Goal: Understand site structure: Grasp the organization and layout of the website

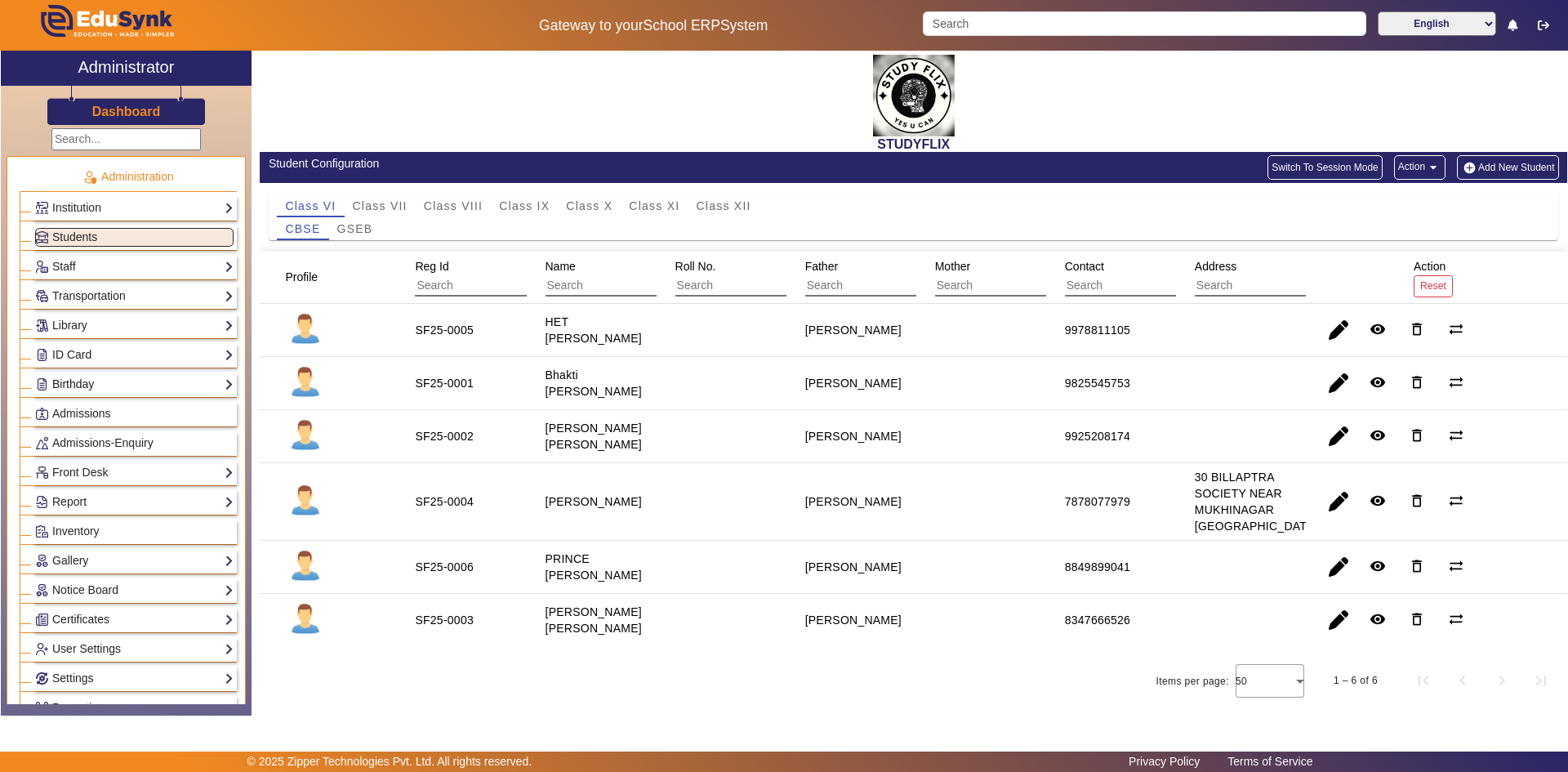
click at [97, 380] on link "Birthday" at bounding box center [134, 384] width 199 height 19
click at [82, 405] on link "Students" at bounding box center [66, 407] width 45 height 13
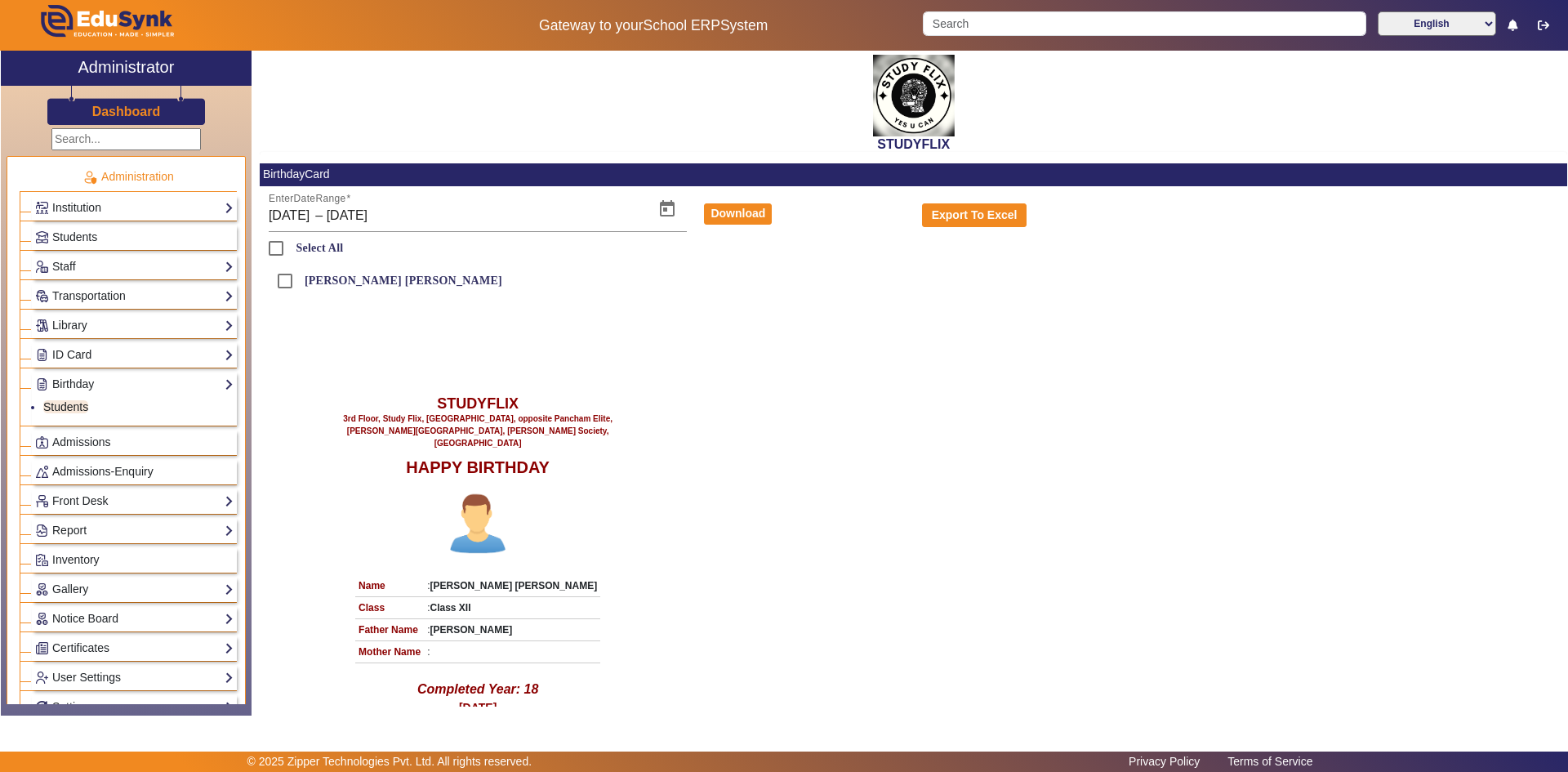
scroll to position [68, 0]
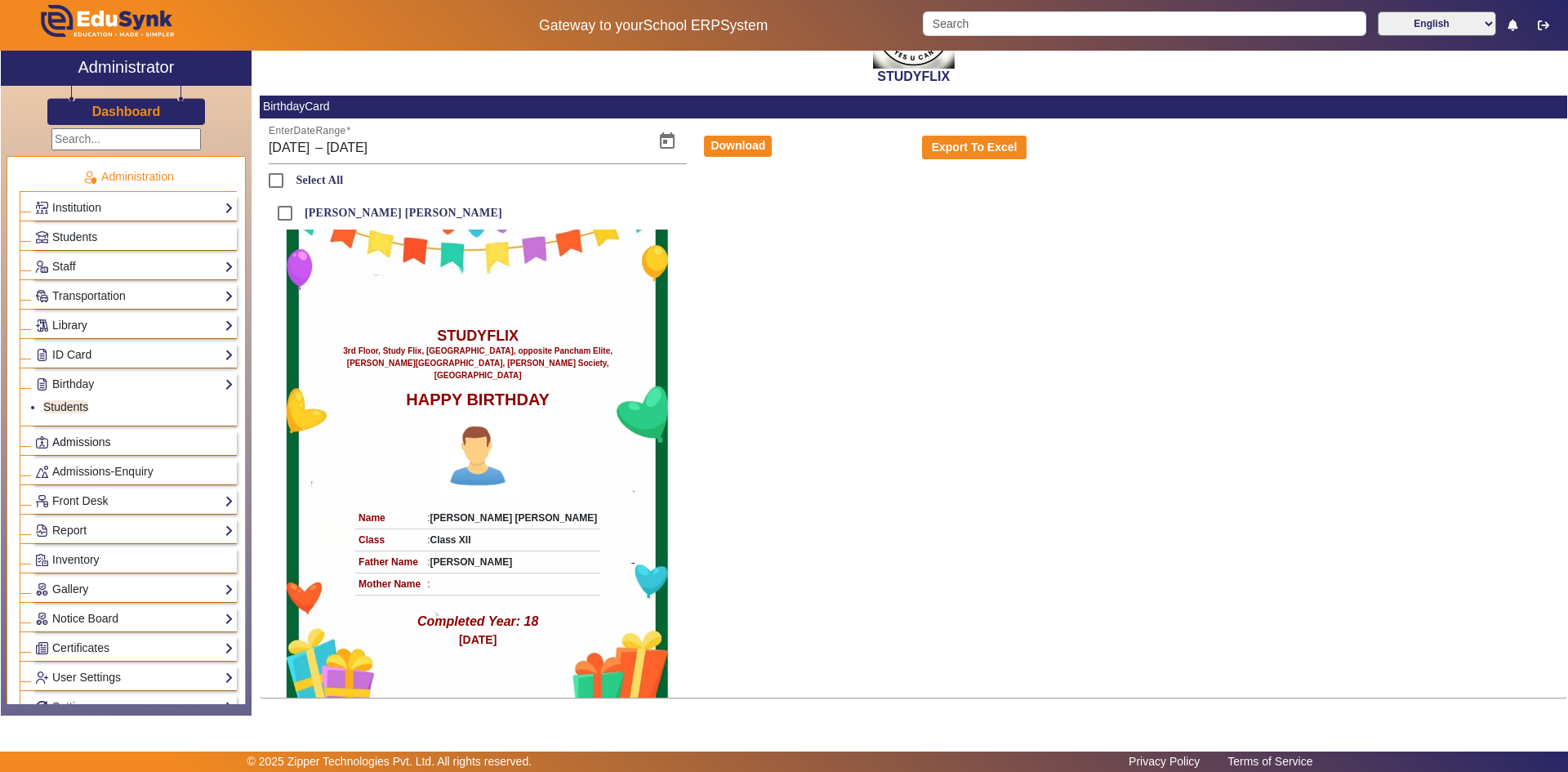
click at [67, 436] on span "Admissions" at bounding box center [82, 442] width 59 height 13
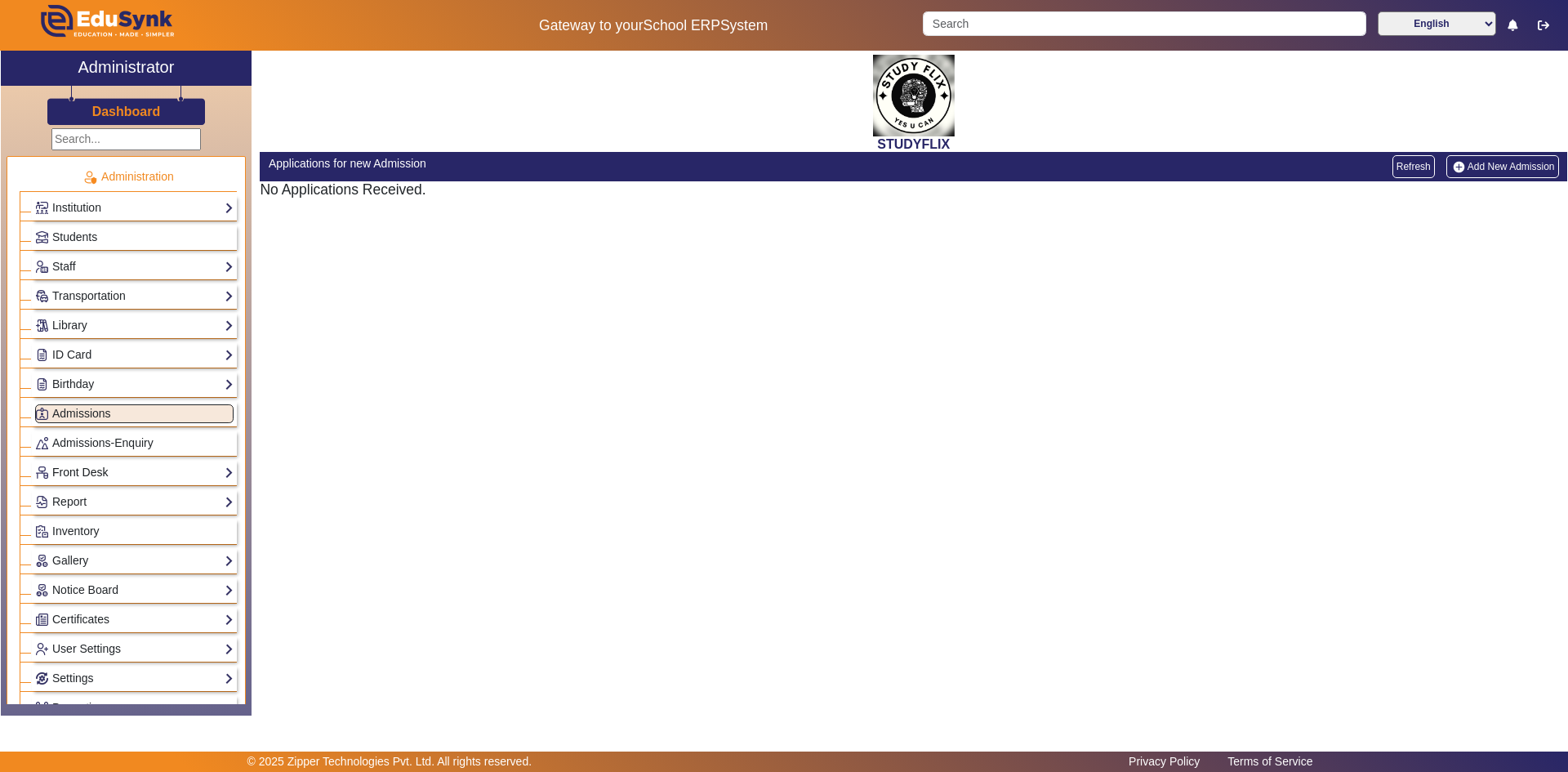
click at [70, 464] on link "Front Desk" at bounding box center [134, 473] width 199 height 19
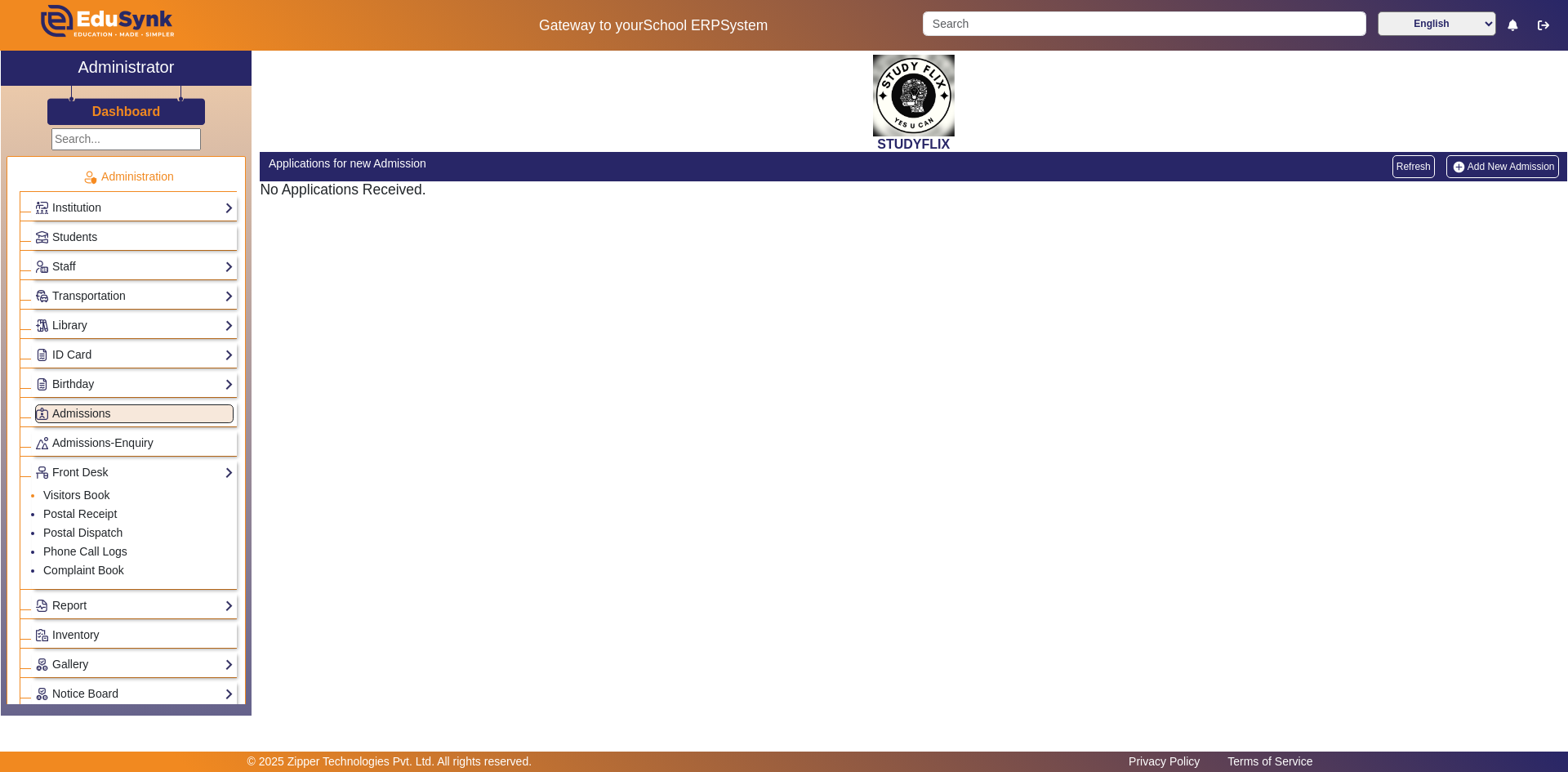
click at [77, 487] on li "Visitors Book" at bounding box center [139, 496] width 190 height 19
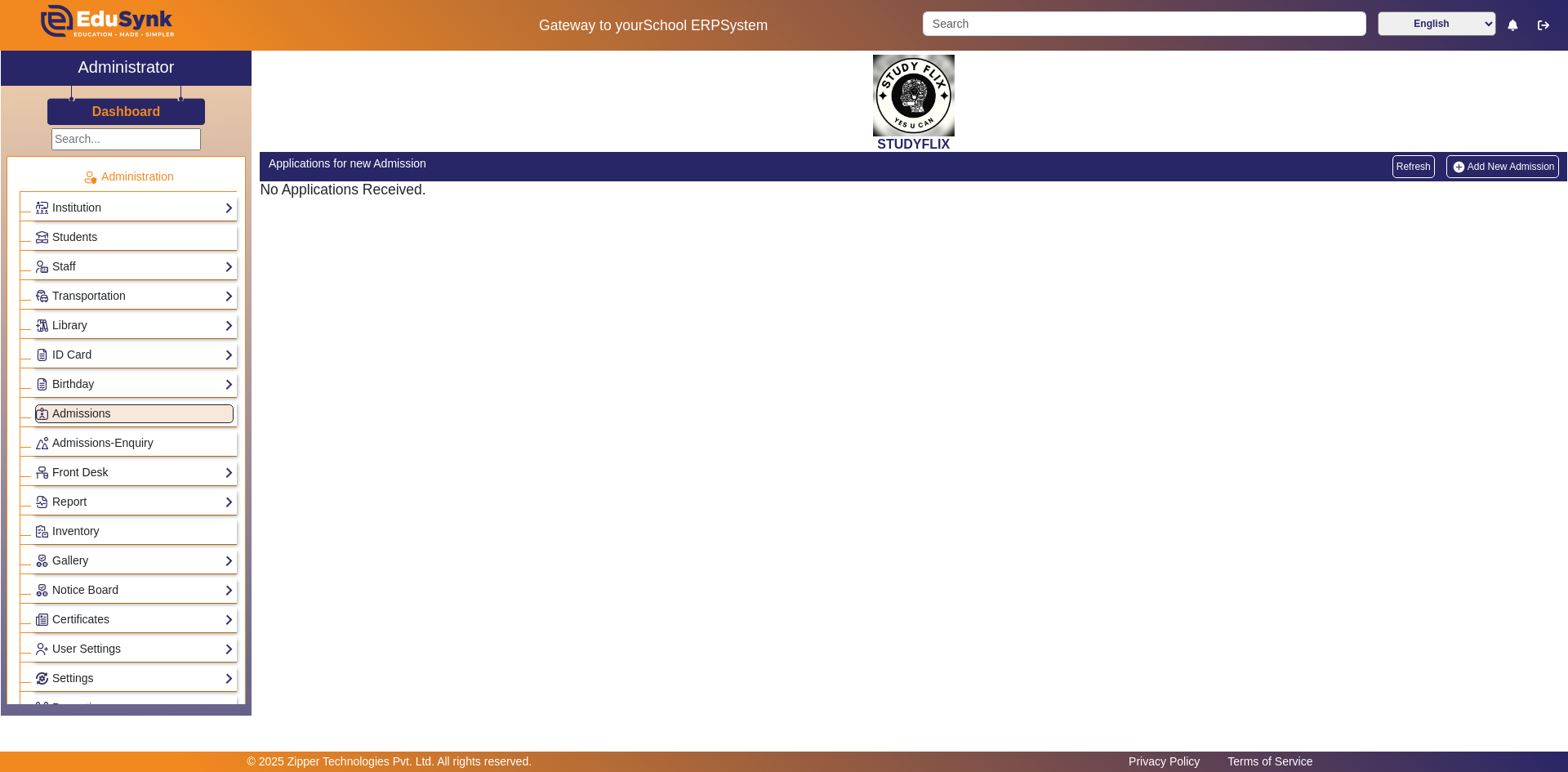
click at [83, 472] on link "Front Desk" at bounding box center [134, 473] width 199 height 19
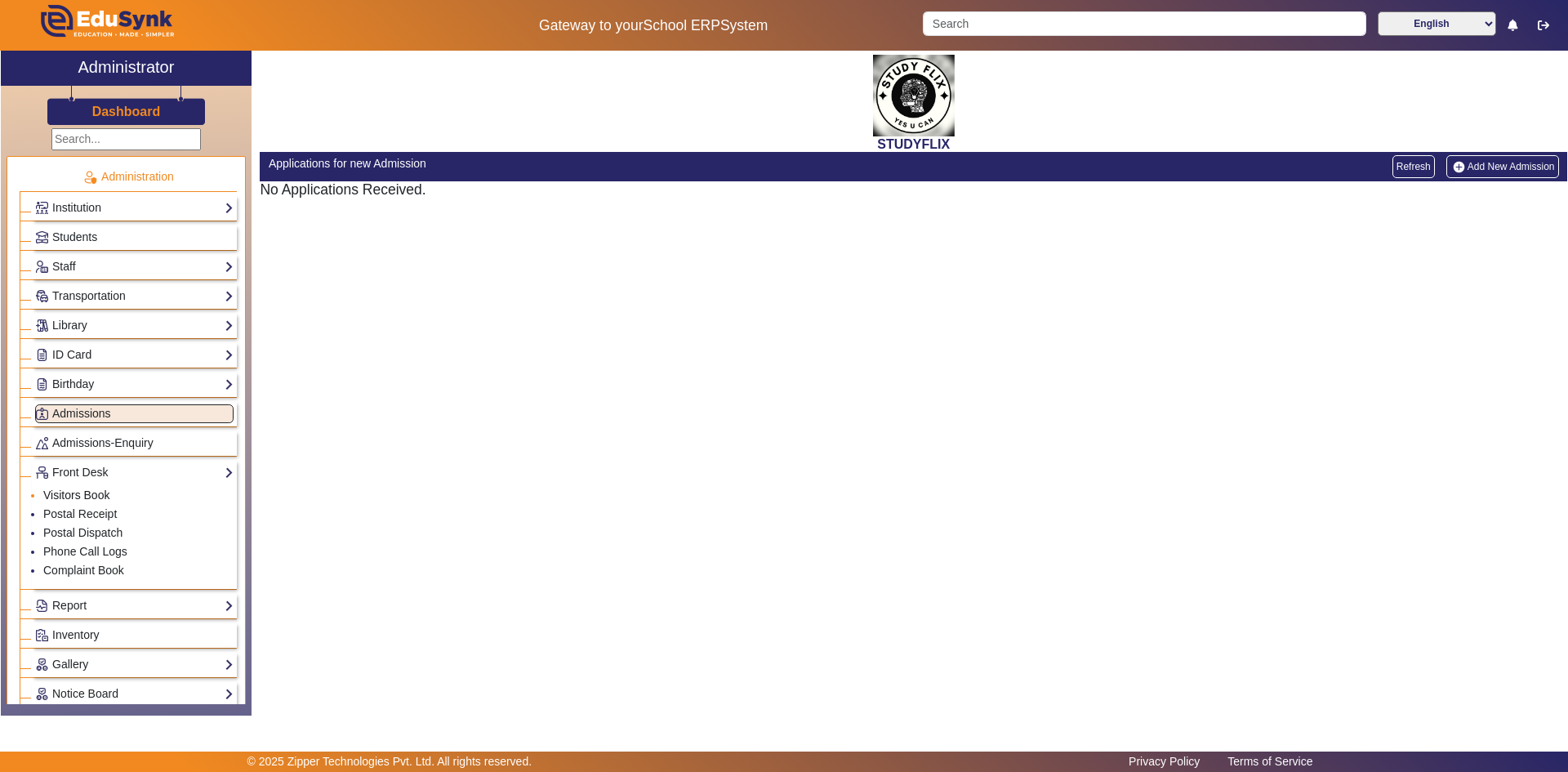
click at [79, 494] on link "Visitors Book" at bounding box center [77, 495] width 67 height 13
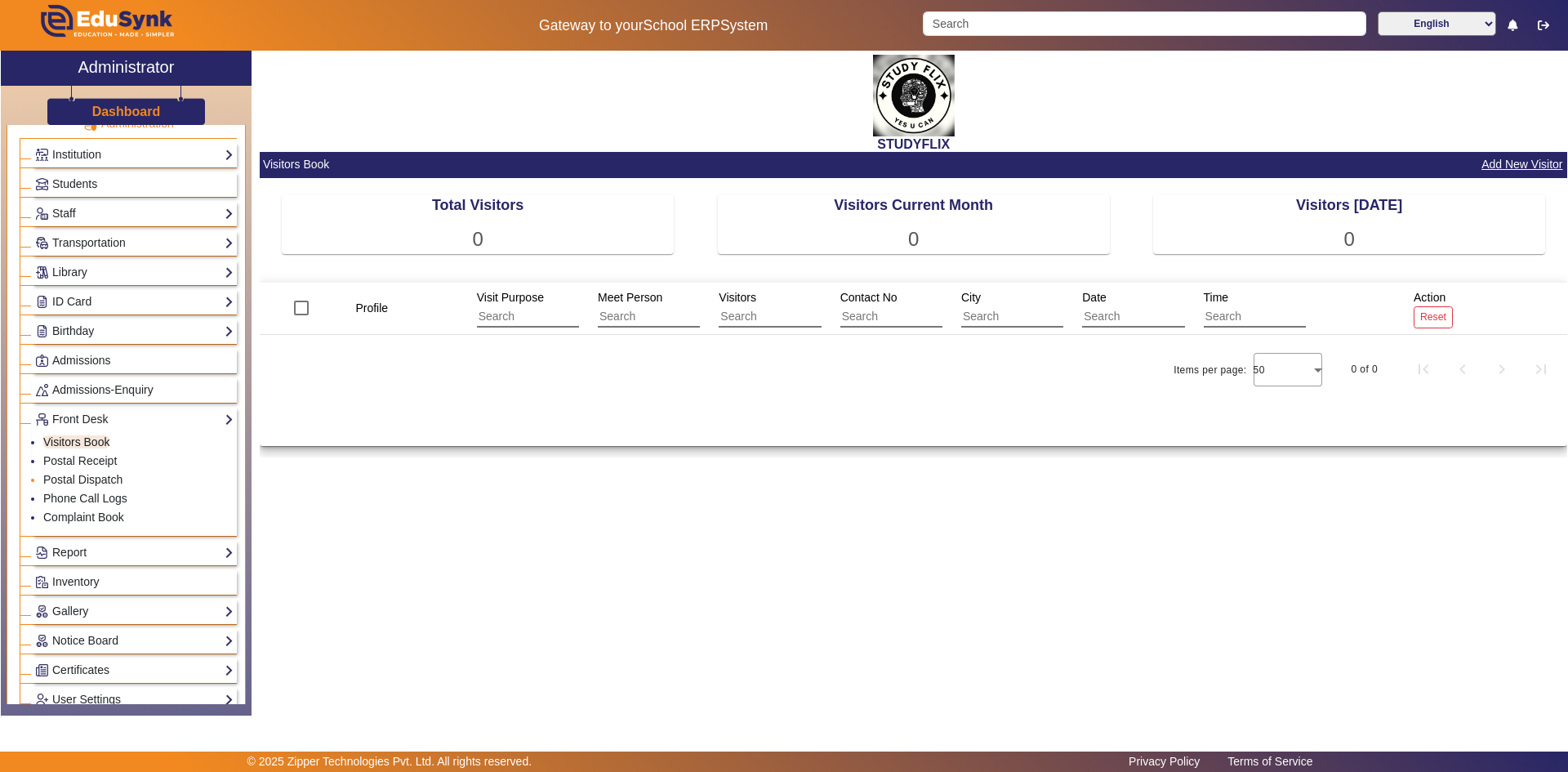
scroll to position [82, 0]
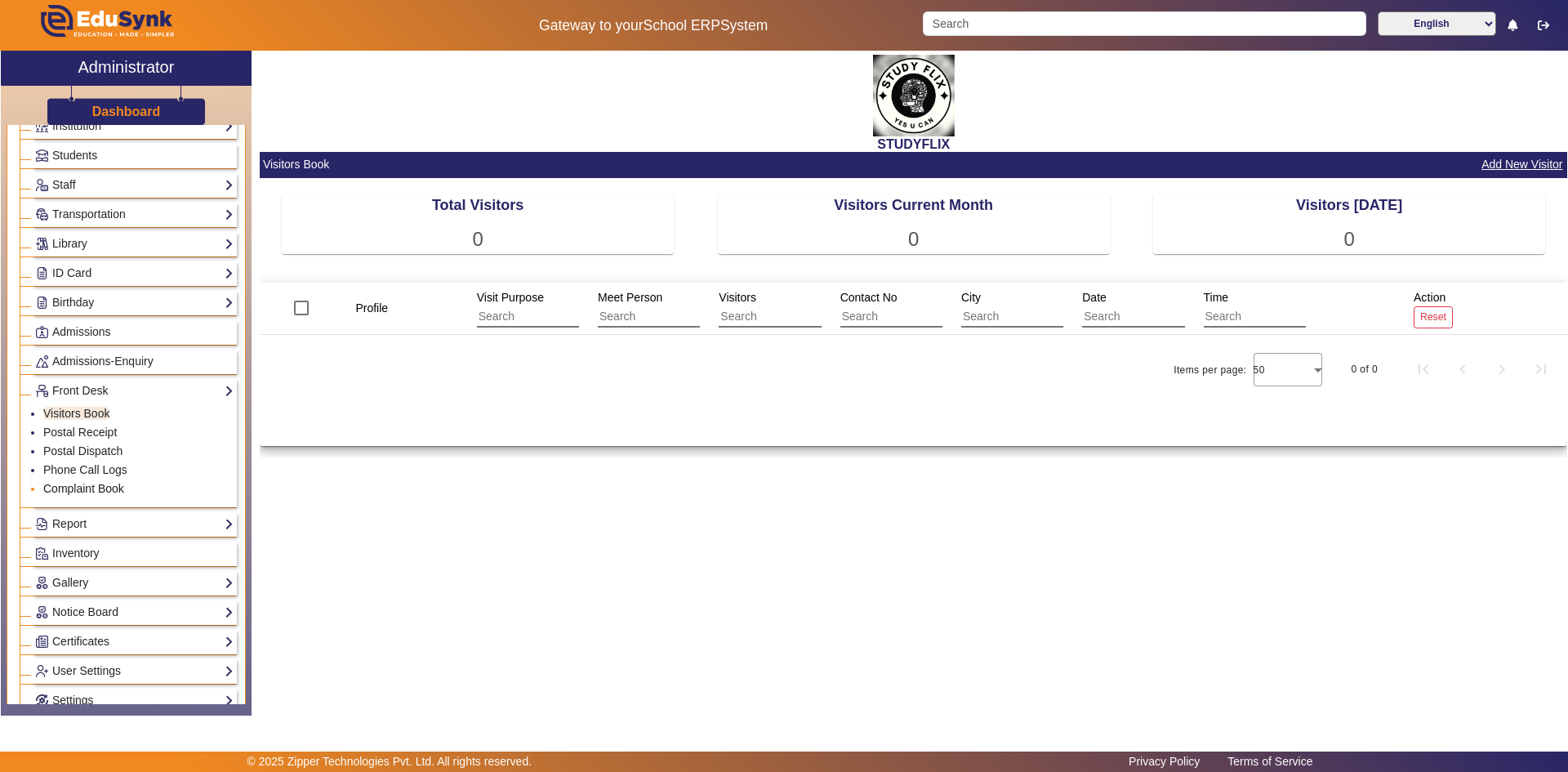
click at [85, 482] on link "Complaint Book" at bounding box center [84, 489] width 81 height 13
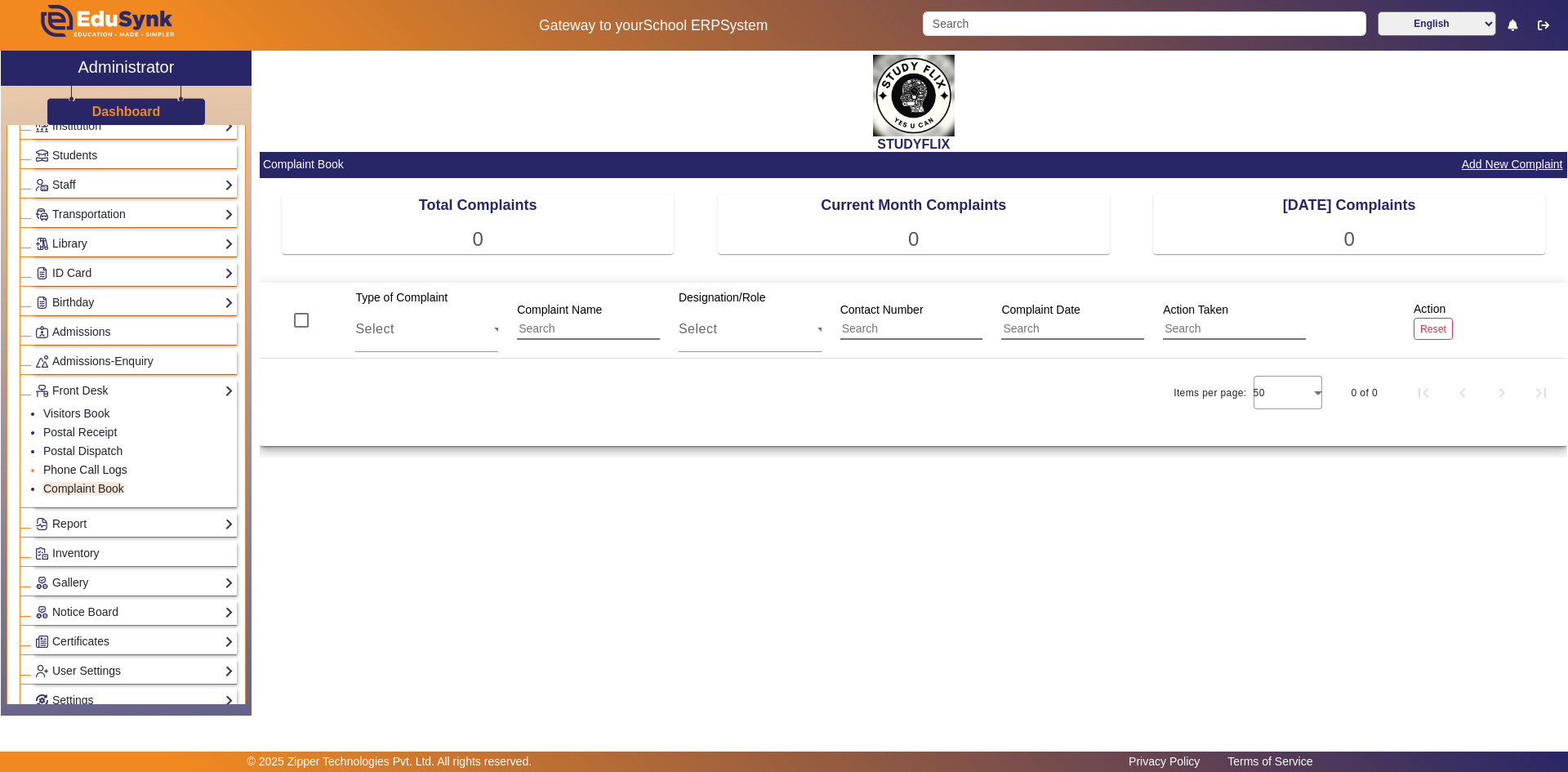
click at [89, 467] on link "Phone Call Logs" at bounding box center [86, 470] width 84 height 13
click at [395, 333] on div "Select" at bounding box center [425, 329] width 139 height 20
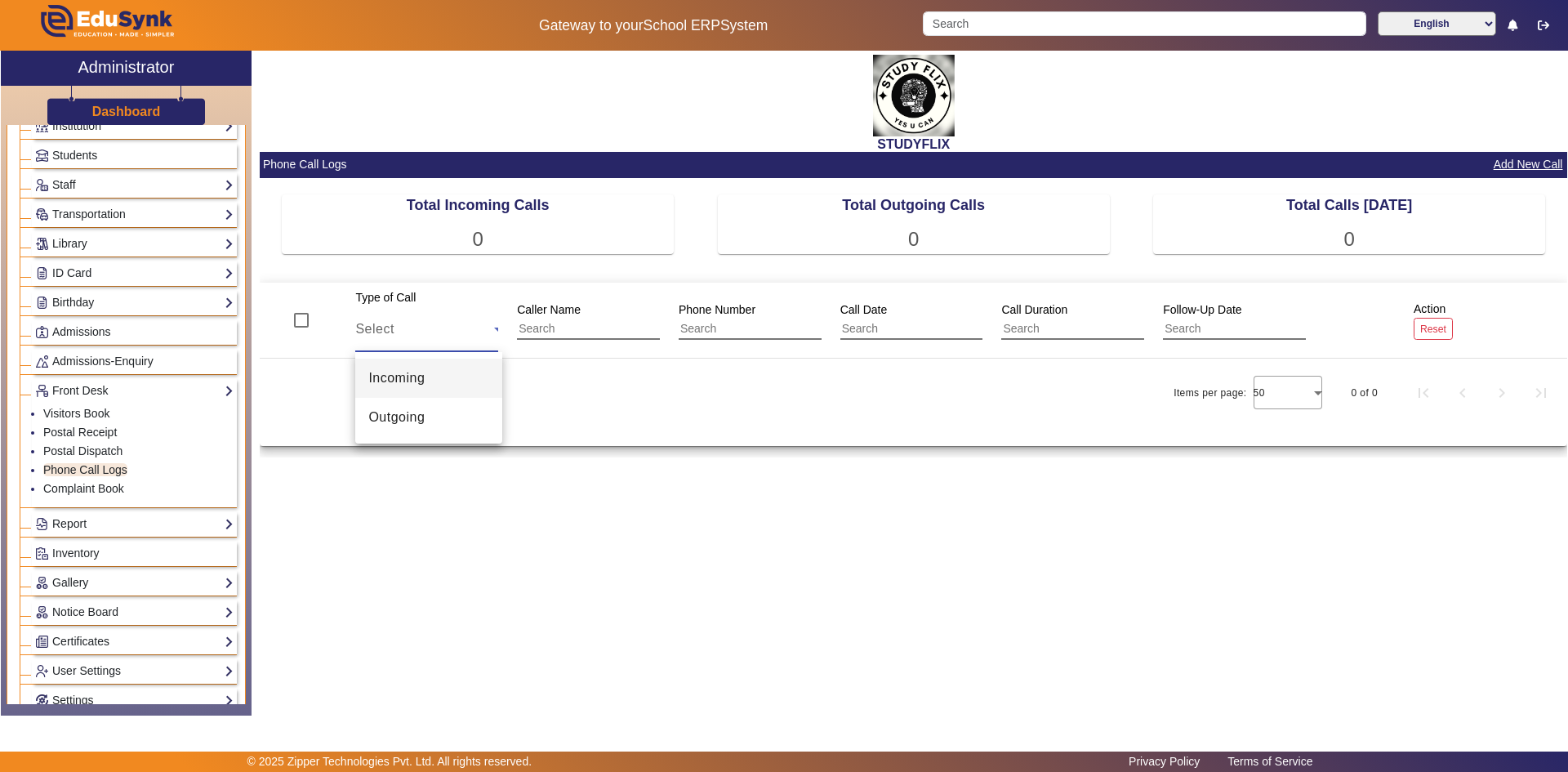
click at [395, 333] on div at bounding box center [784, 386] width 1568 height 772
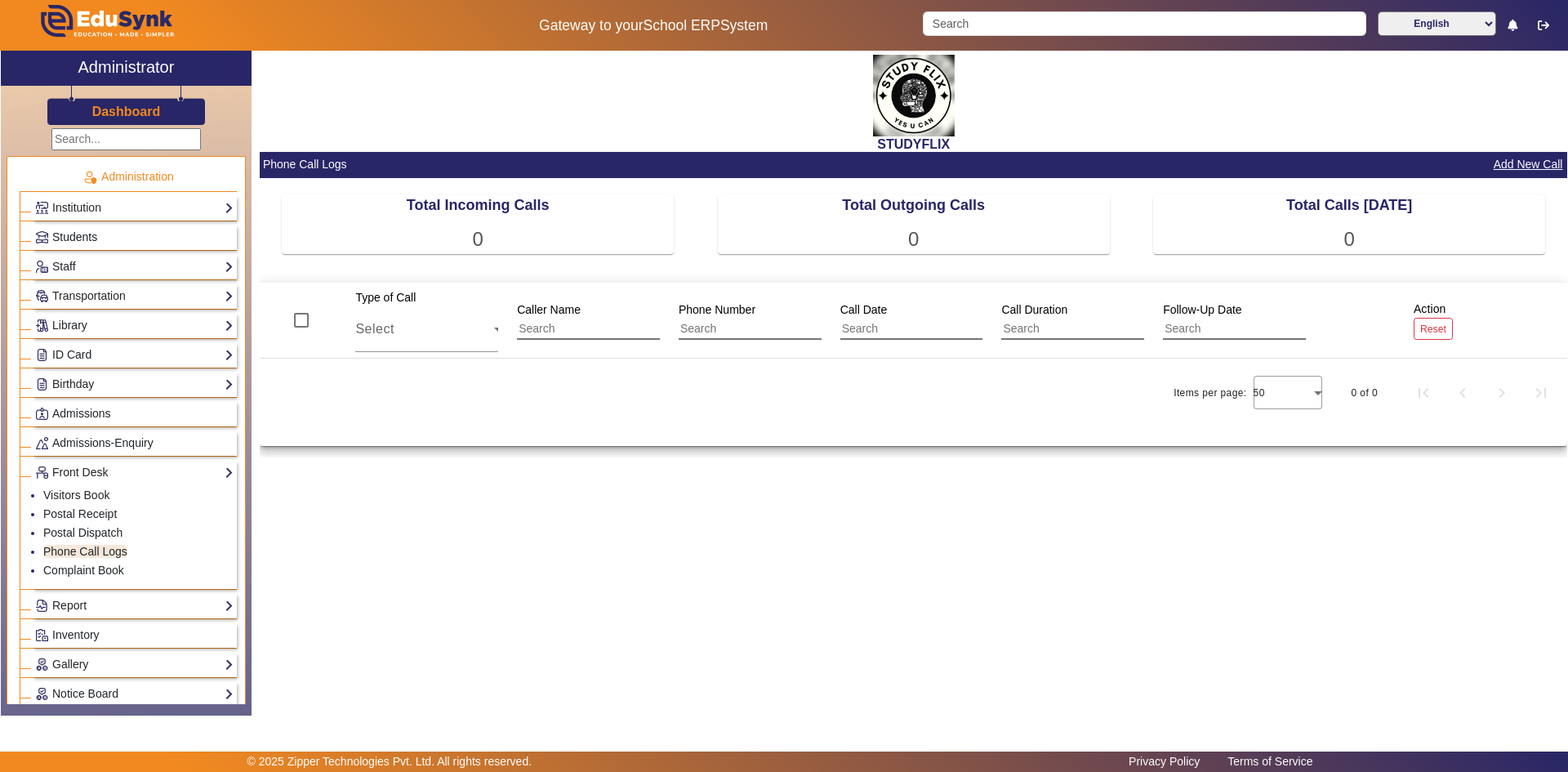
click at [145, 241] on link "Students" at bounding box center [134, 238] width 199 height 19
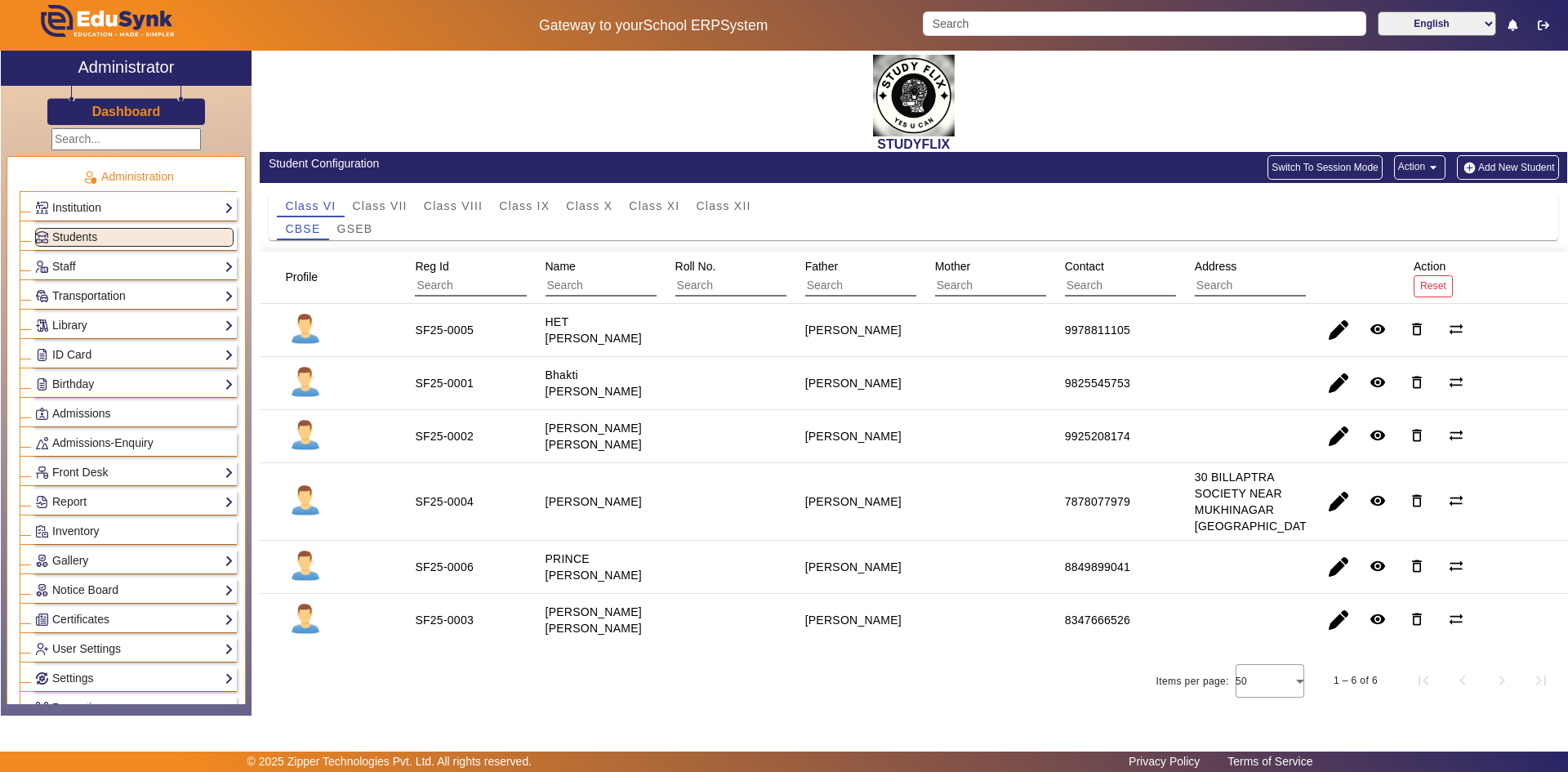
click at [90, 295] on link "Transportation" at bounding box center [134, 296] width 199 height 19
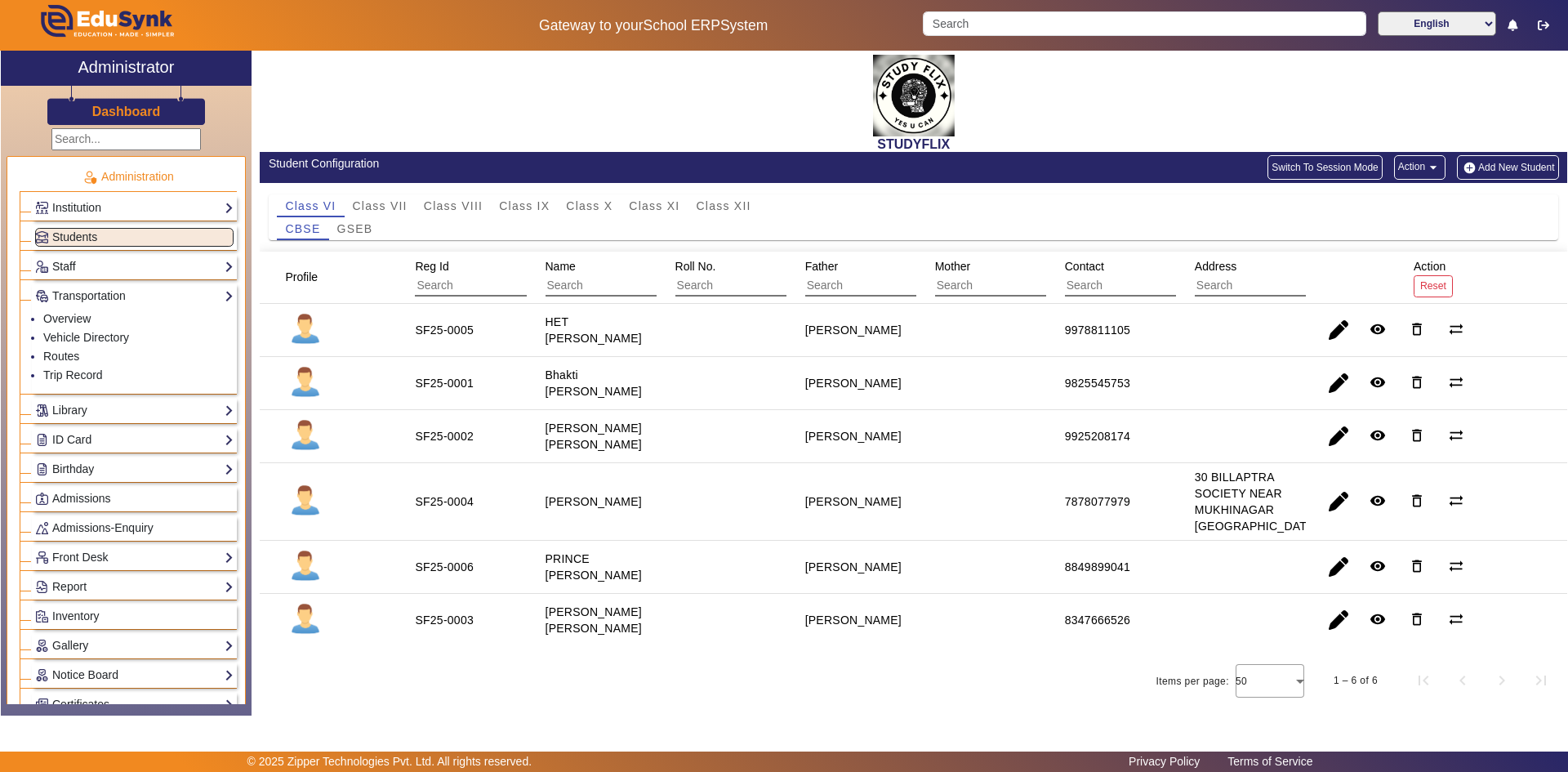
click at [102, 262] on link "Staff" at bounding box center [134, 267] width 199 height 19
click at [93, 401] on link "Library" at bounding box center [134, 411] width 199 height 19
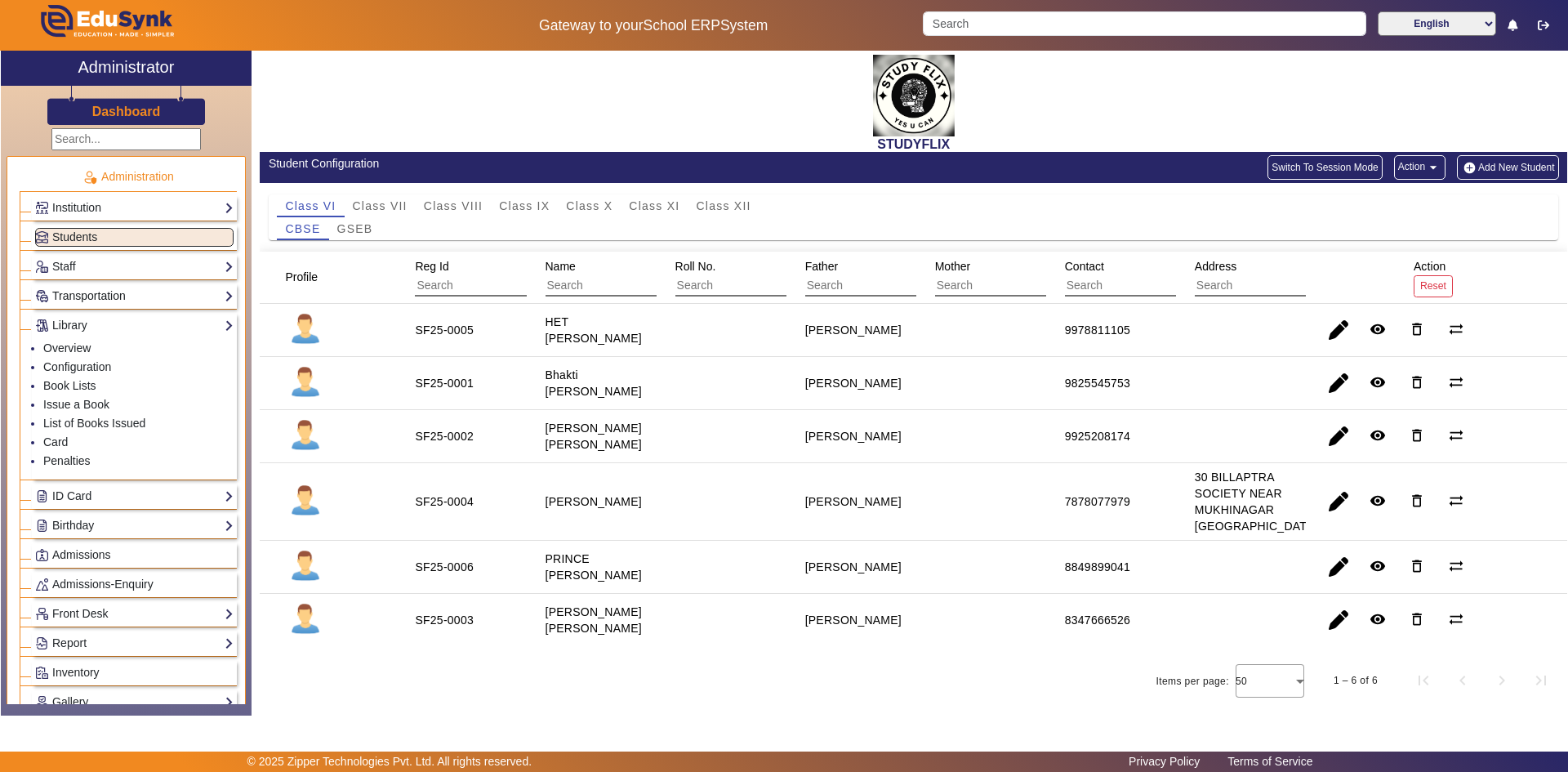
click at [111, 300] on link "Transportation" at bounding box center [134, 296] width 199 height 19
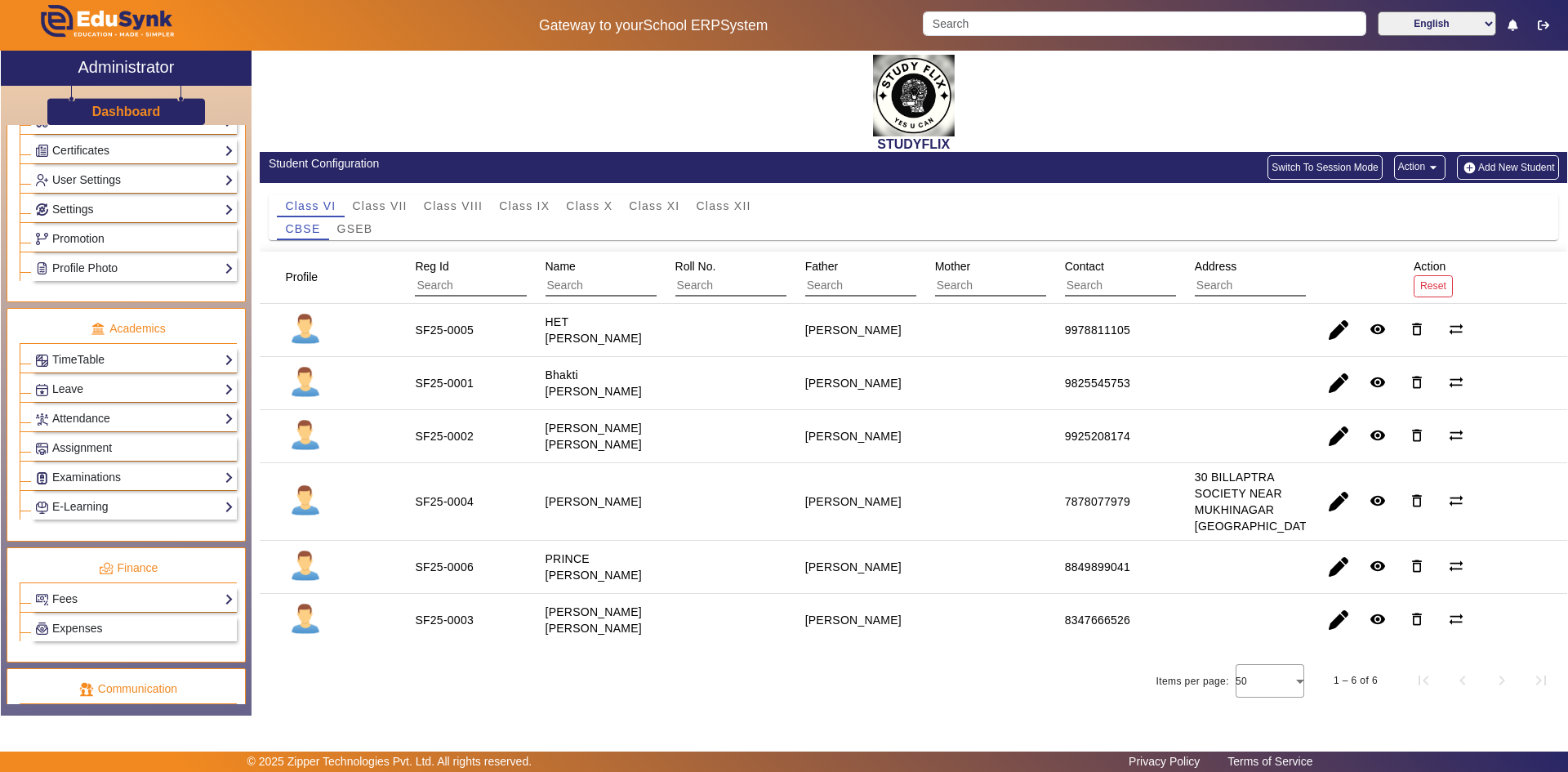
scroll to position [571, 0]
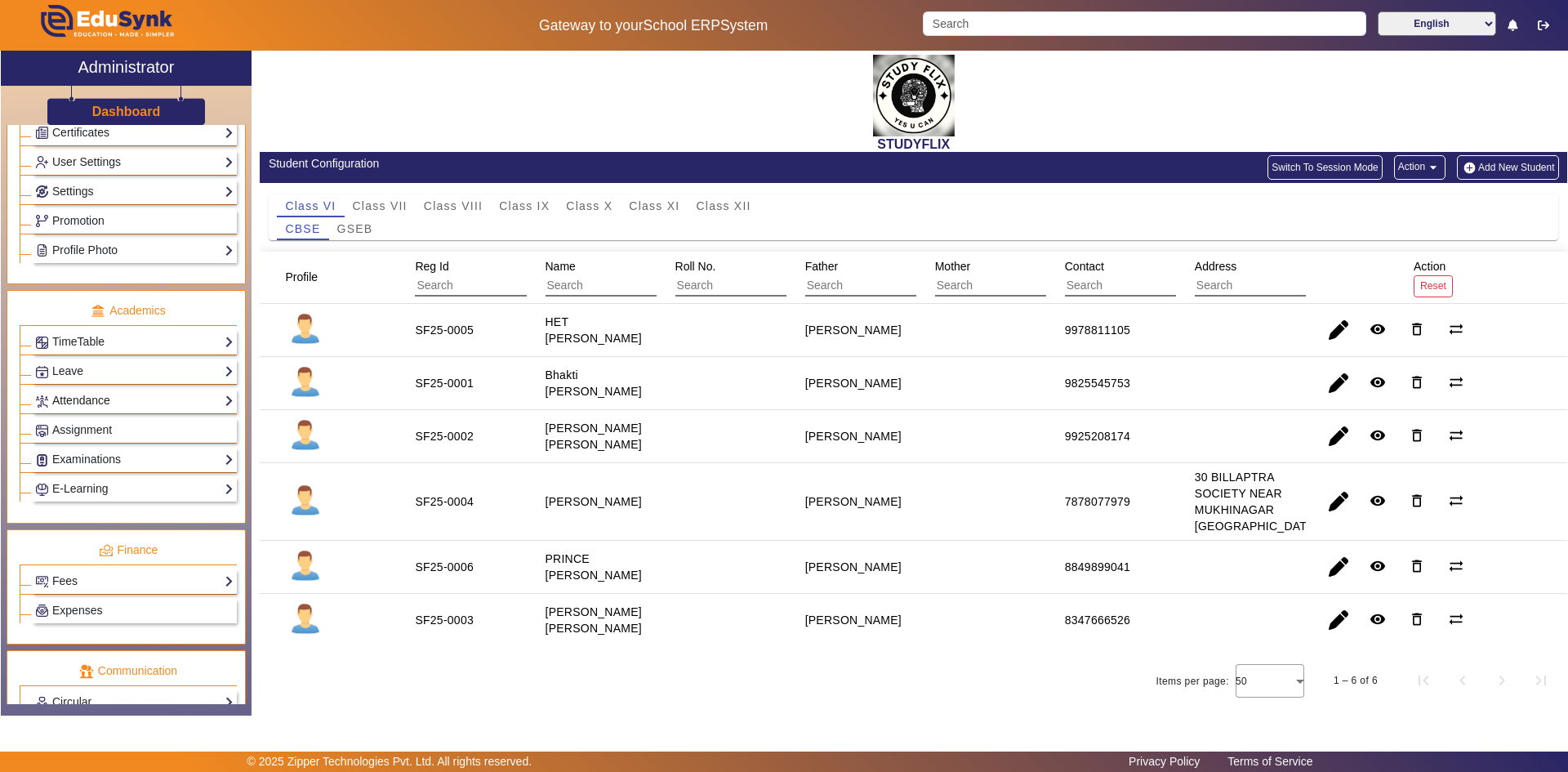
click at [79, 401] on link "Attendance" at bounding box center [134, 400] width 199 height 19
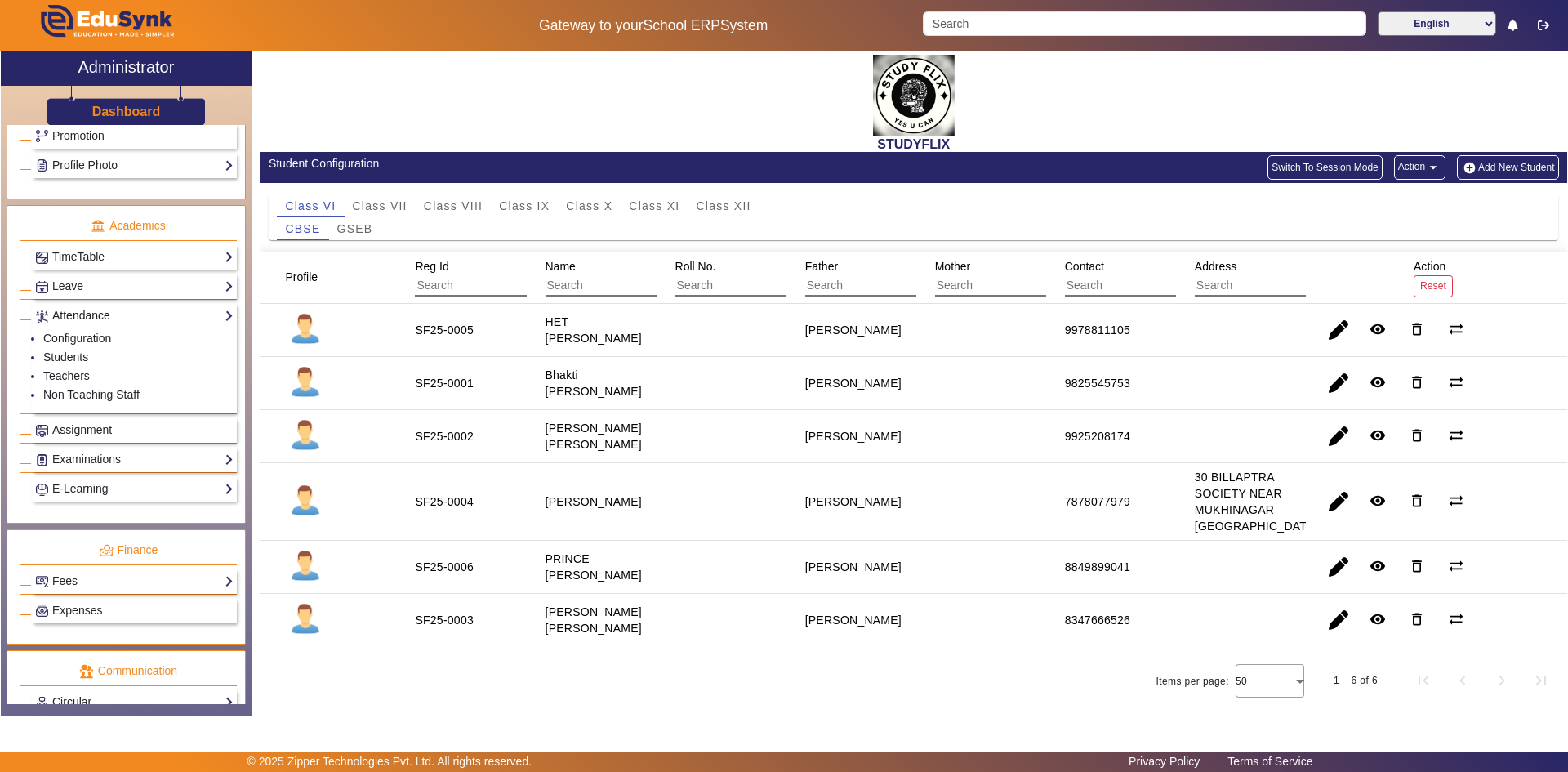
scroll to position [487, 0]
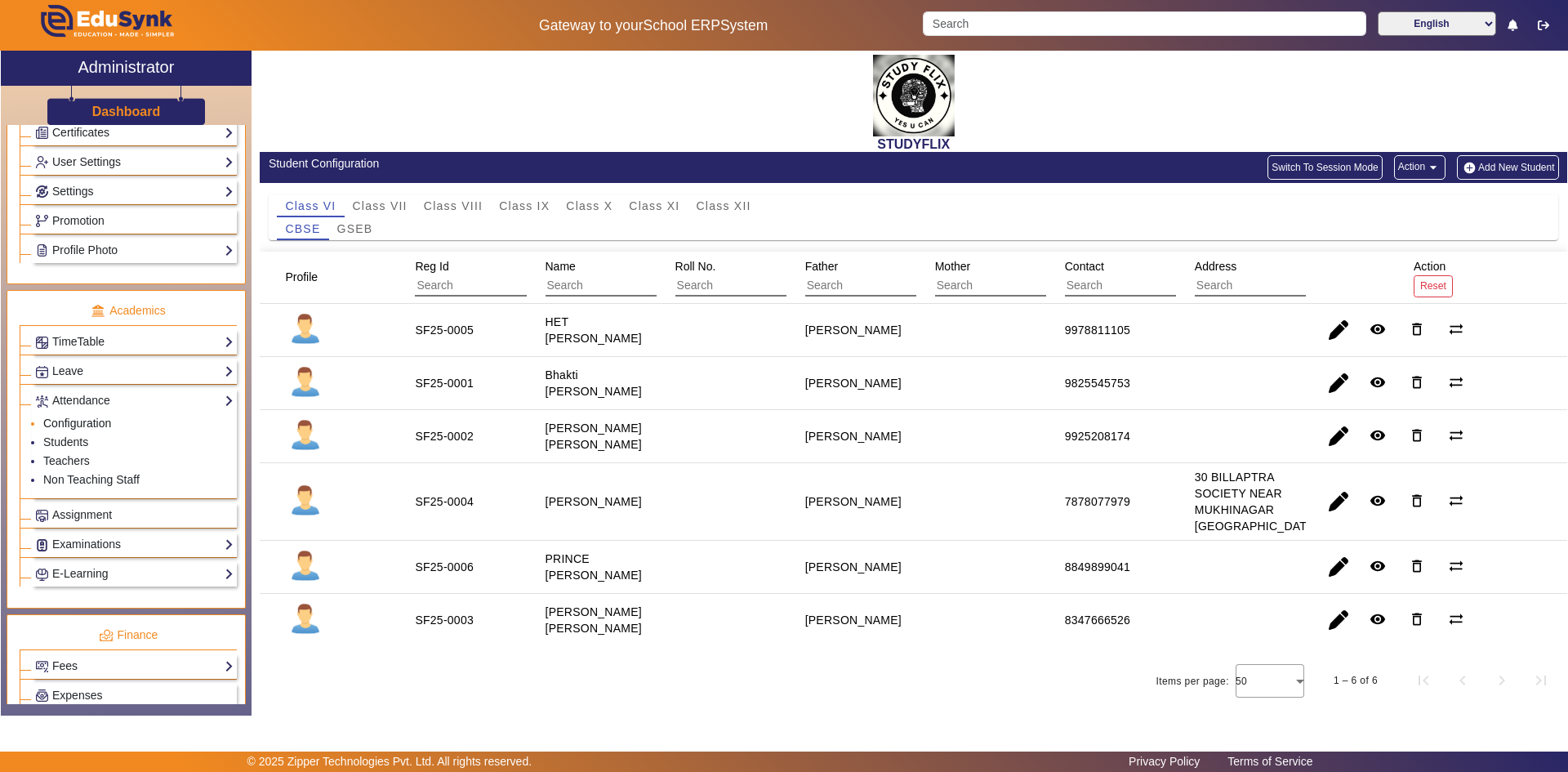
click at [72, 419] on link "Configuration" at bounding box center [77, 423] width 68 height 13
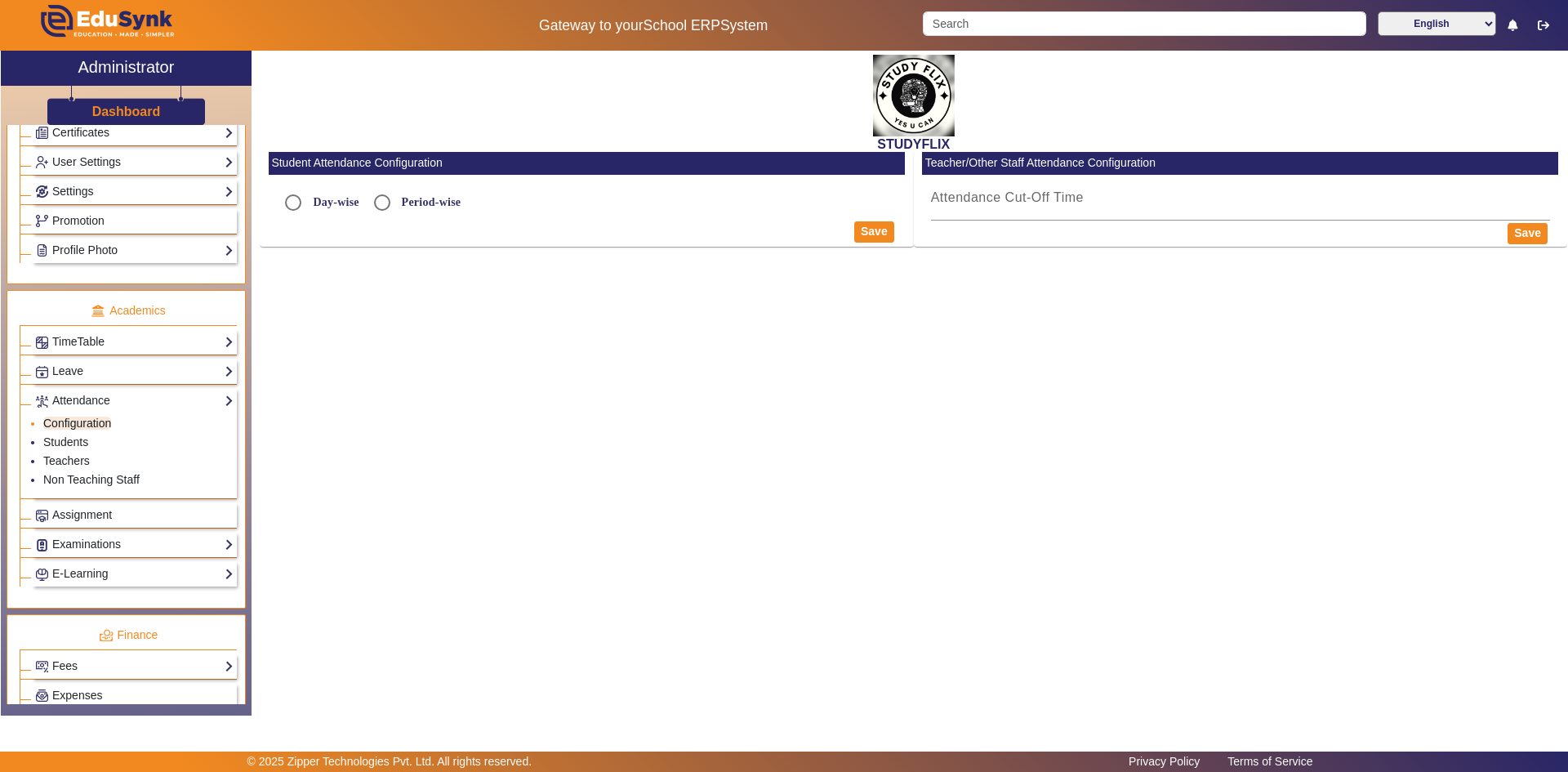
radio input "true"
click at [328, 258] on div "Attendance Cut-Off Time" at bounding box center [586, 241] width 619 height 46
click at [451, 198] on label "Period-wise" at bounding box center [430, 202] width 63 height 14
click at [398, 198] on input "Period-wise" at bounding box center [382, 203] width 32 height 32
radio input "true"
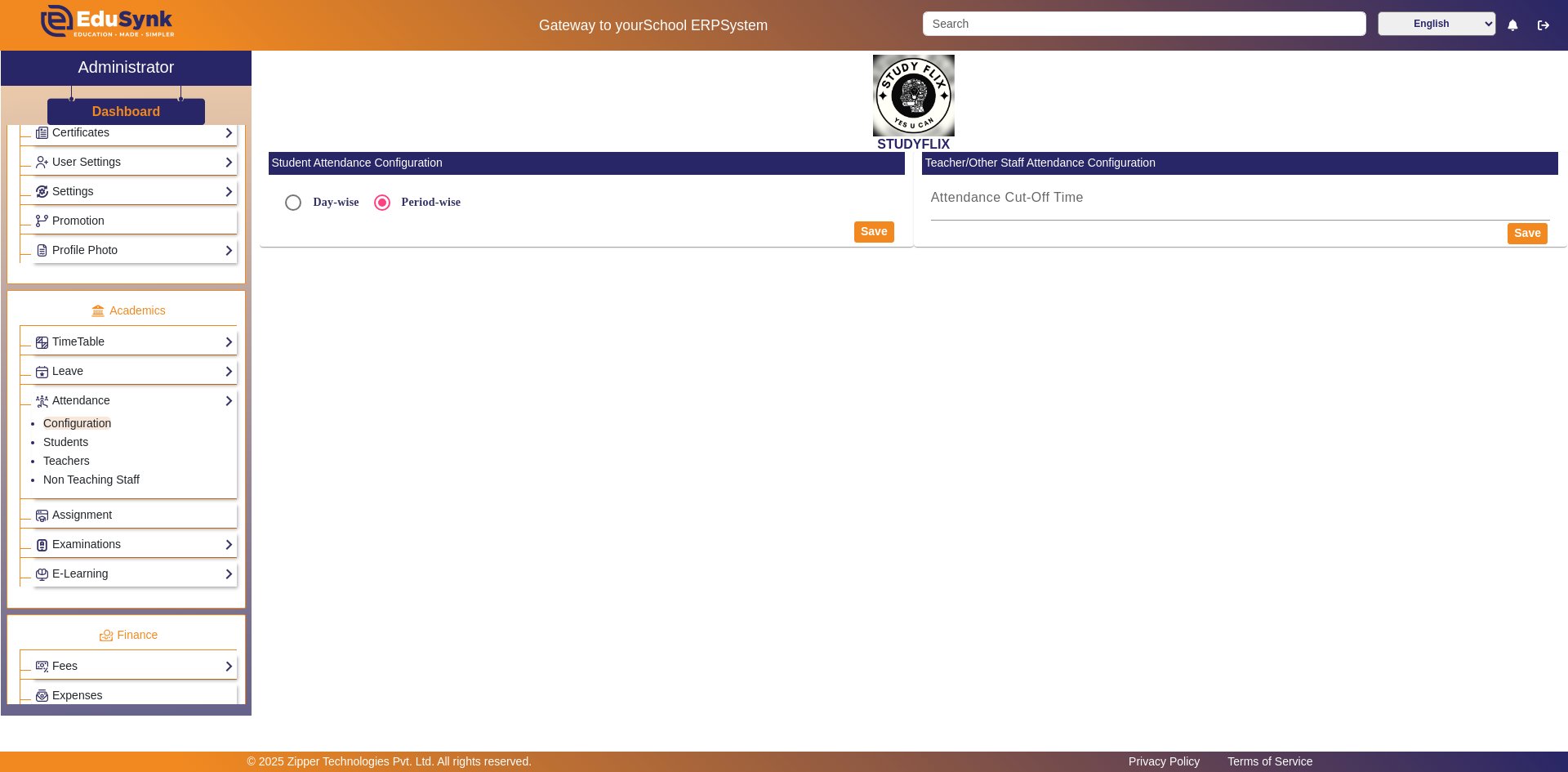
click at [339, 203] on label "Day-wise" at bounding box center [335, 202] width 49 height 14
click at [310, 203] on input "Day-wise" at bounding box center [293, 203] width 32 height 32
radio input "true"
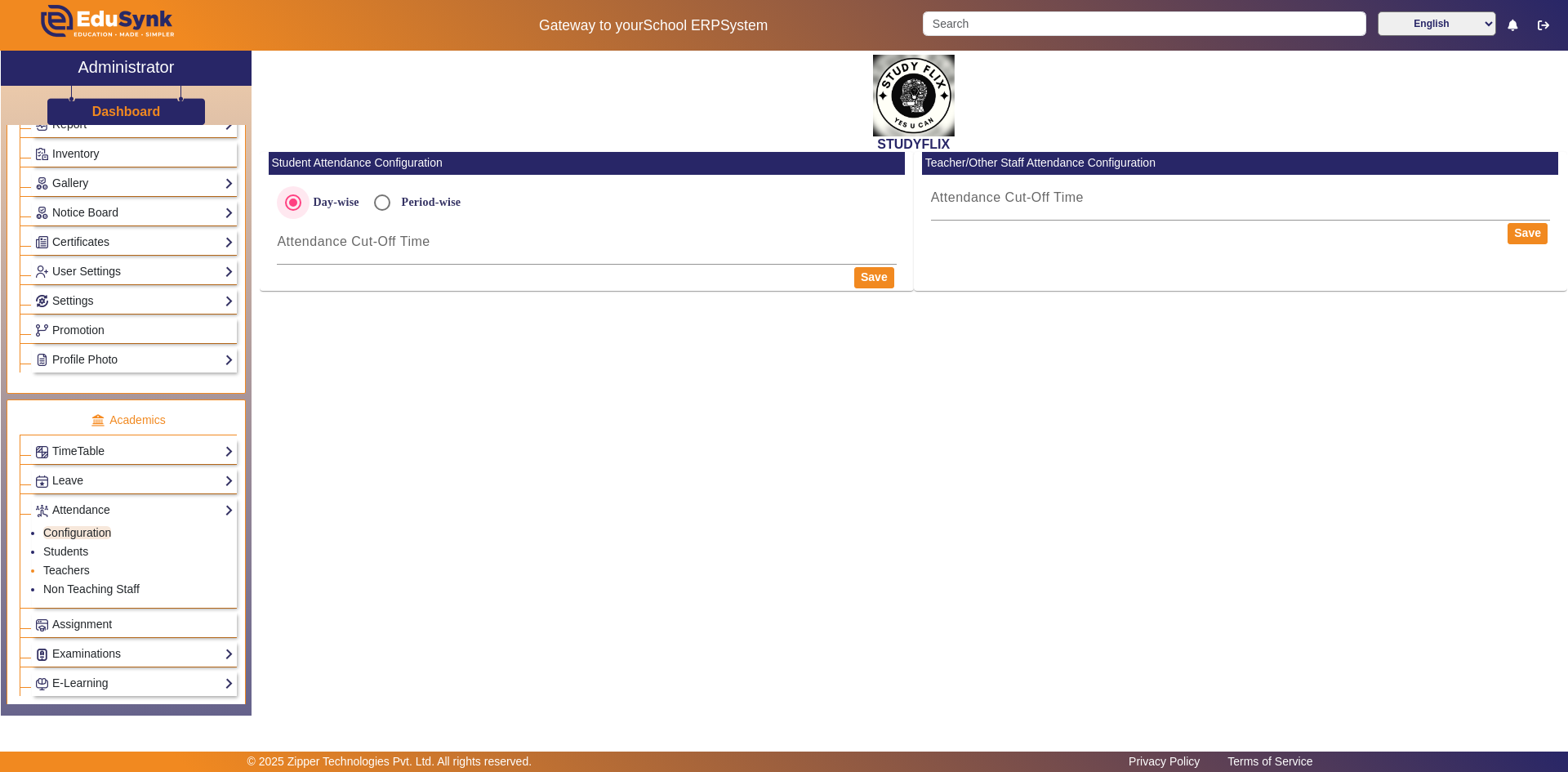
scroll to position [405, 0]
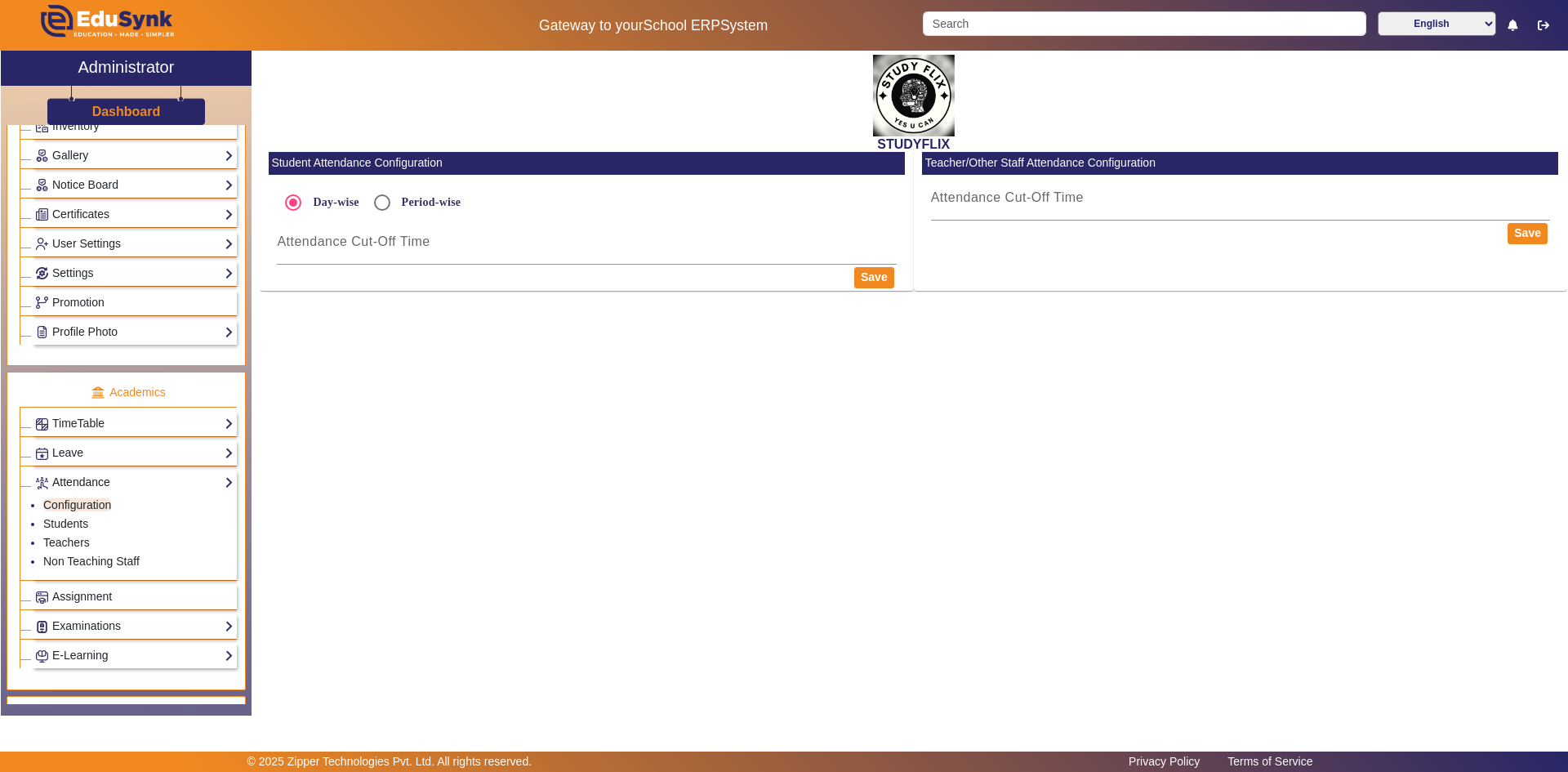
click at [75, 482] on link "Attendance" at bounding box center [134, 482] width 199 height 19
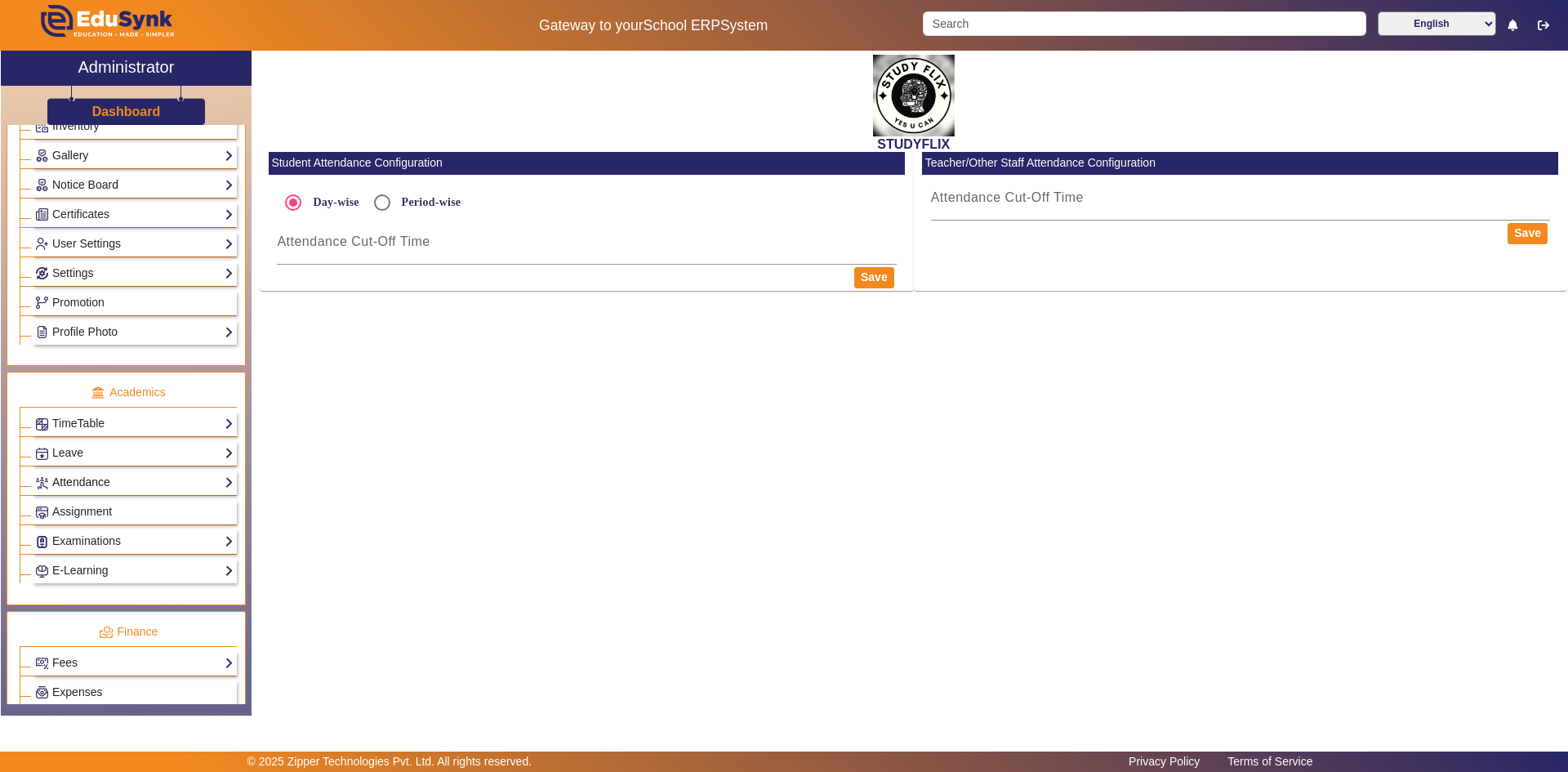
click at [75, 482] on link "Attendance" at bounding box center [134, 482] width 199 height 19
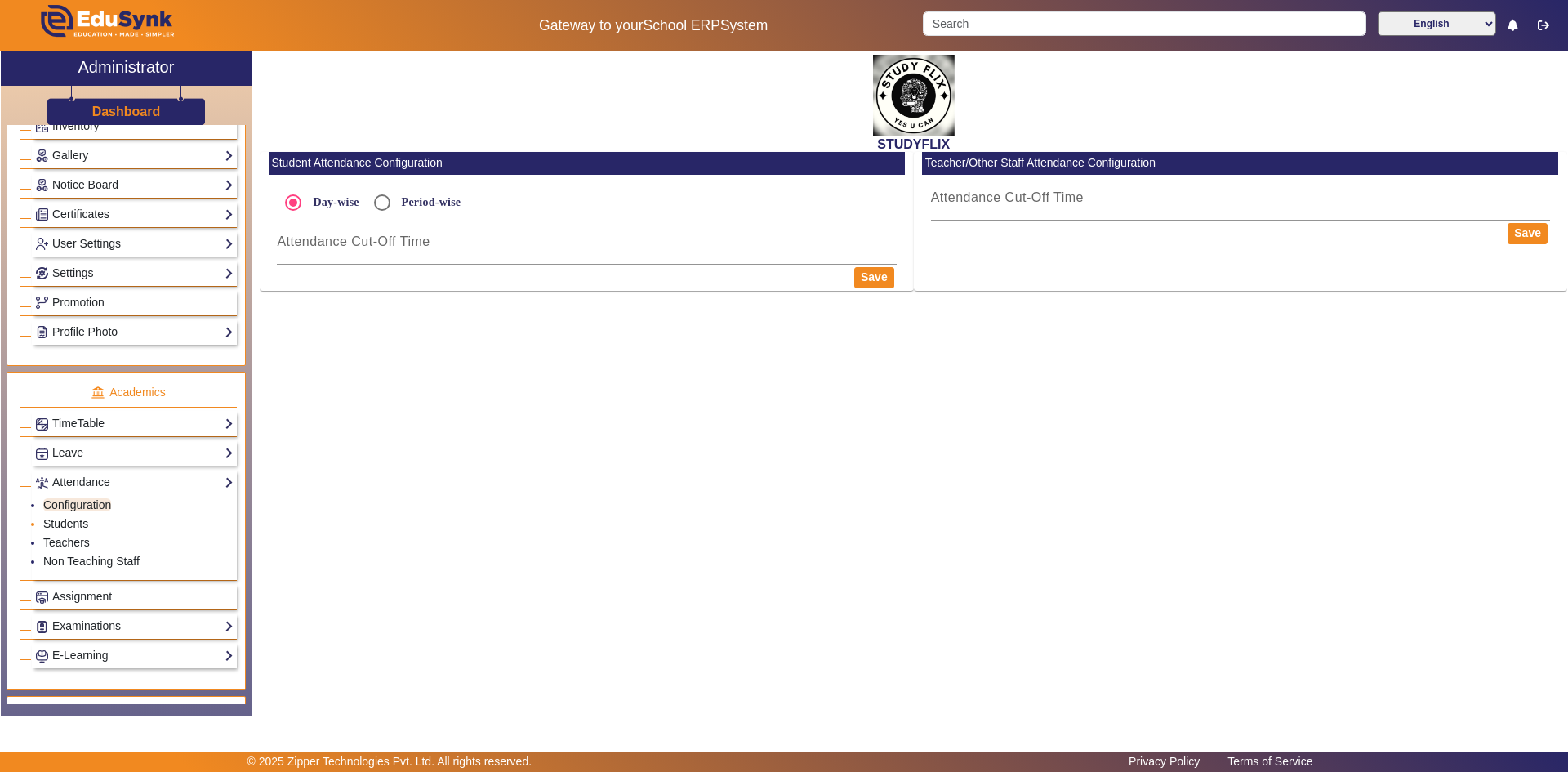
click at [67, 524] on link "Students" at bounding box center [66, 524] width 45 height 13
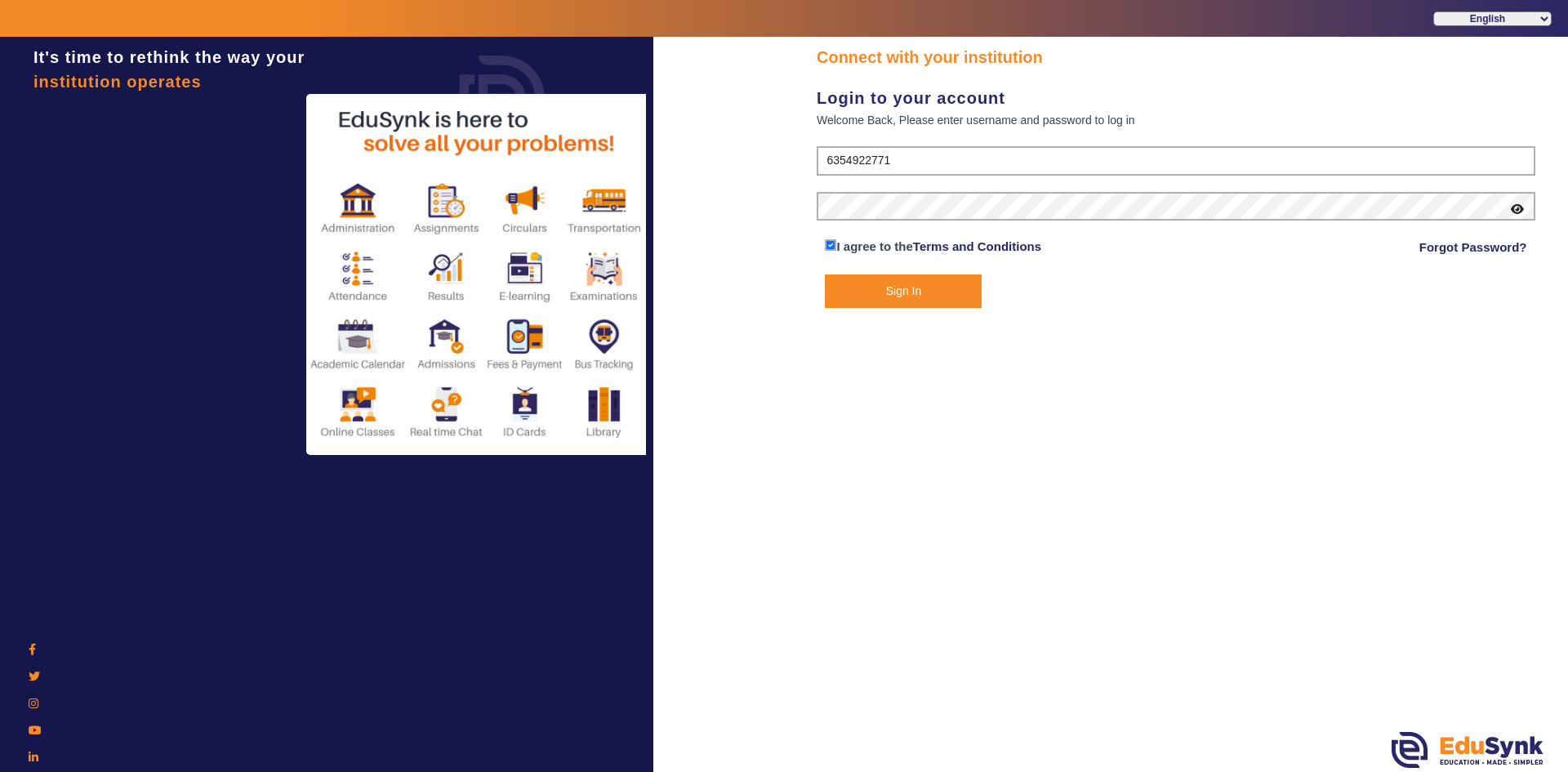
click at [865, 284] on button "Sign In" at bounding box center [902, 291] width 157 height 33
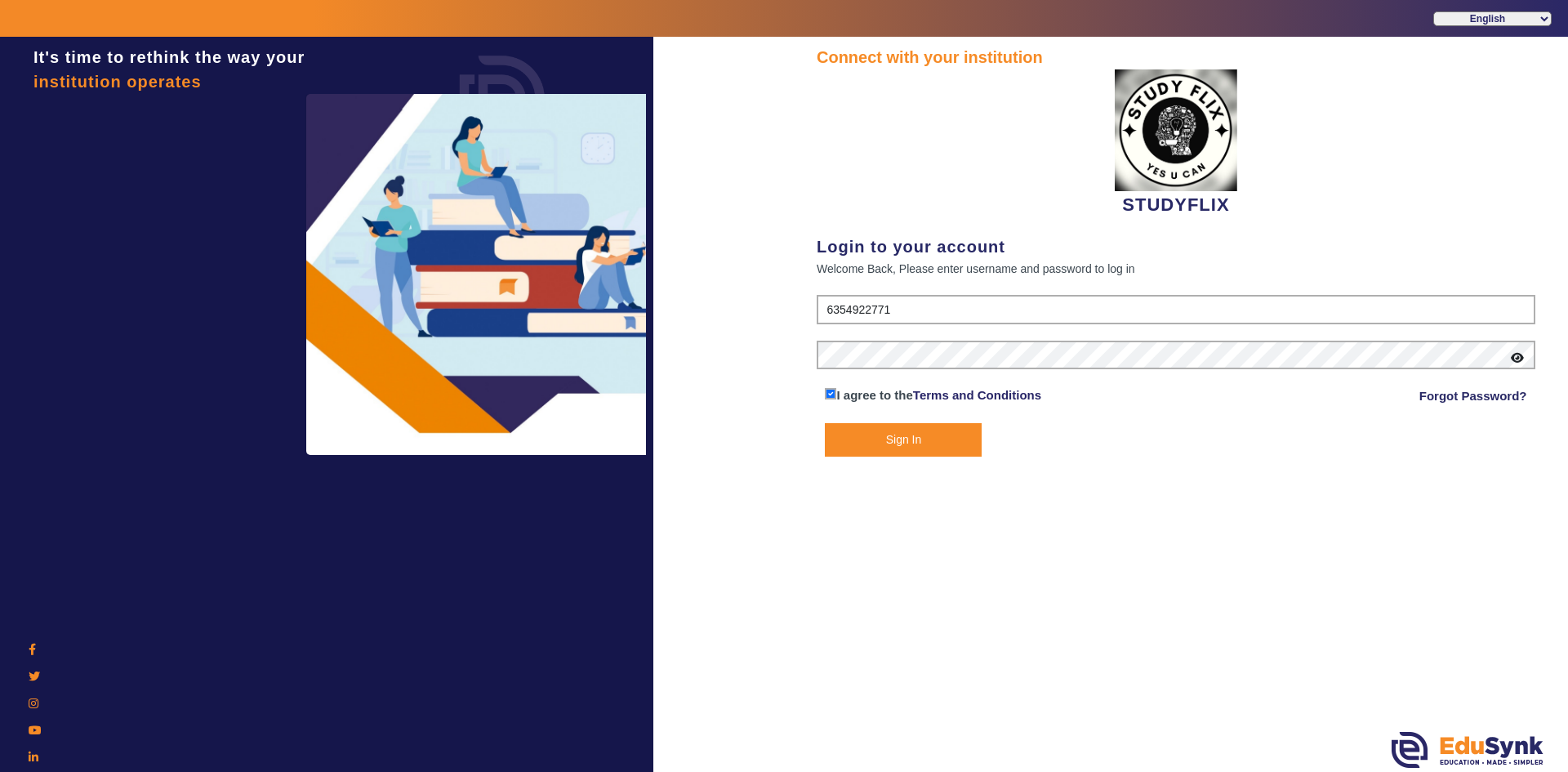
click at [872, 429] on button "Sign In" at bounding box center [902, 439] width 157 height 33
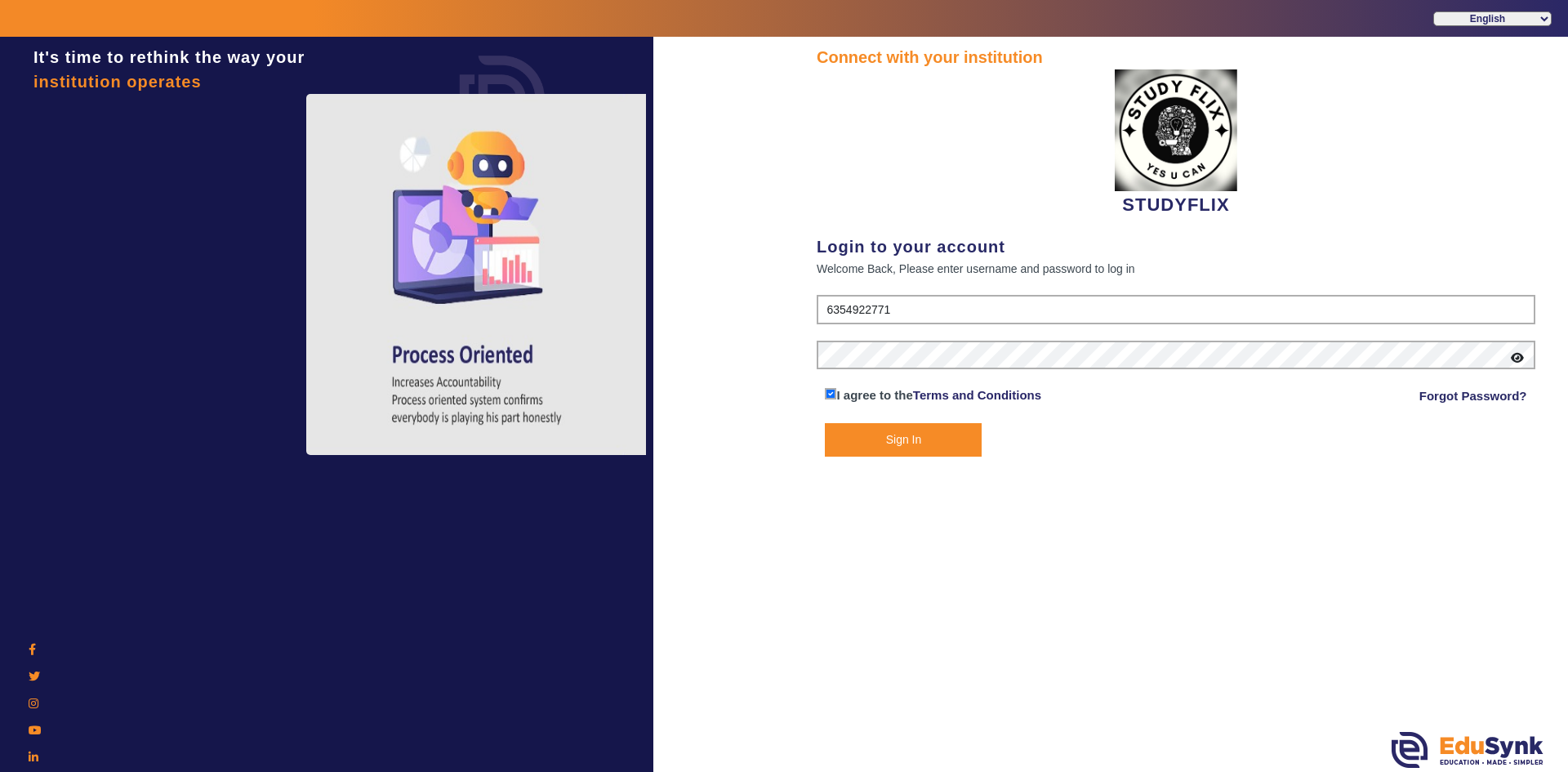
click at [864, 440] on button "Sign In" at bounding box center [902, 439] width 157 height 33
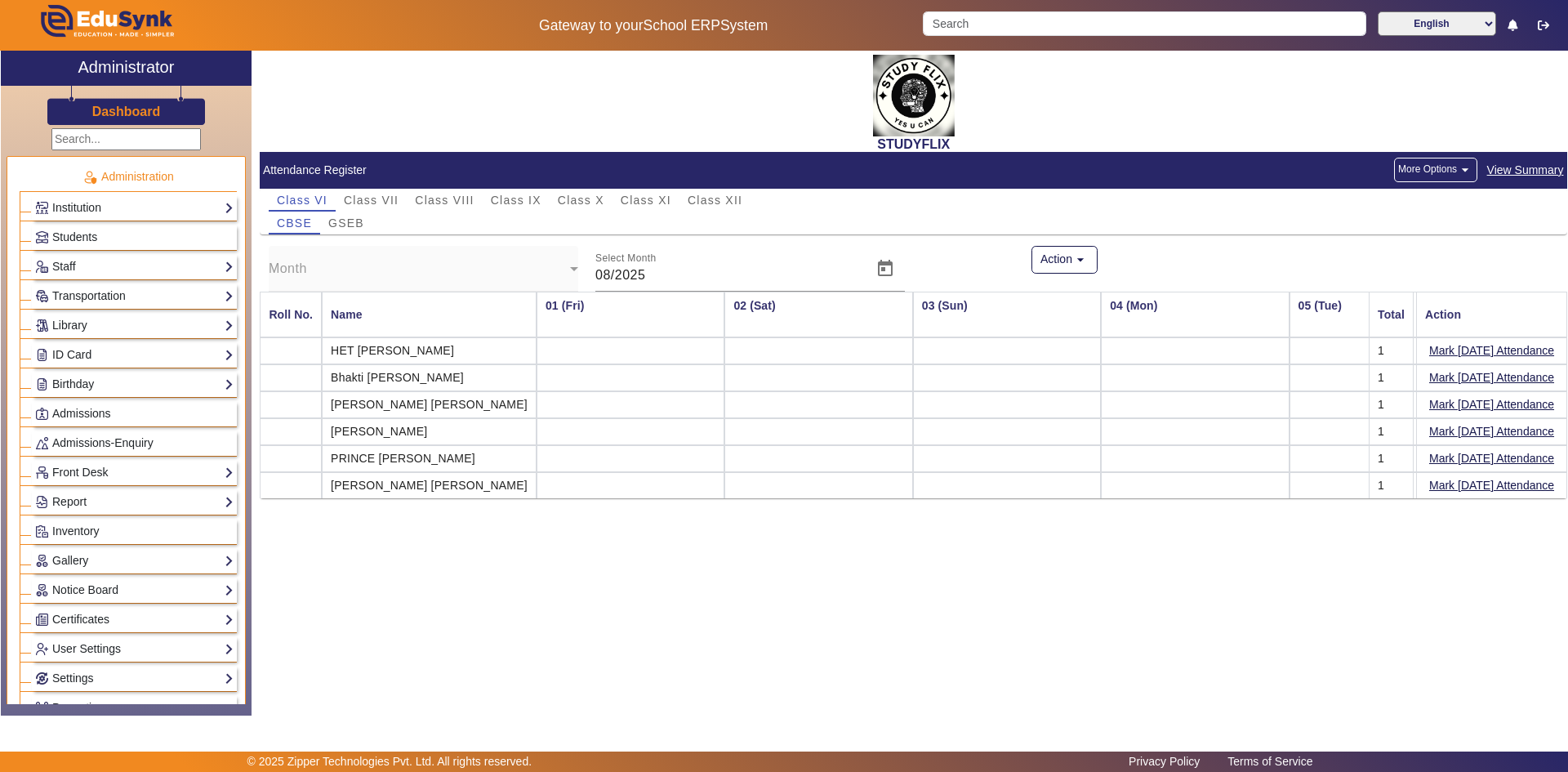
scroll to position [0, 817]
click at [107, 499] on link "Report" at bounding box center [134, 502] width 199 height 19
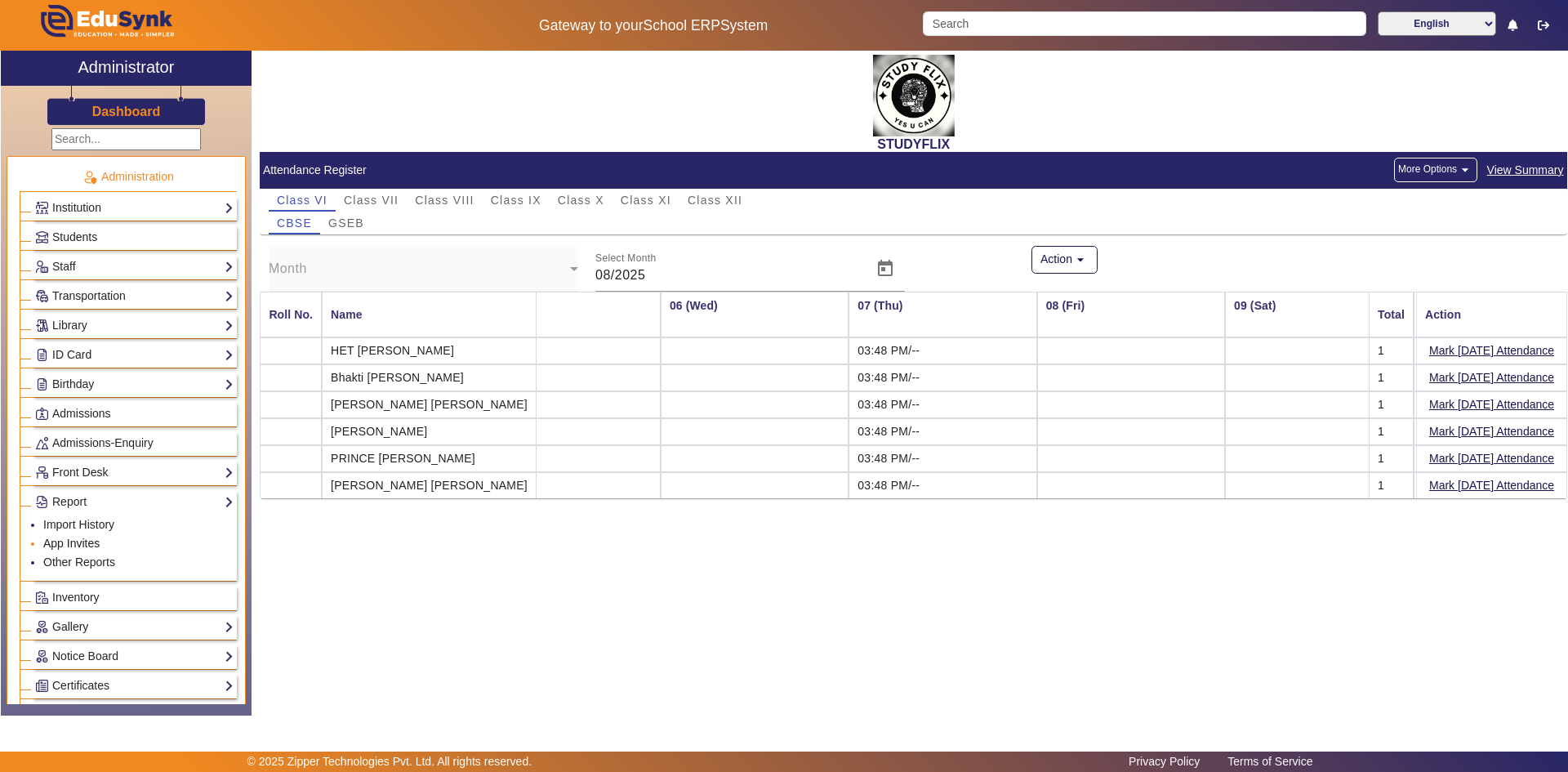
click at [86, 540] on link "App Invites" at bounding box center [71, 543] width 56 height 13
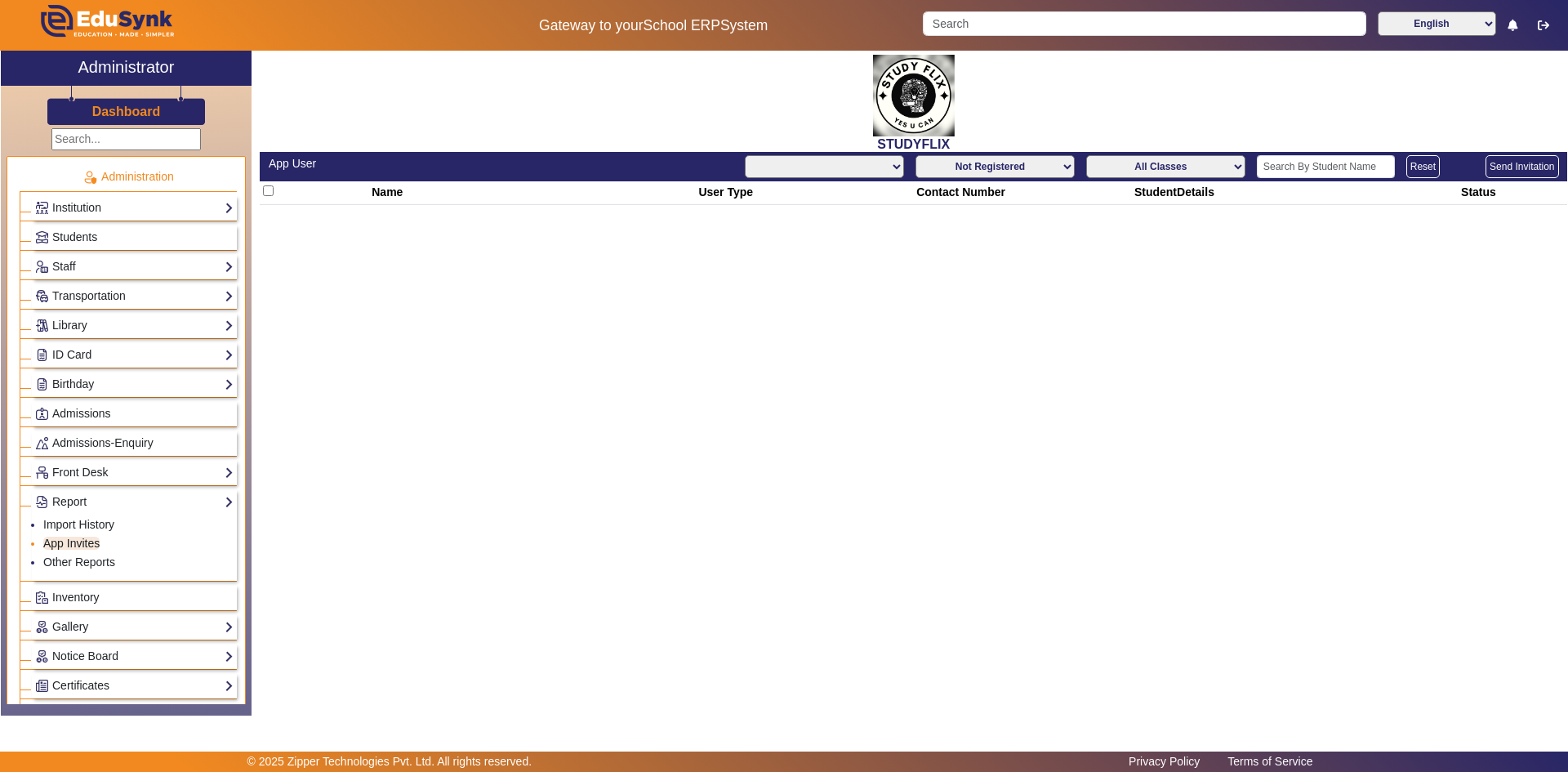
select select "All"
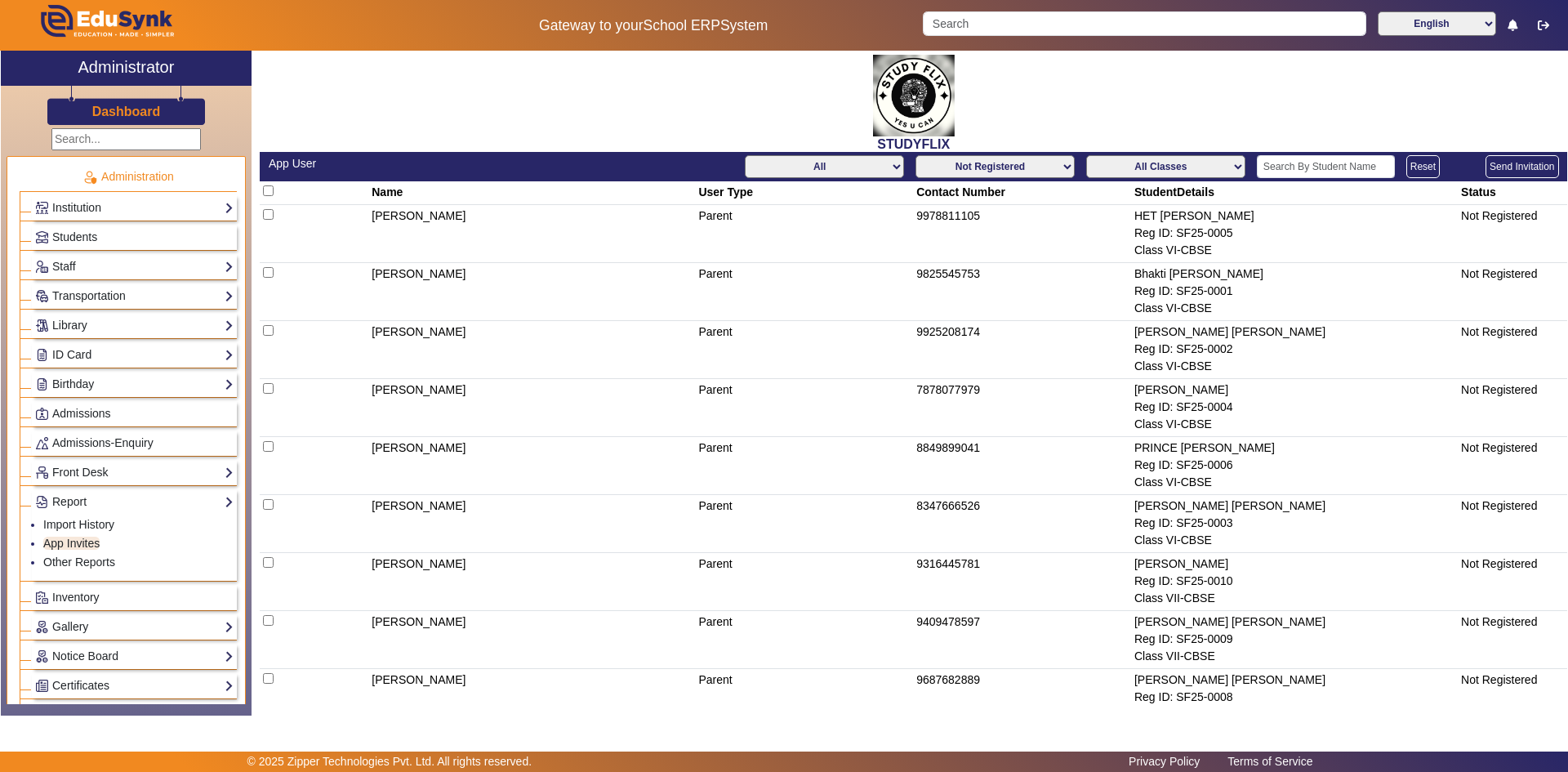
click at [1062, 167] on select "Not Registered Registered" at bounding box center [995, 166] width 159 height 23
select select "registered"
click at [916, 155] on select "Not Registered Registered" at bounding box center [995, 166] width 159 height 23
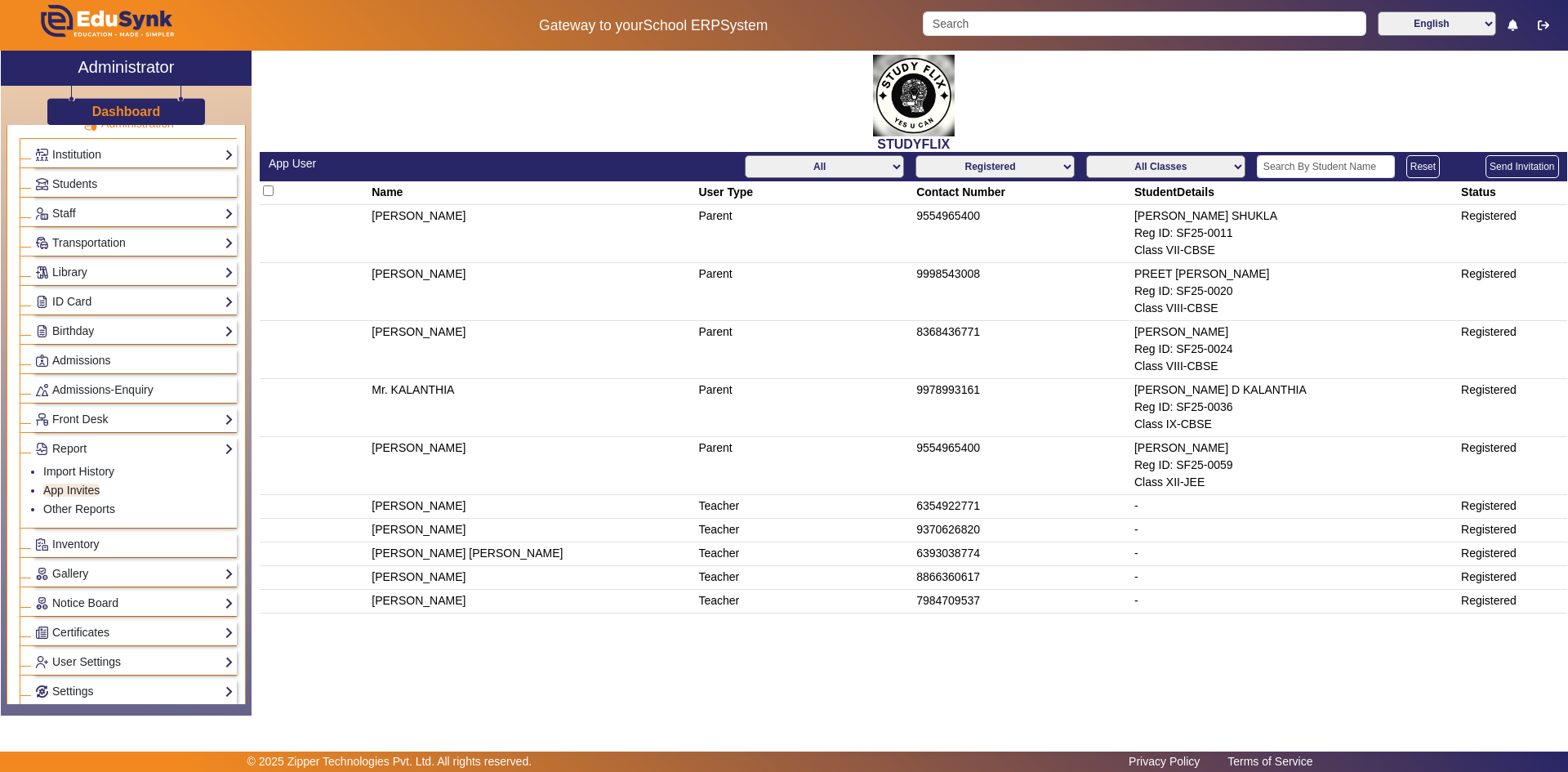
scroll to position [82, 0]
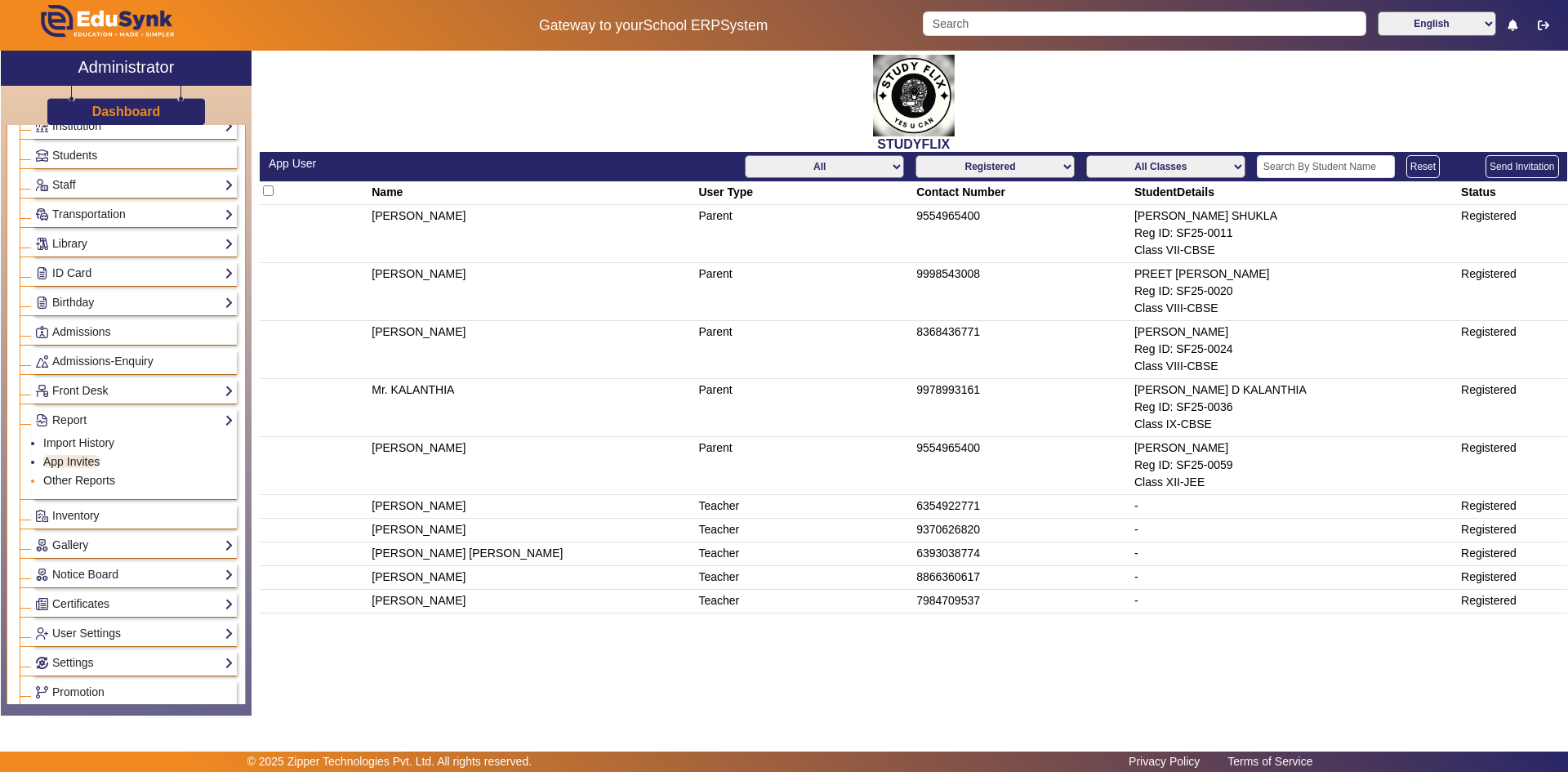
click at [65, 473] on link "Other Reports" at bounding box center [80, 480] width 72 height 13
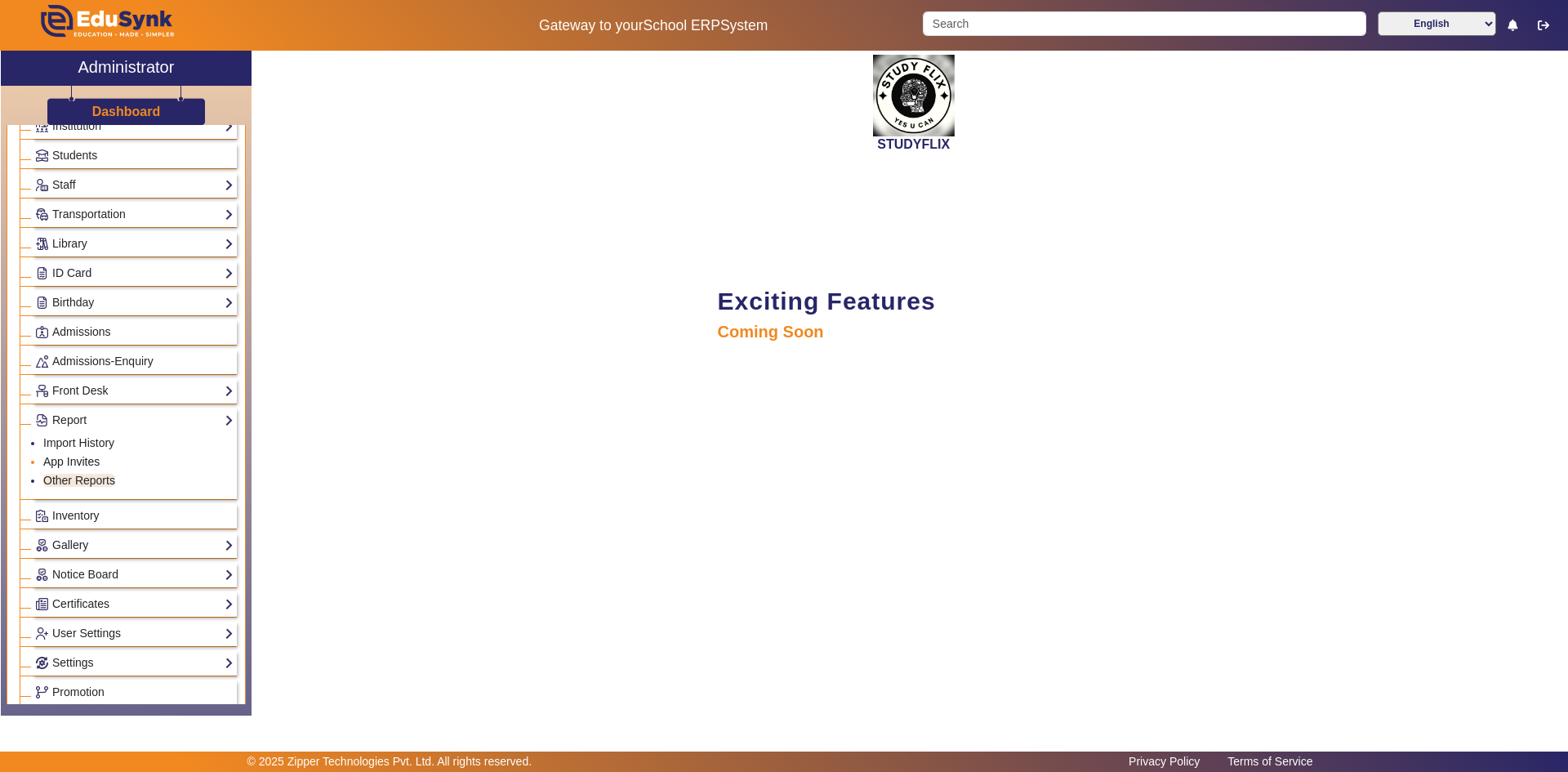
click at [68, 459] on link "App Invites" at bounding box center [71, 461] width 56 height 13
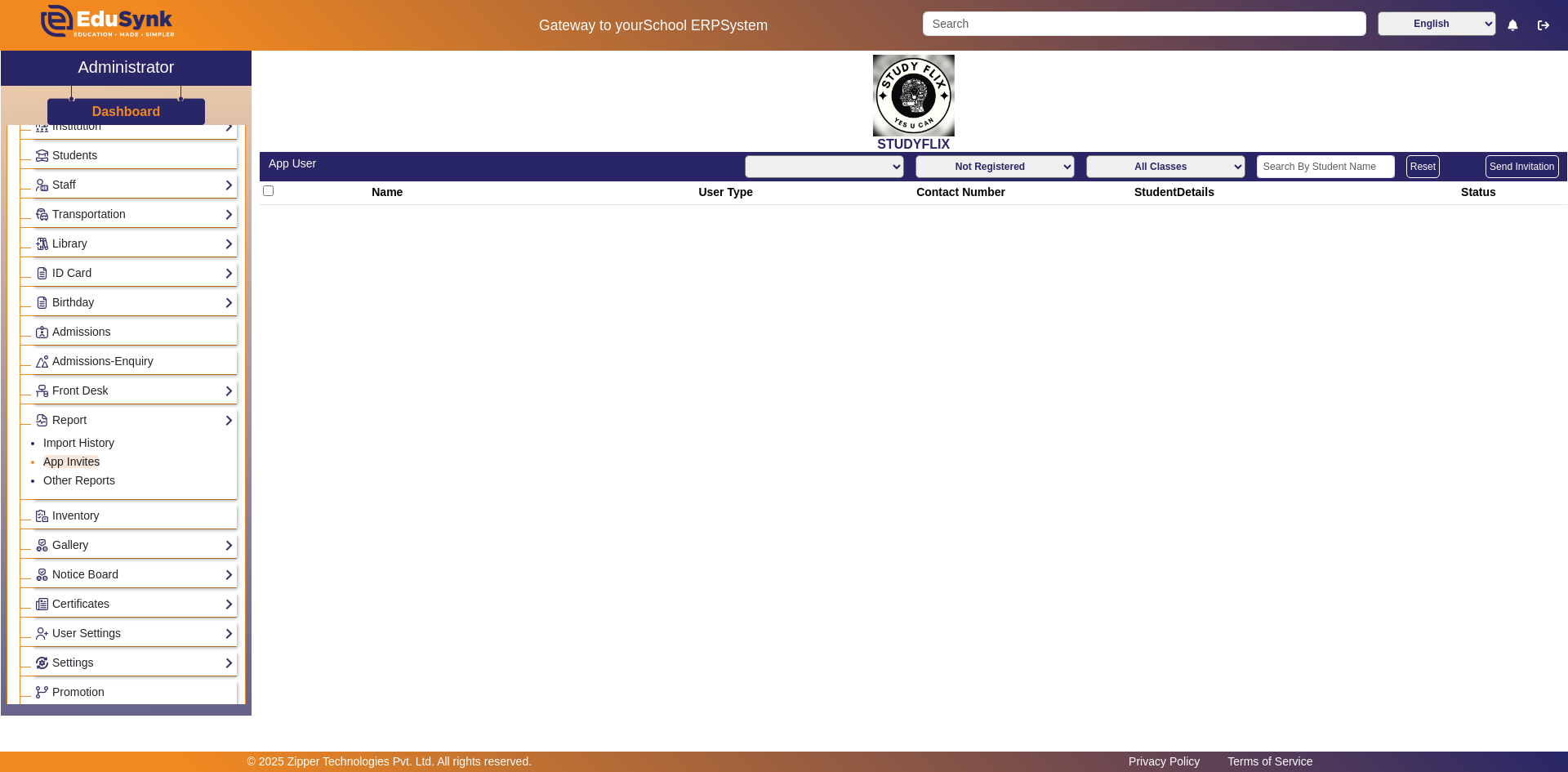
select select "All"
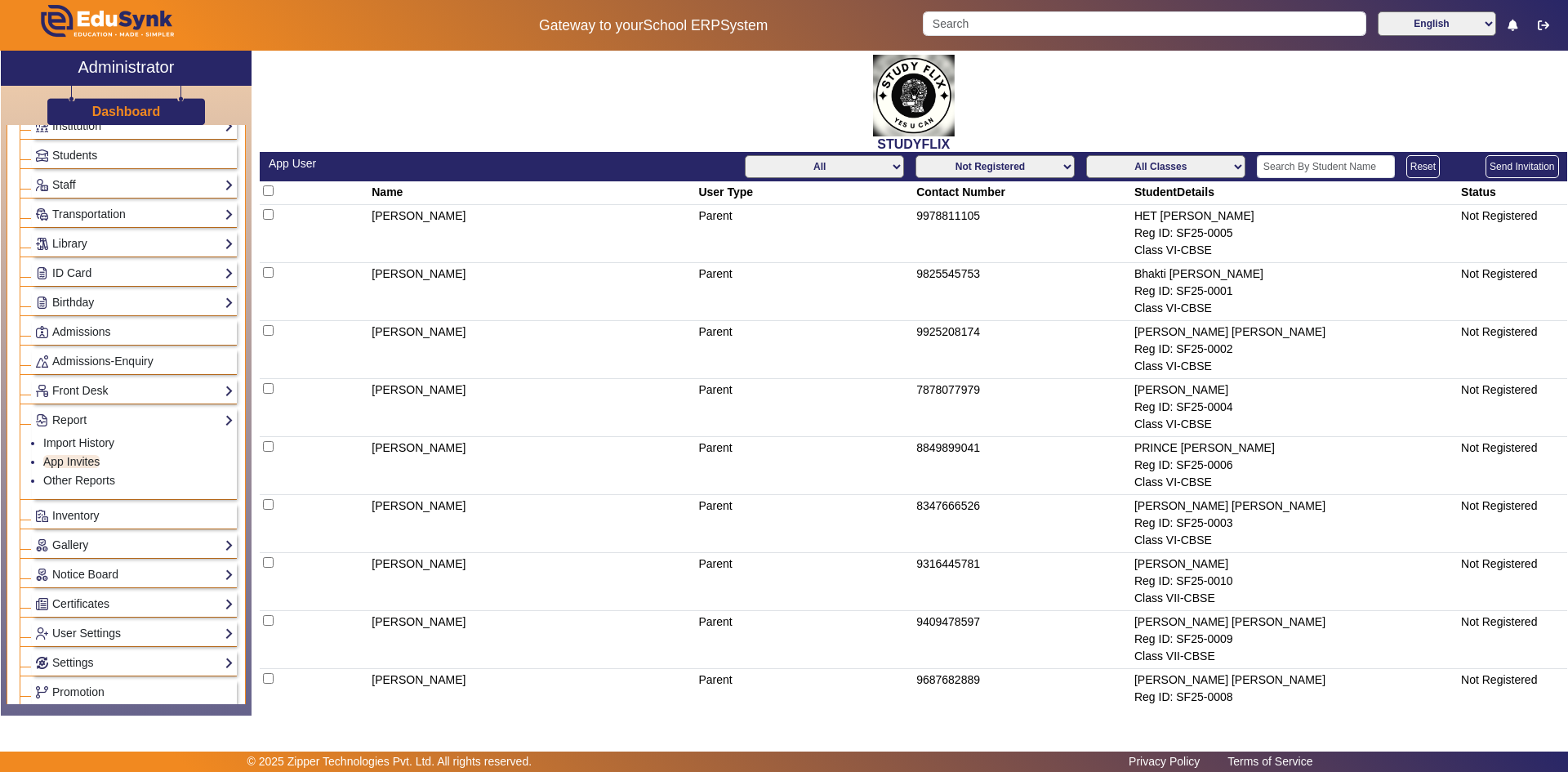
click at [265, 190] on input "checkbox" at bounding box center [268, 190] width 10 height 10
checkbox input "true"
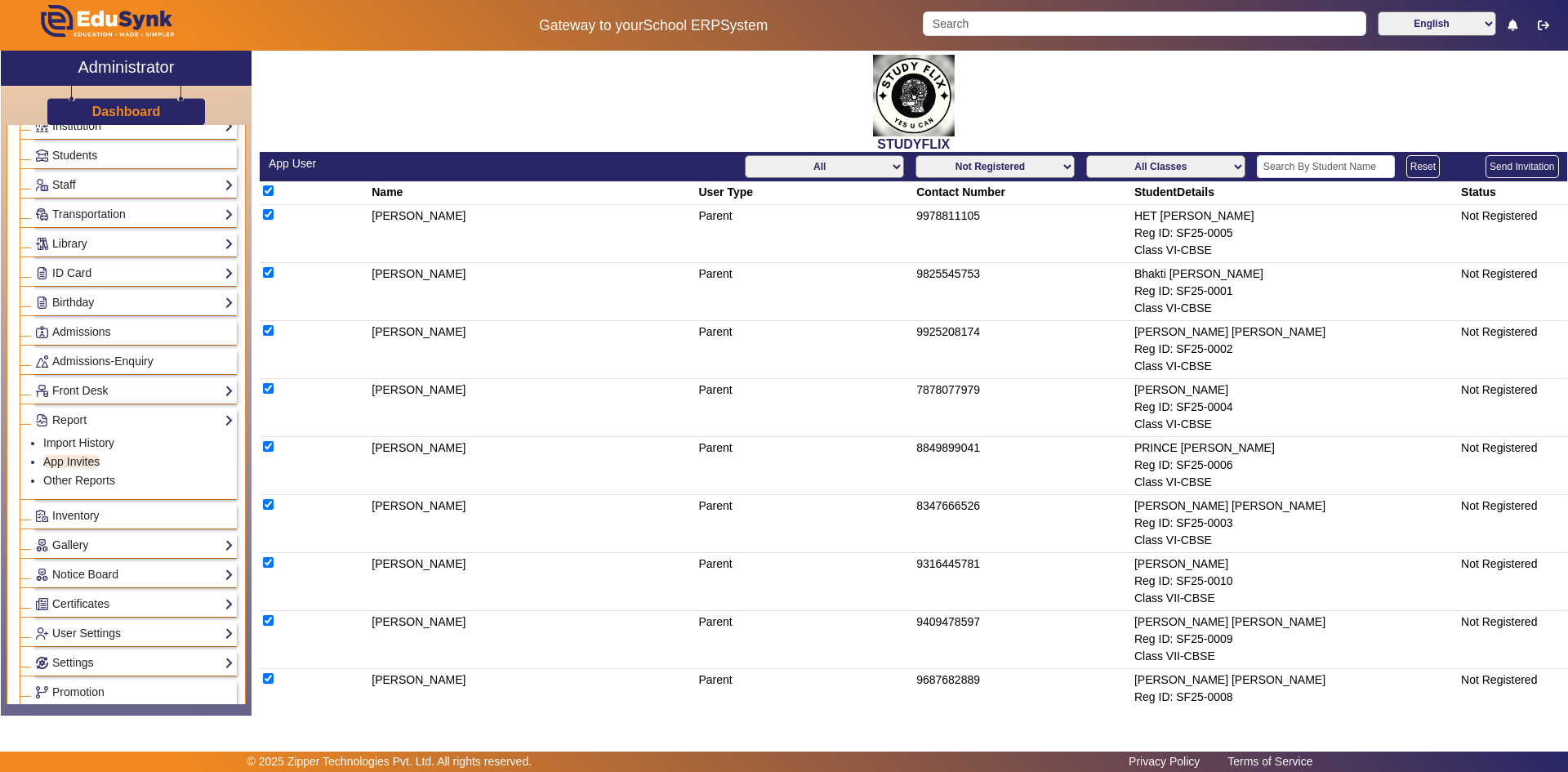
checkbox input "true"
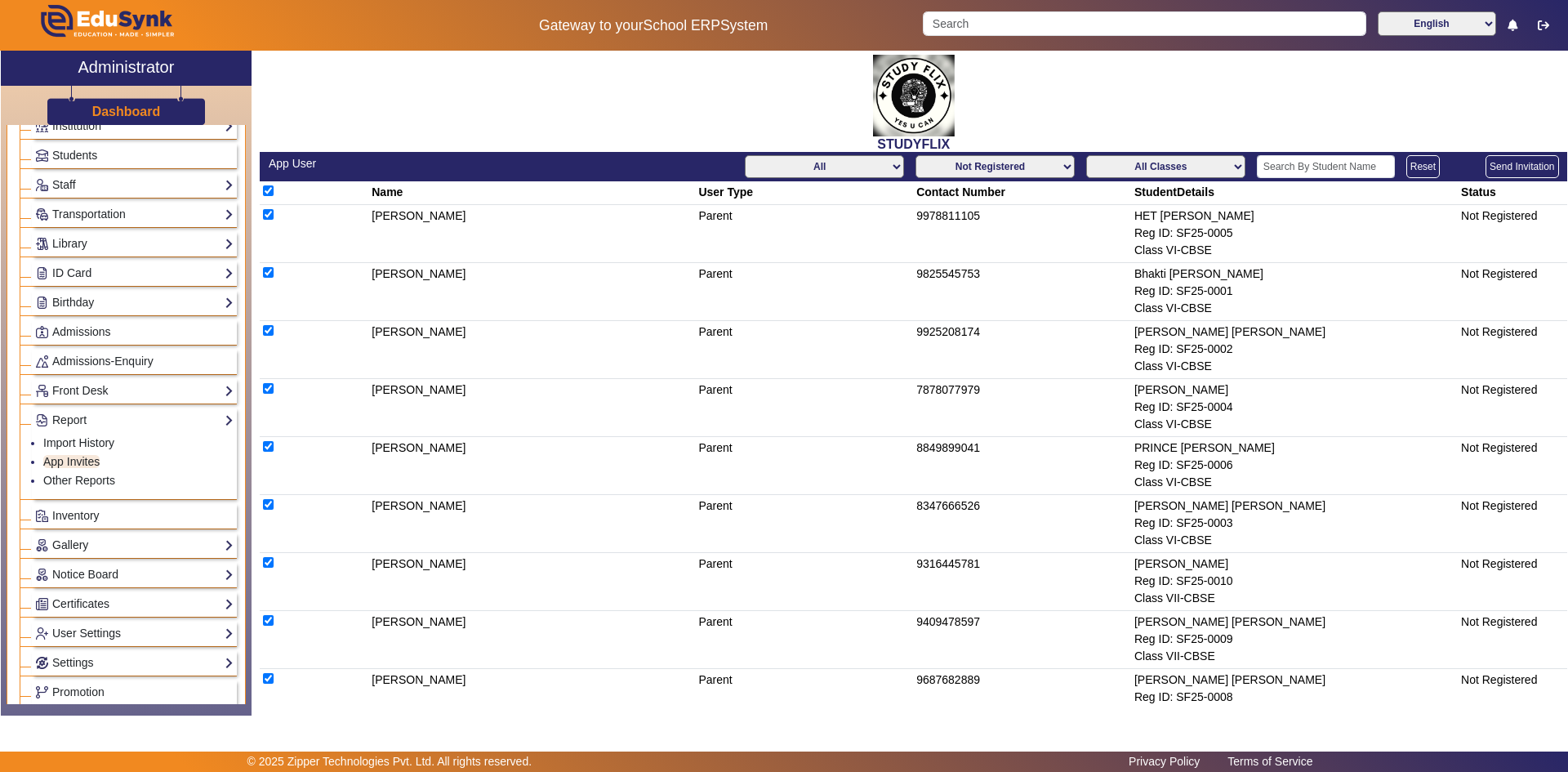
checkbox input "true"
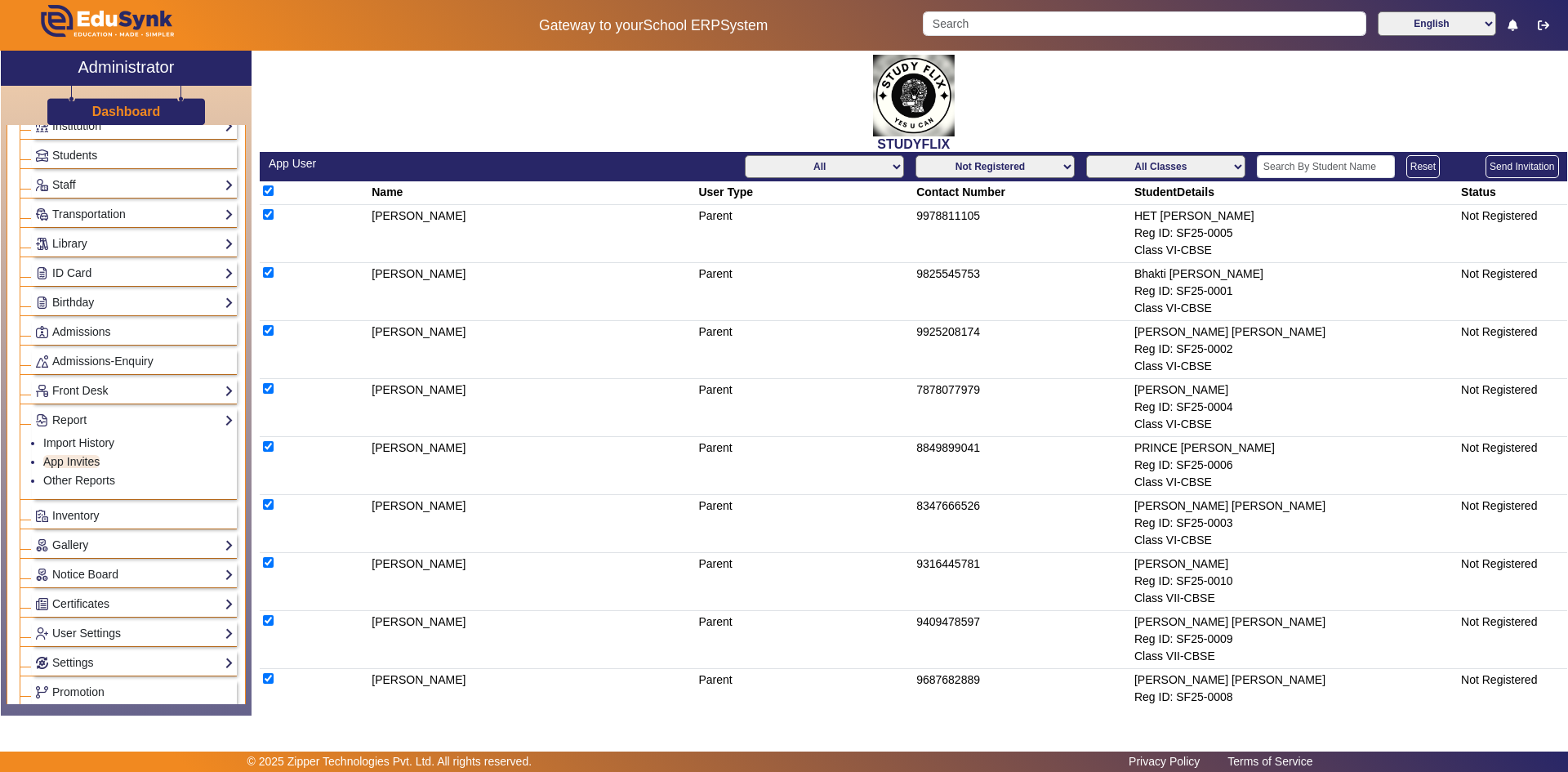
checkbox input "true"
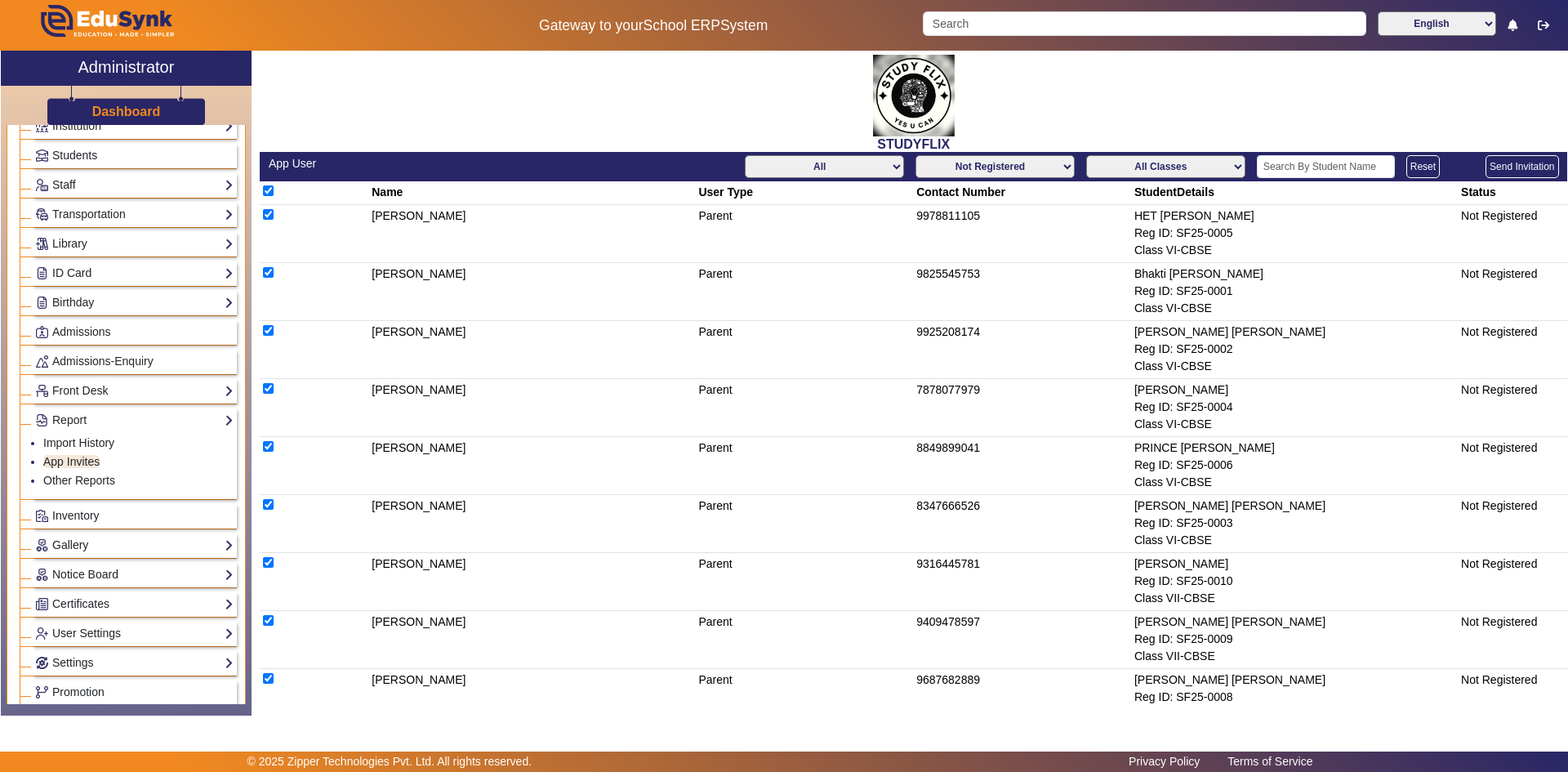
checkbox input "true"
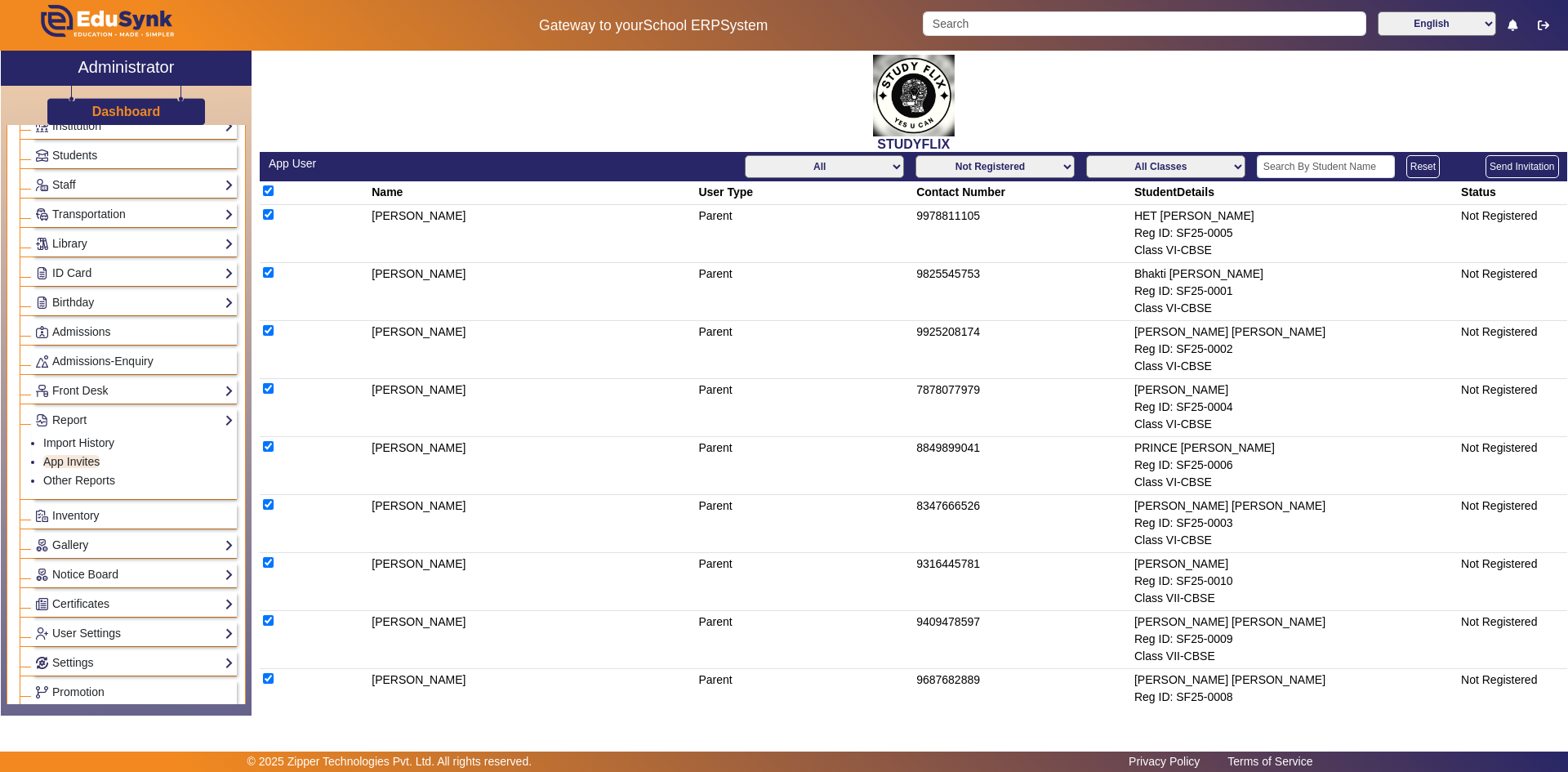
checkbox input "true"
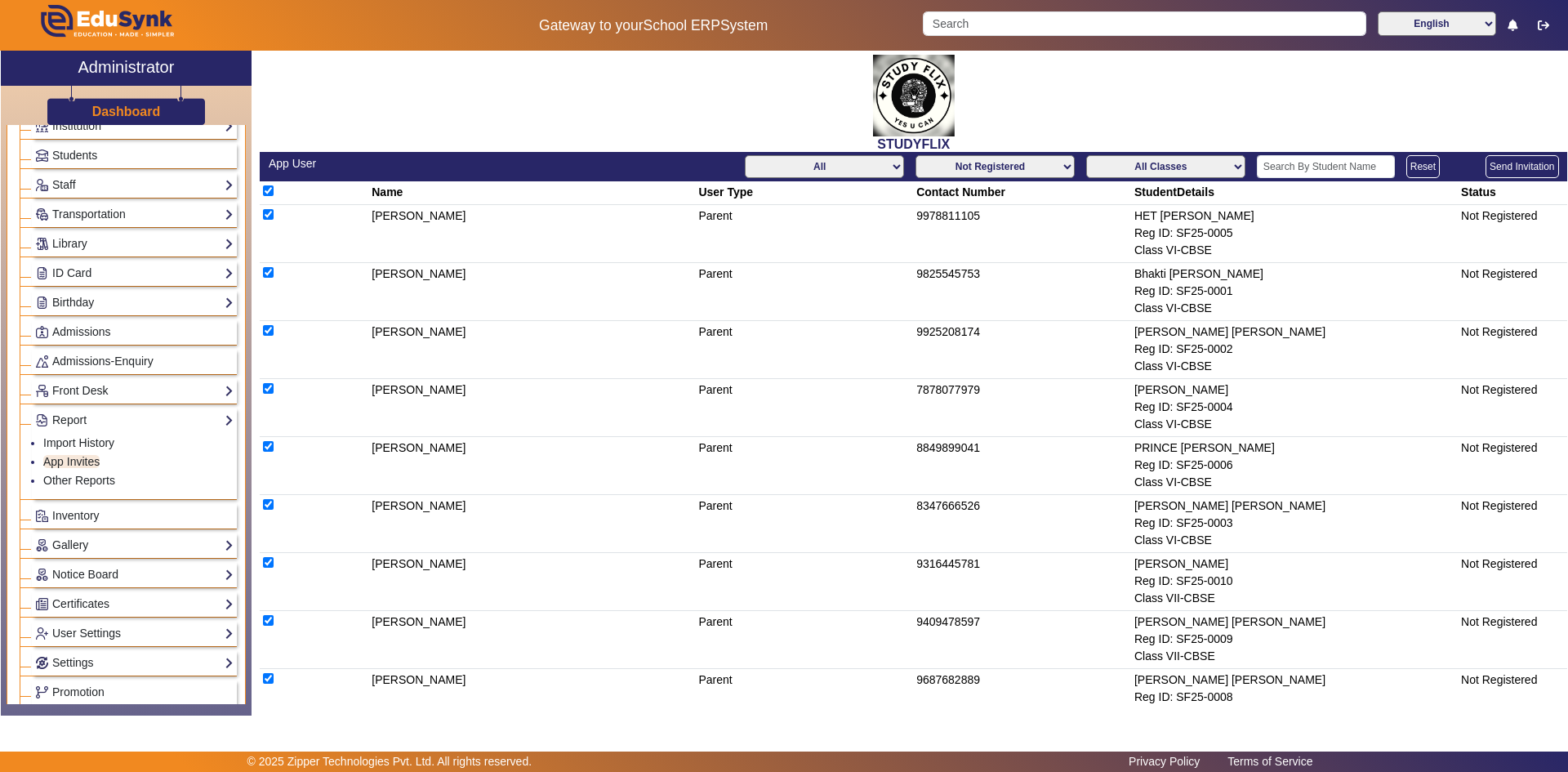
checkbox input "true"
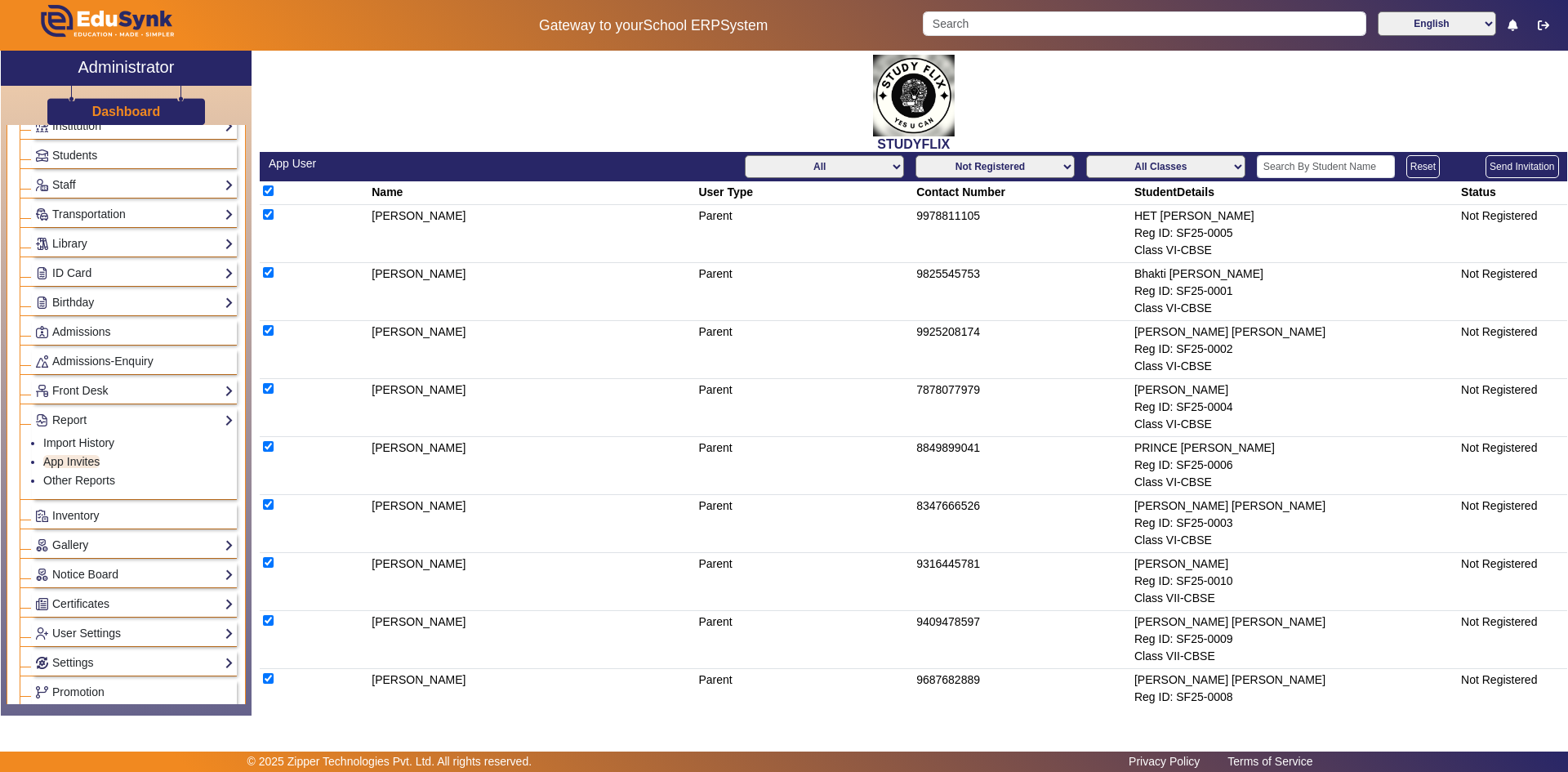
checkbox input "true"
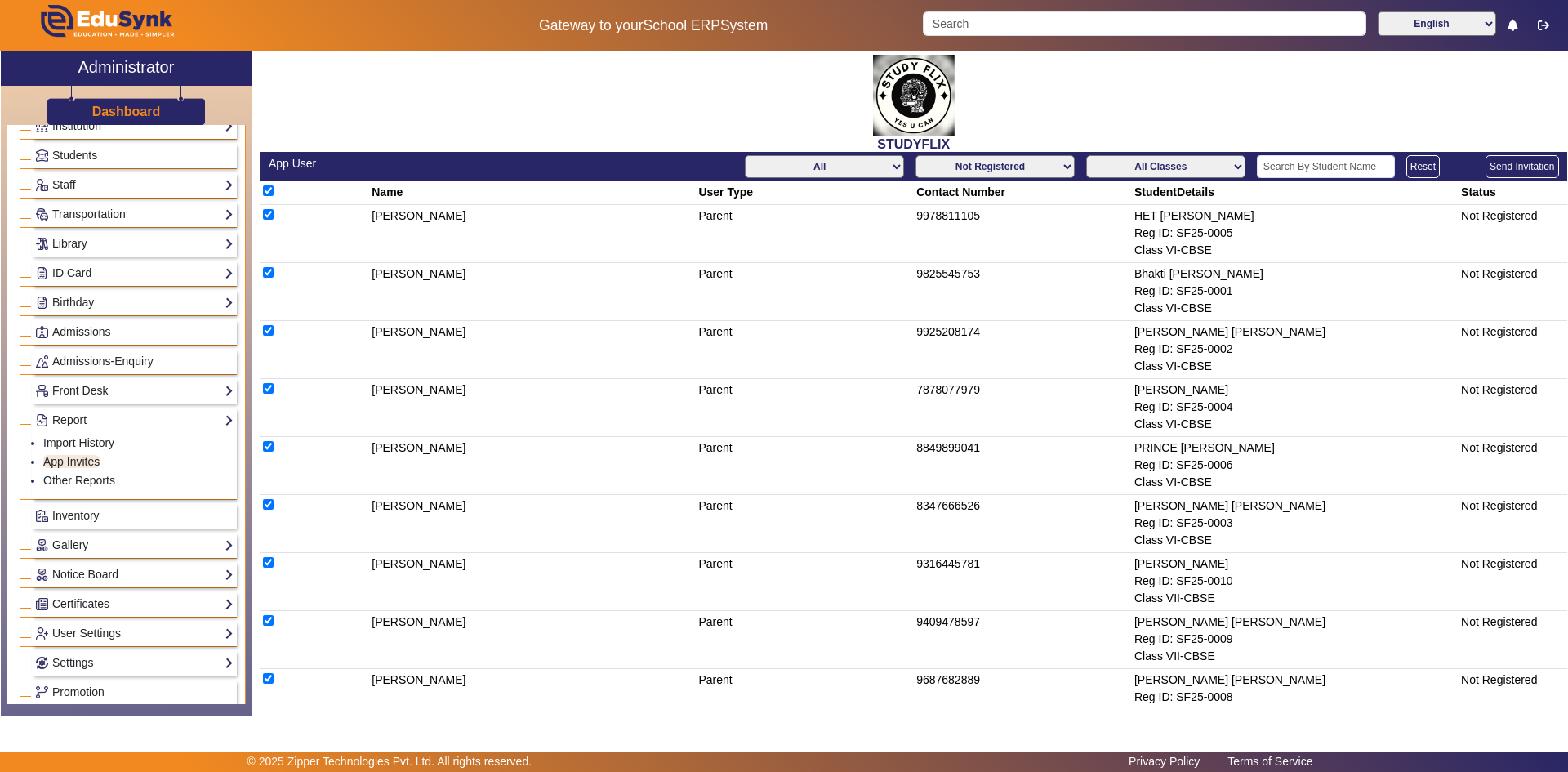
checkbox input "true"
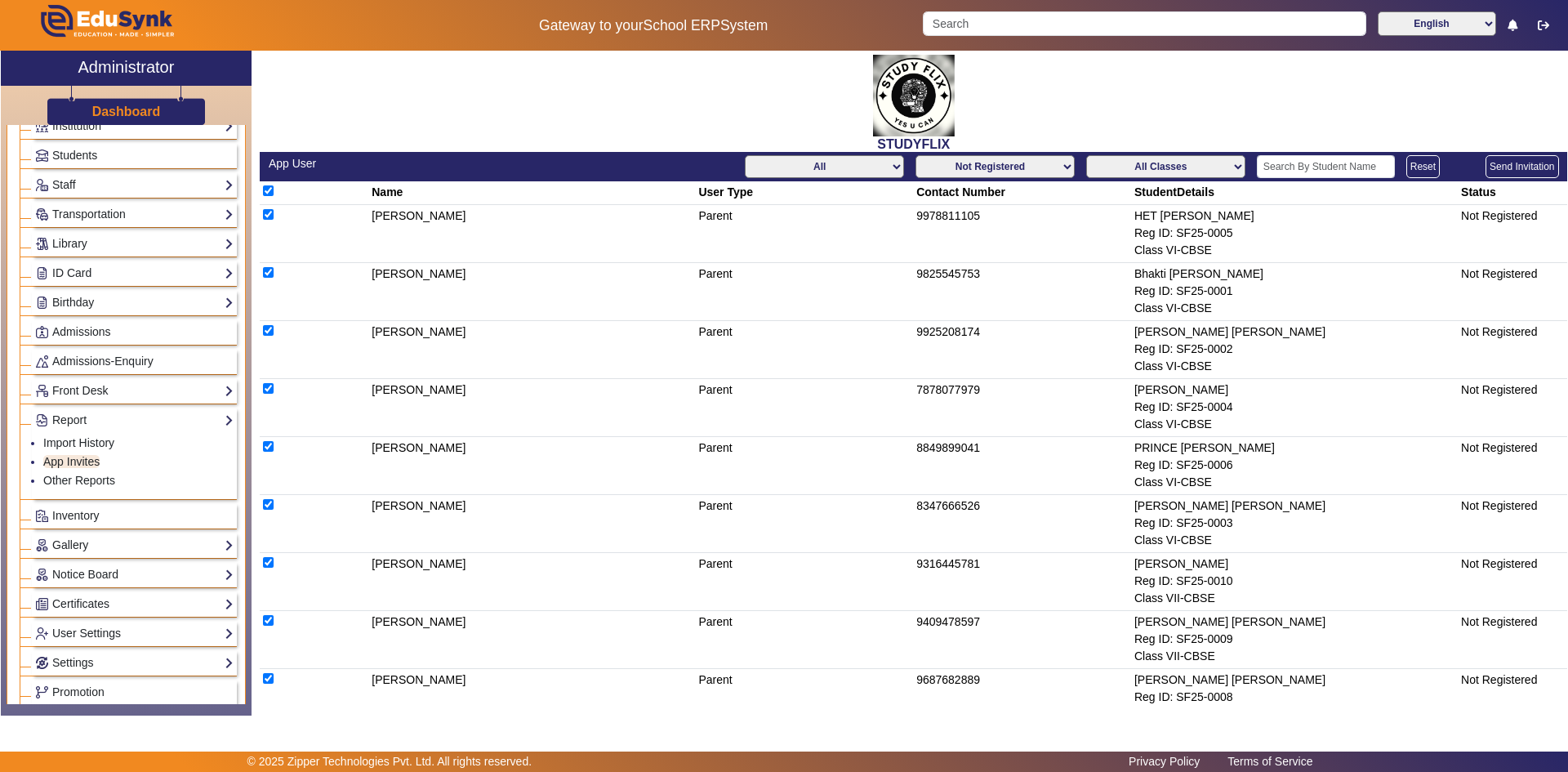
checkbox input "true"
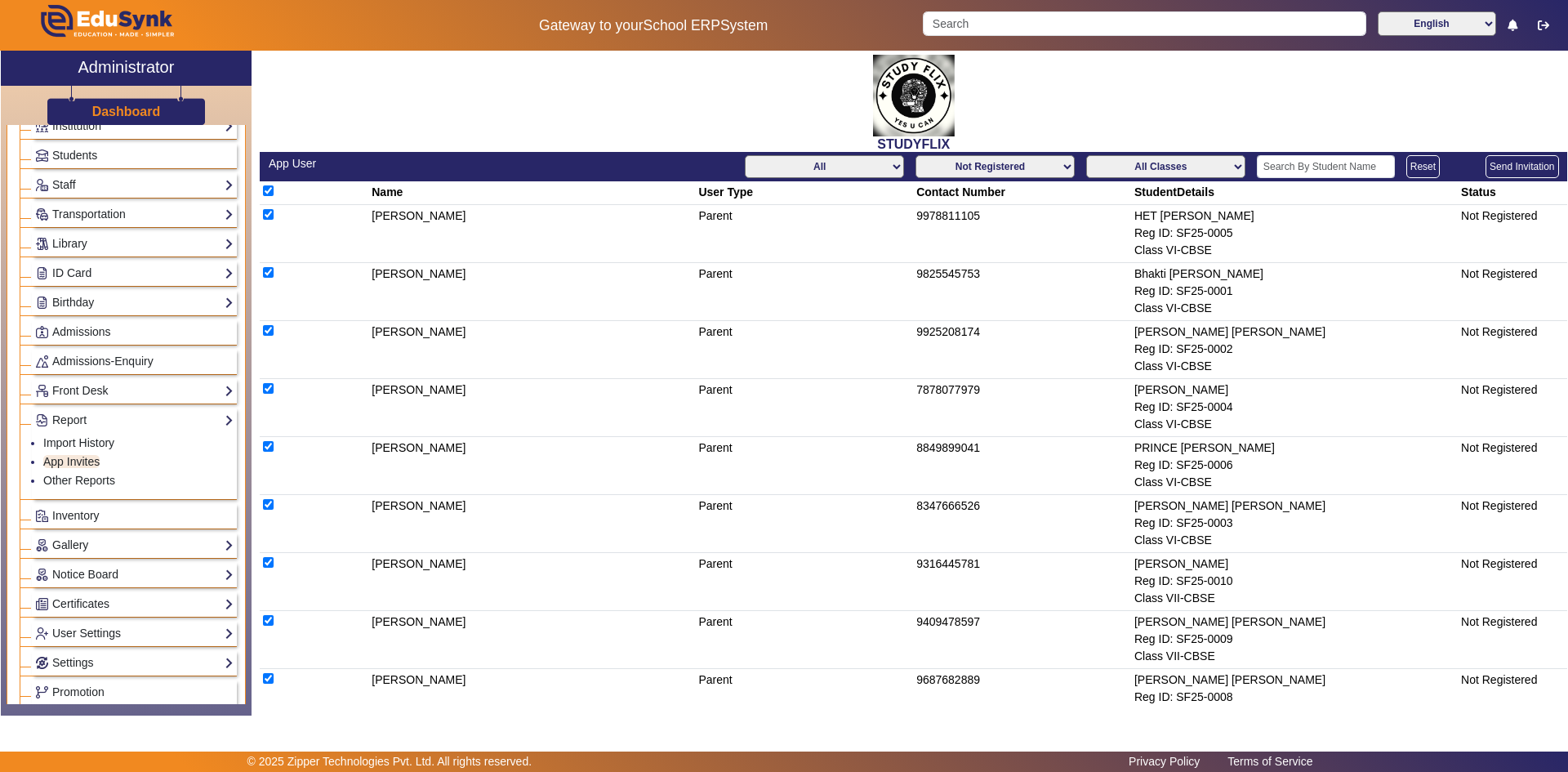
checkbox input "true"
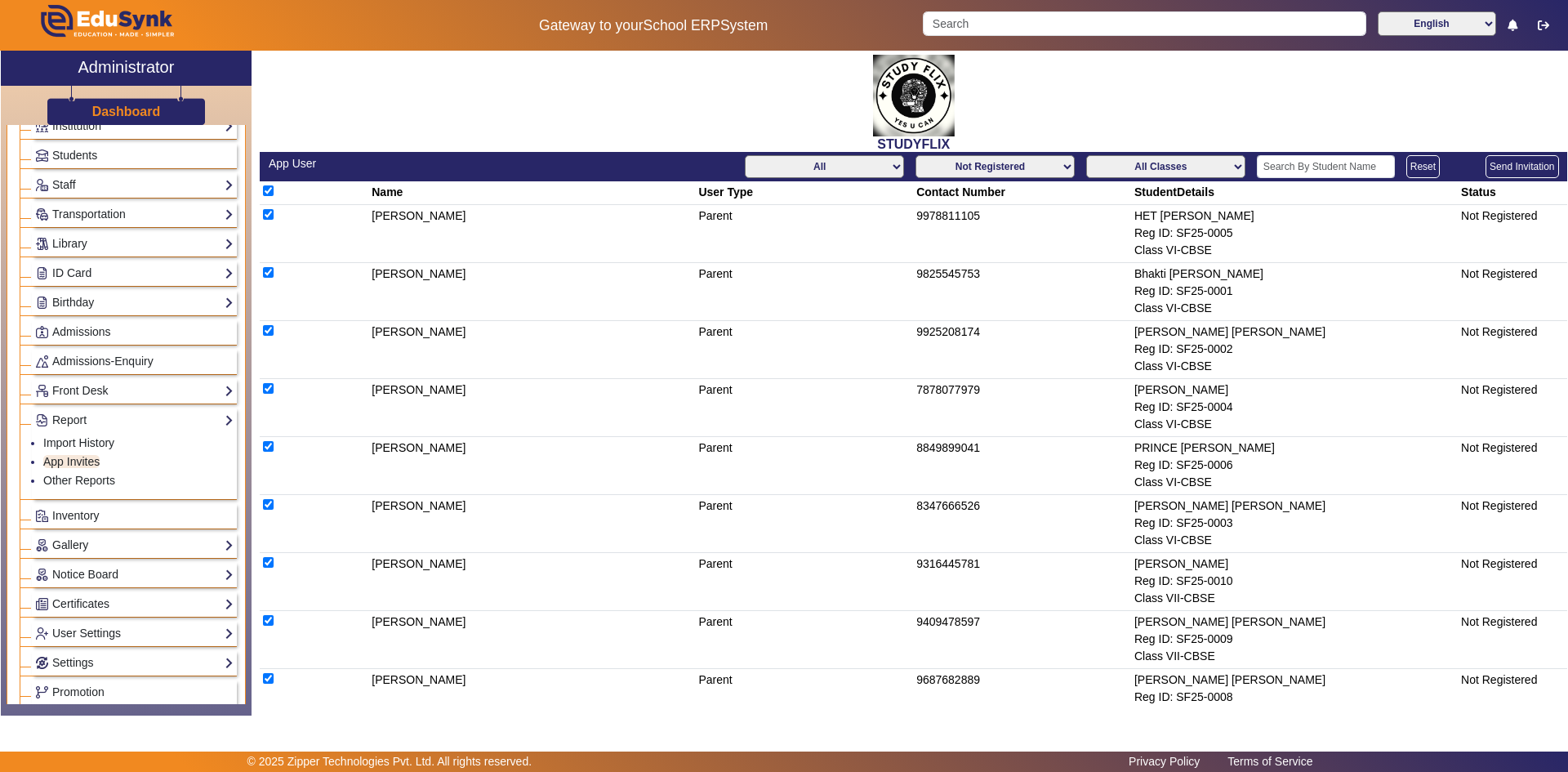
checkbox input "true"
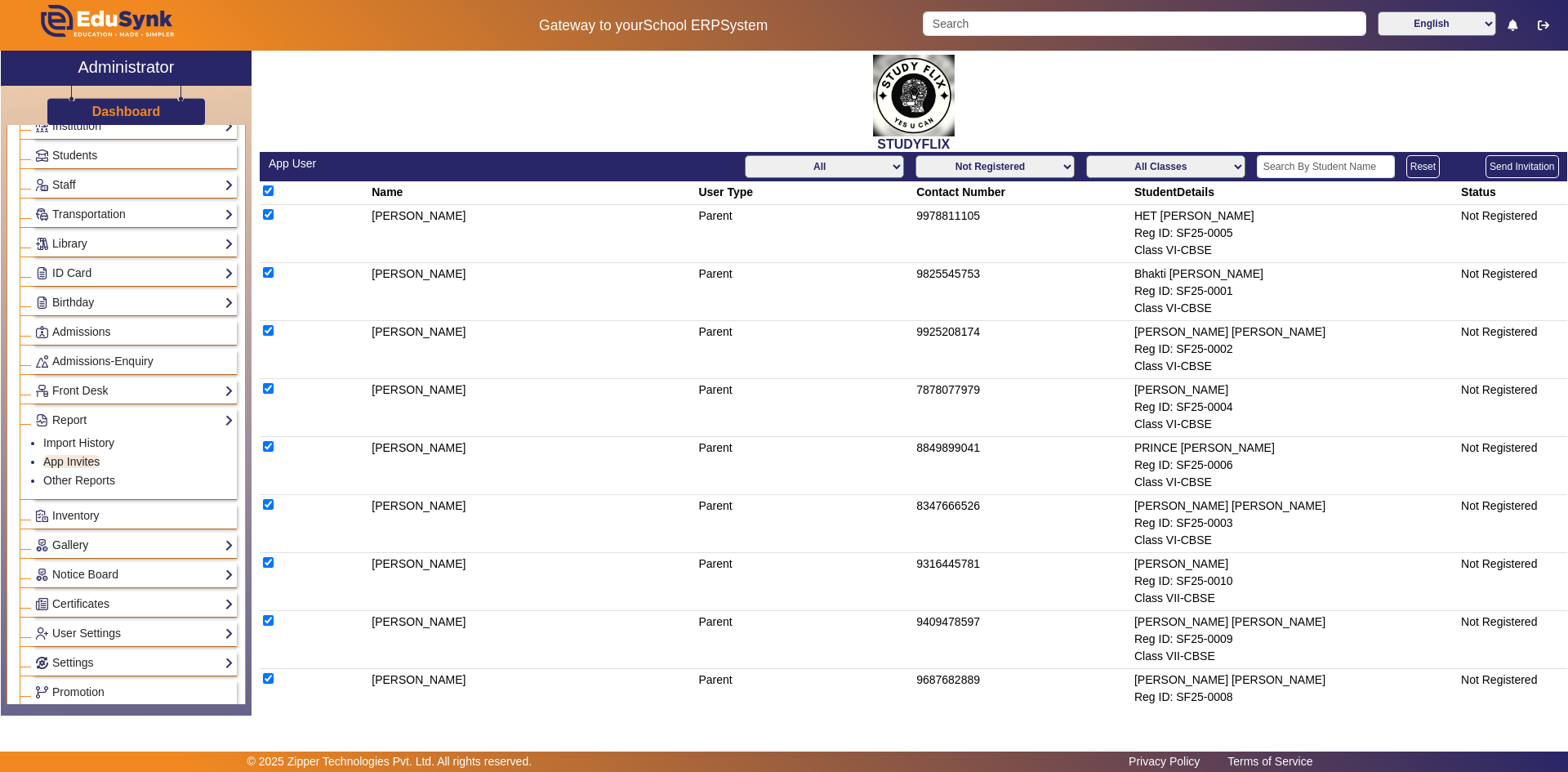
checkbox input "true"
click at [1515, 170] on button "Send Invitation" at bounding box center [1521, 166] width 72 height 23
checkbox input "false"
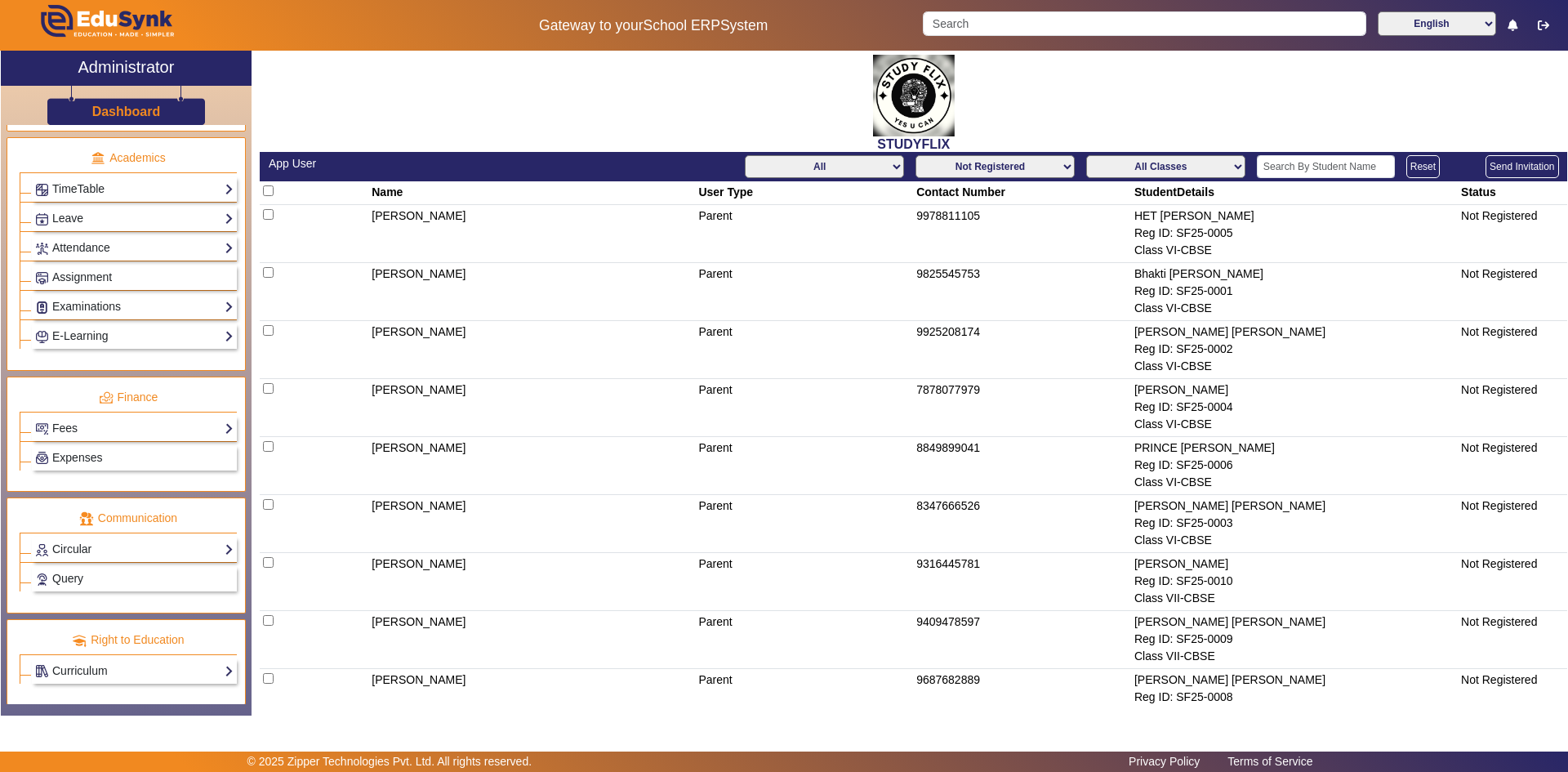
scroll to position [706, 0]
click at [74, 428] on link "Fees" at bounding box center [134, 428] width 199 height 19
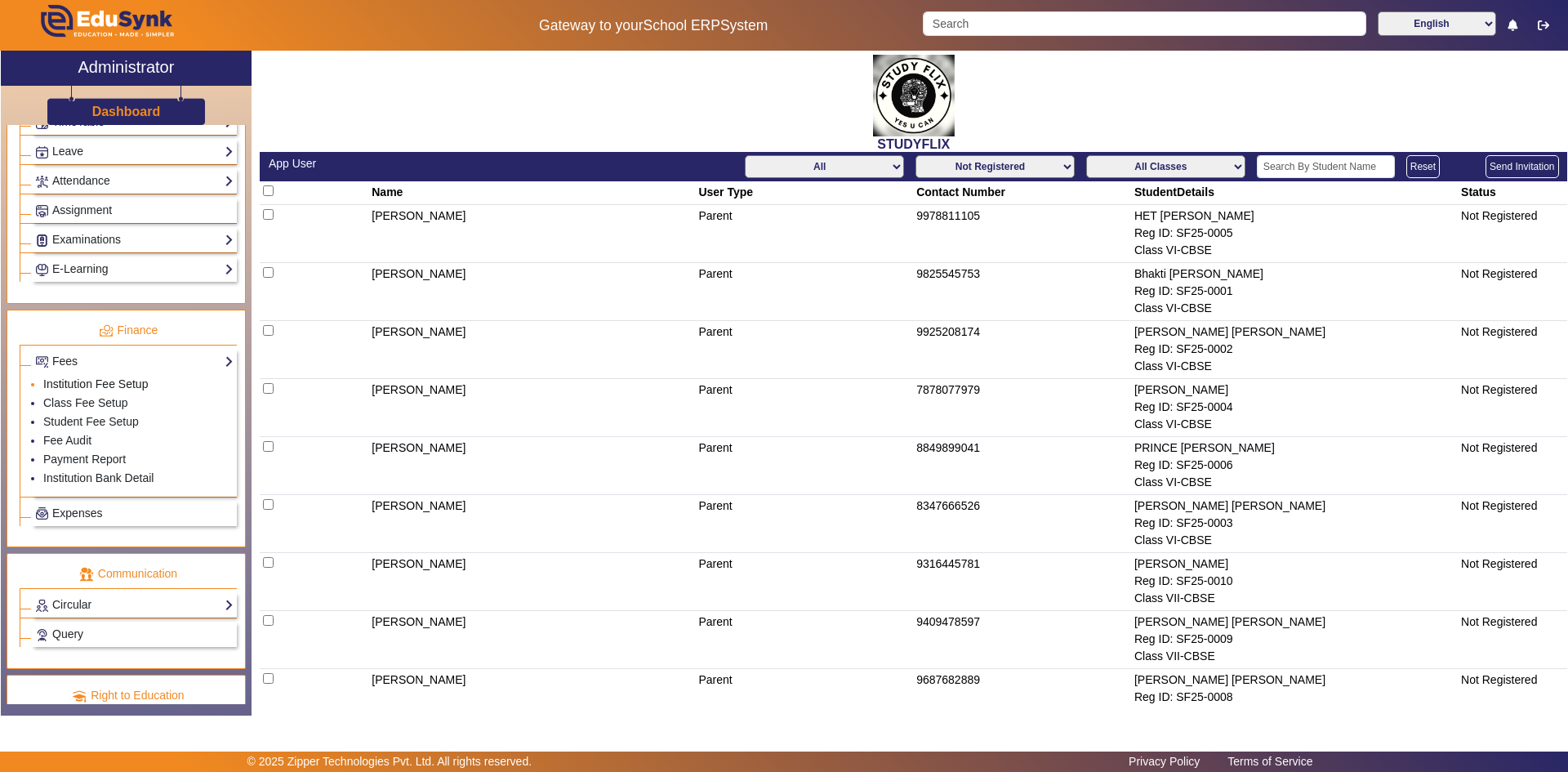
click at [72, 386] on link "Institution Fee Setup" at bounding box center [96, 384] width 105 height 13
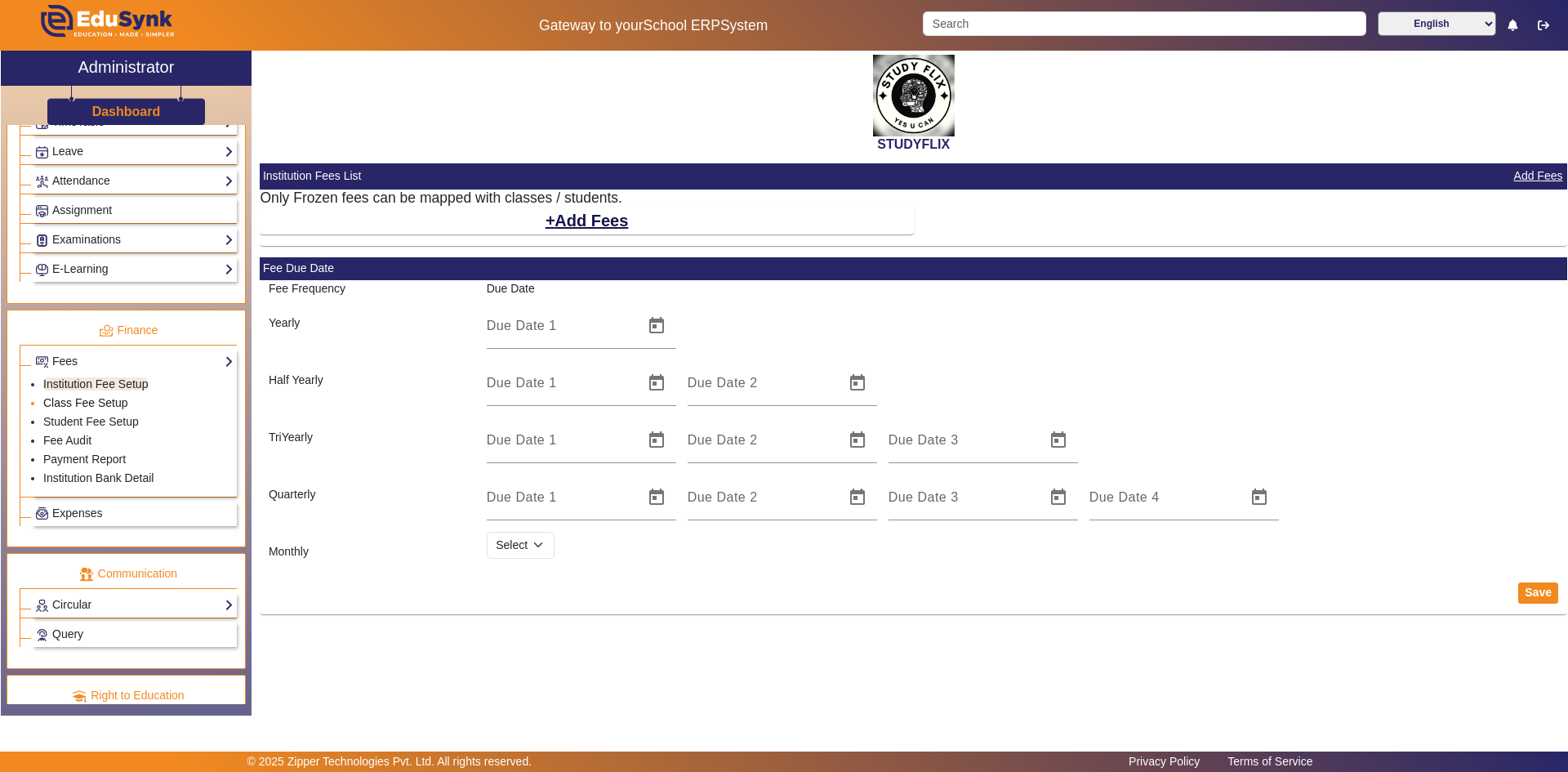
click at [75, 401] on link "Class Fee Setup" at bounding box center [86, 403] width 85 height 13
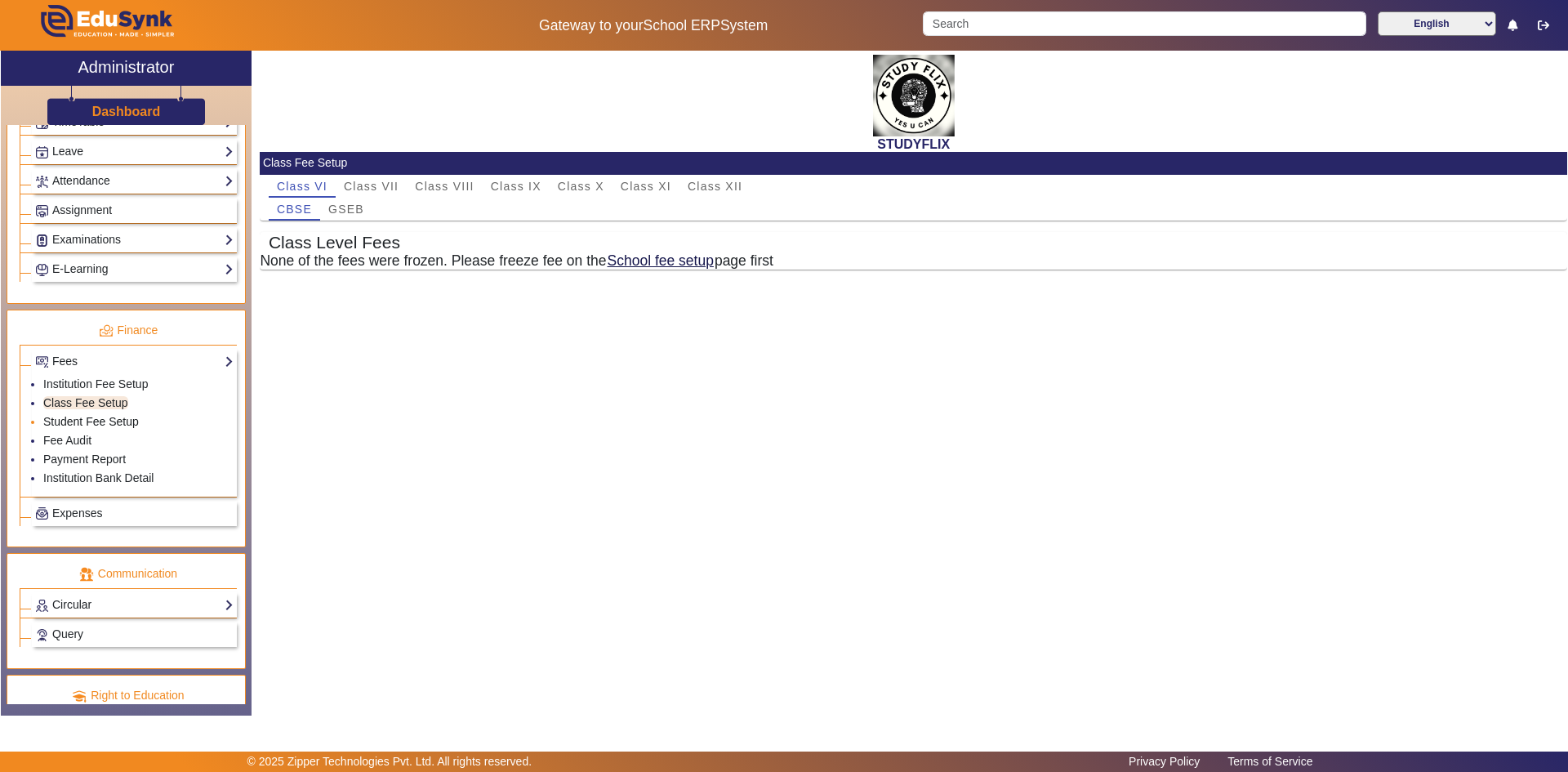
click at [73, 422] on link "Student Fee Setup" at bounding box center [91, 421] width 95 height 13
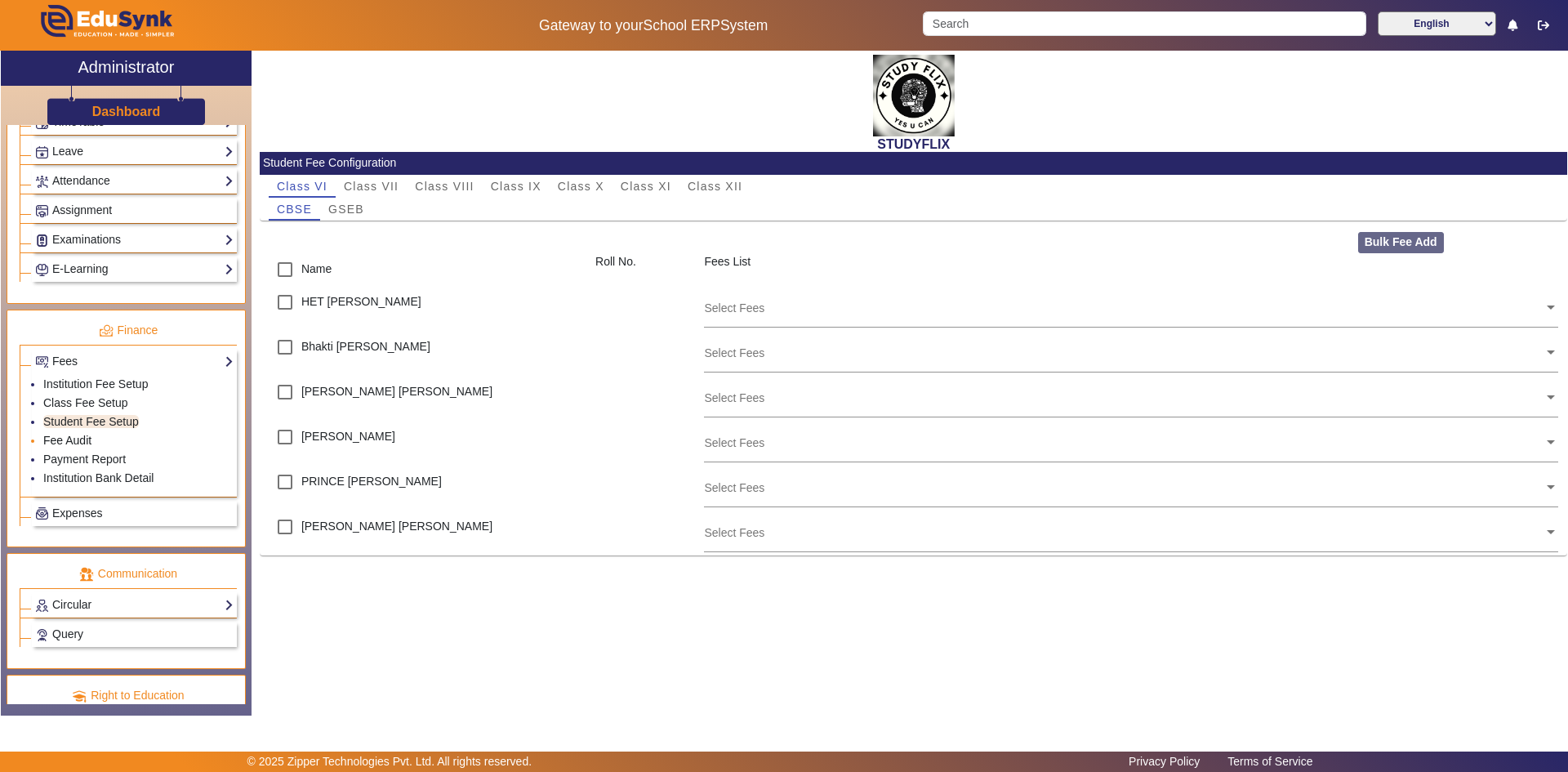
click at [56, 437] on link "Fee Audit" at bounding box center [68, 440] width 48 height 13
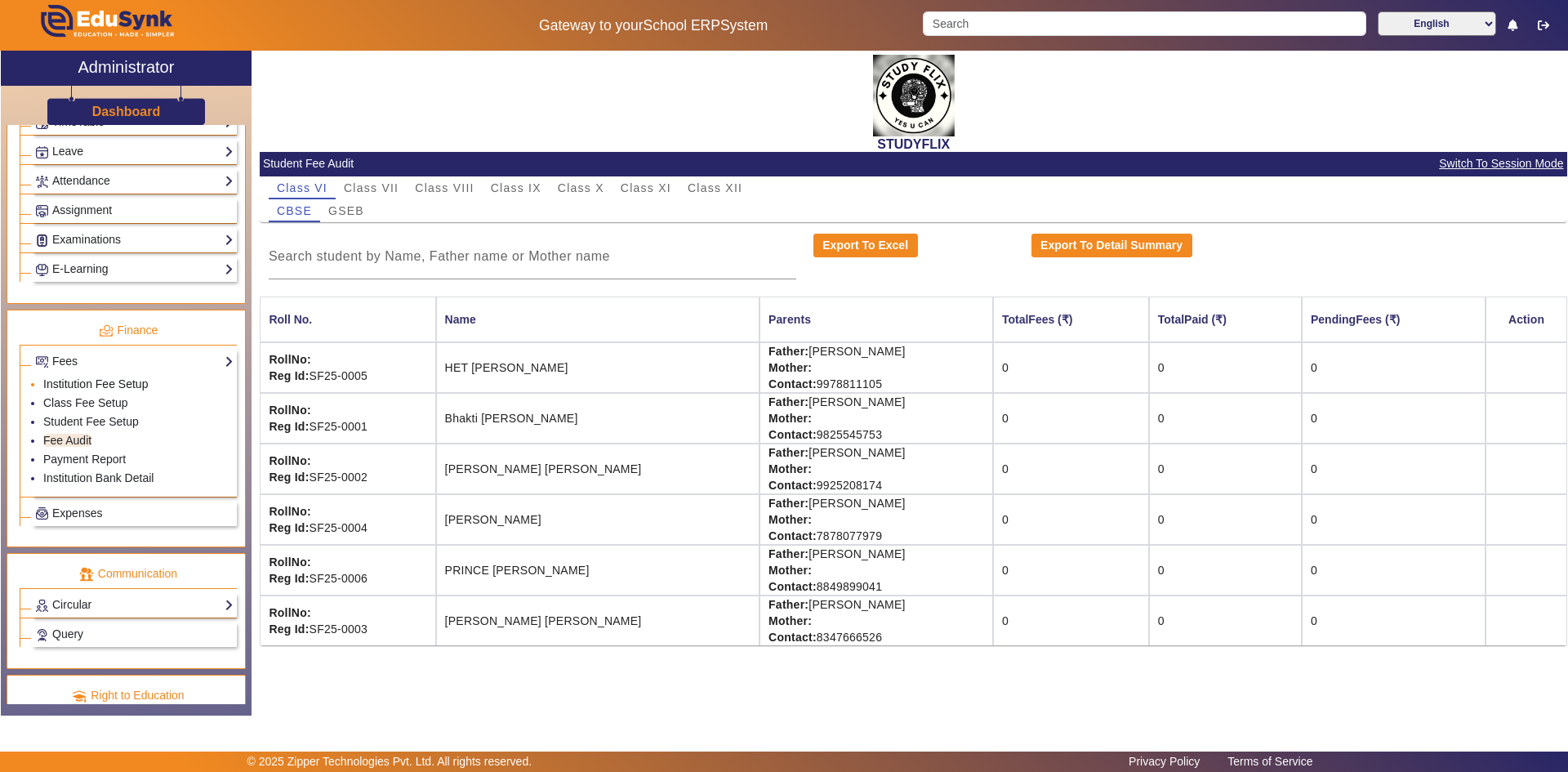
click at [101, 385] on link "Institution Fee Setup" at bounding box center [96, 384] width 105 height 13
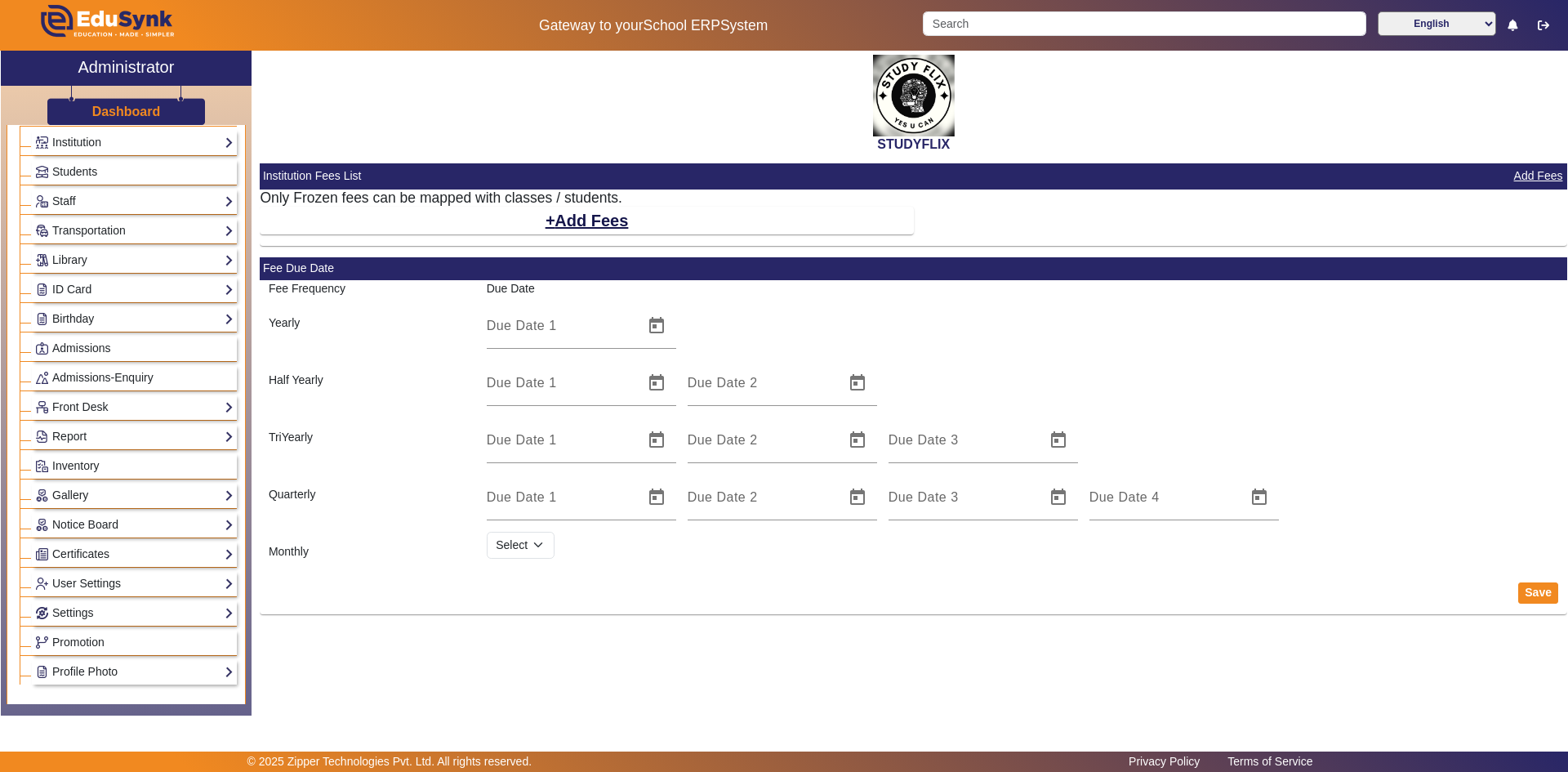
scroll to position [53, 0]
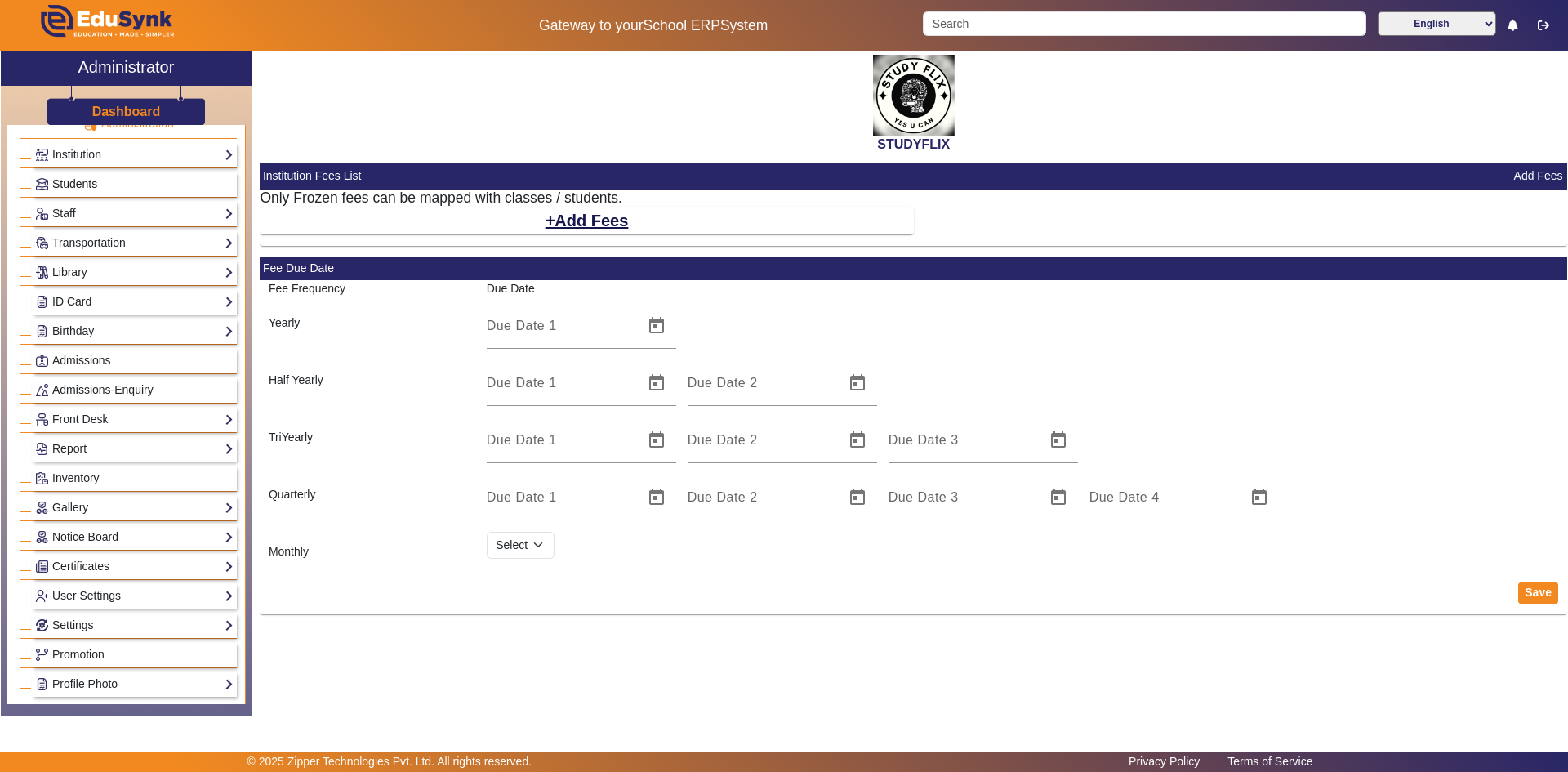
click at [107, 183] on link "Students" at bounding box center [134, 184] width 199 height 19
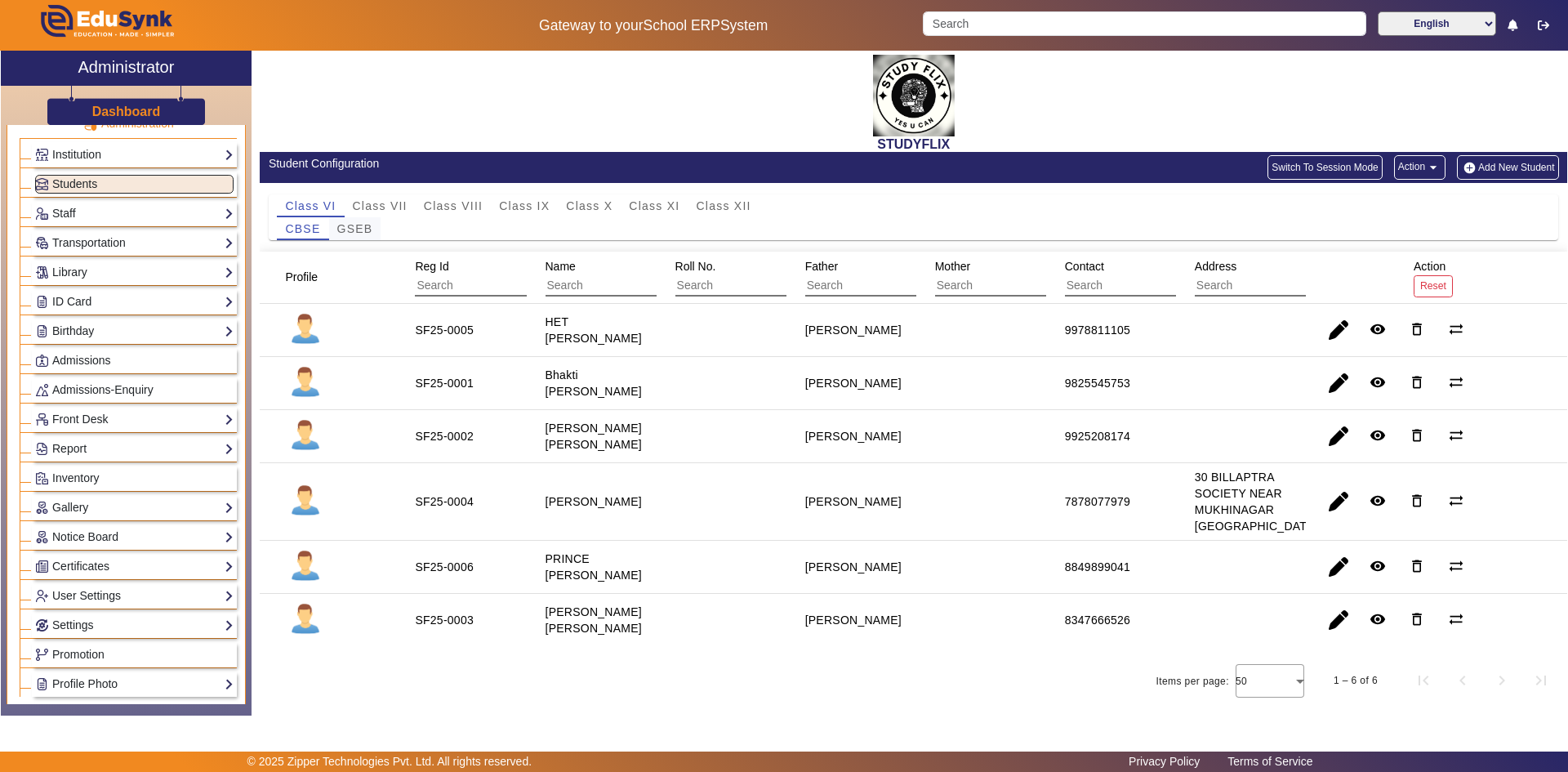
click at [357, 228] on span "GSEB" at bounding box center [356, 228] width 36 height 11
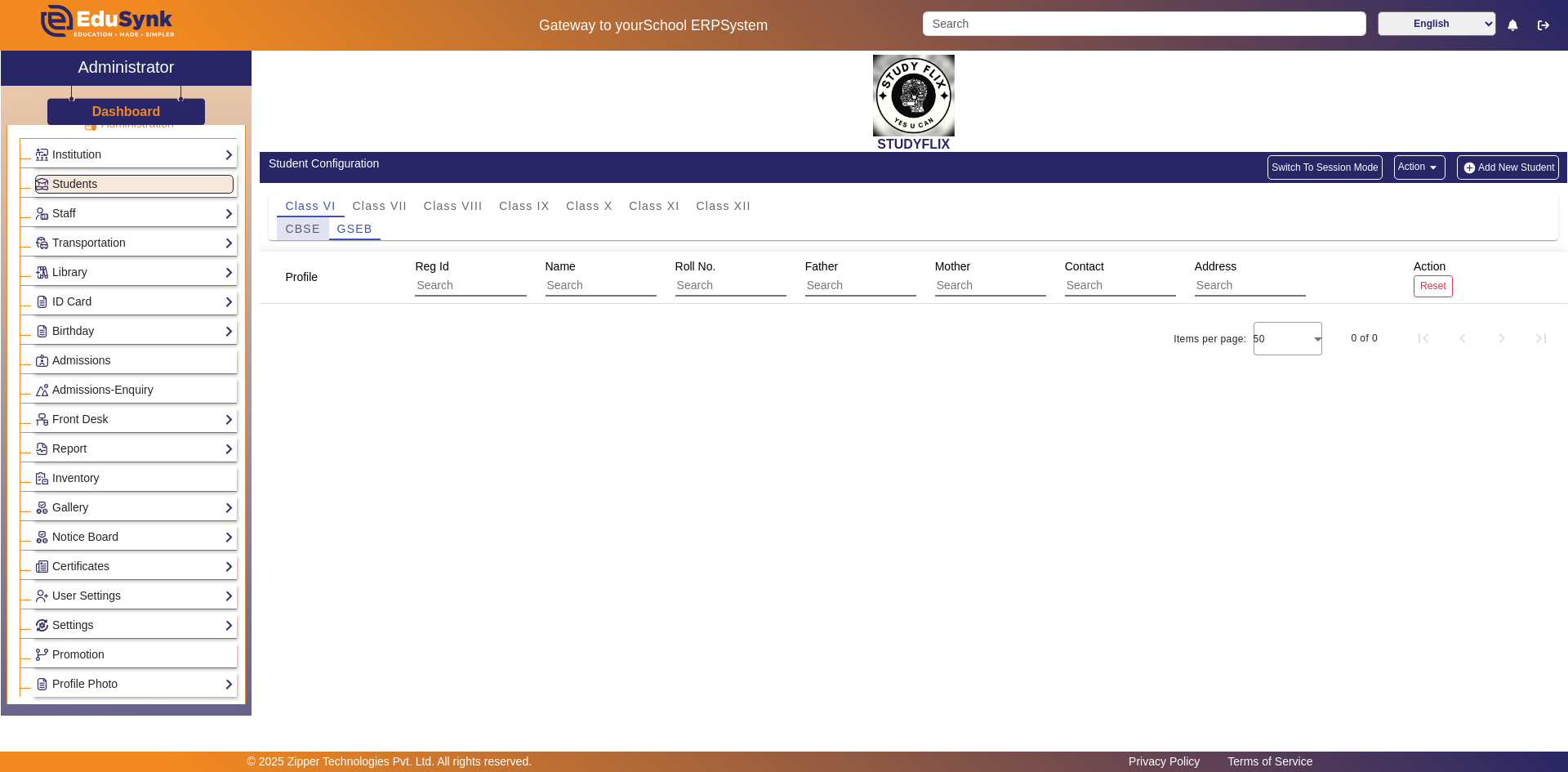
click at [306, 229] on span "CBSE" at bounding box center [302, 228] width 35 height 11
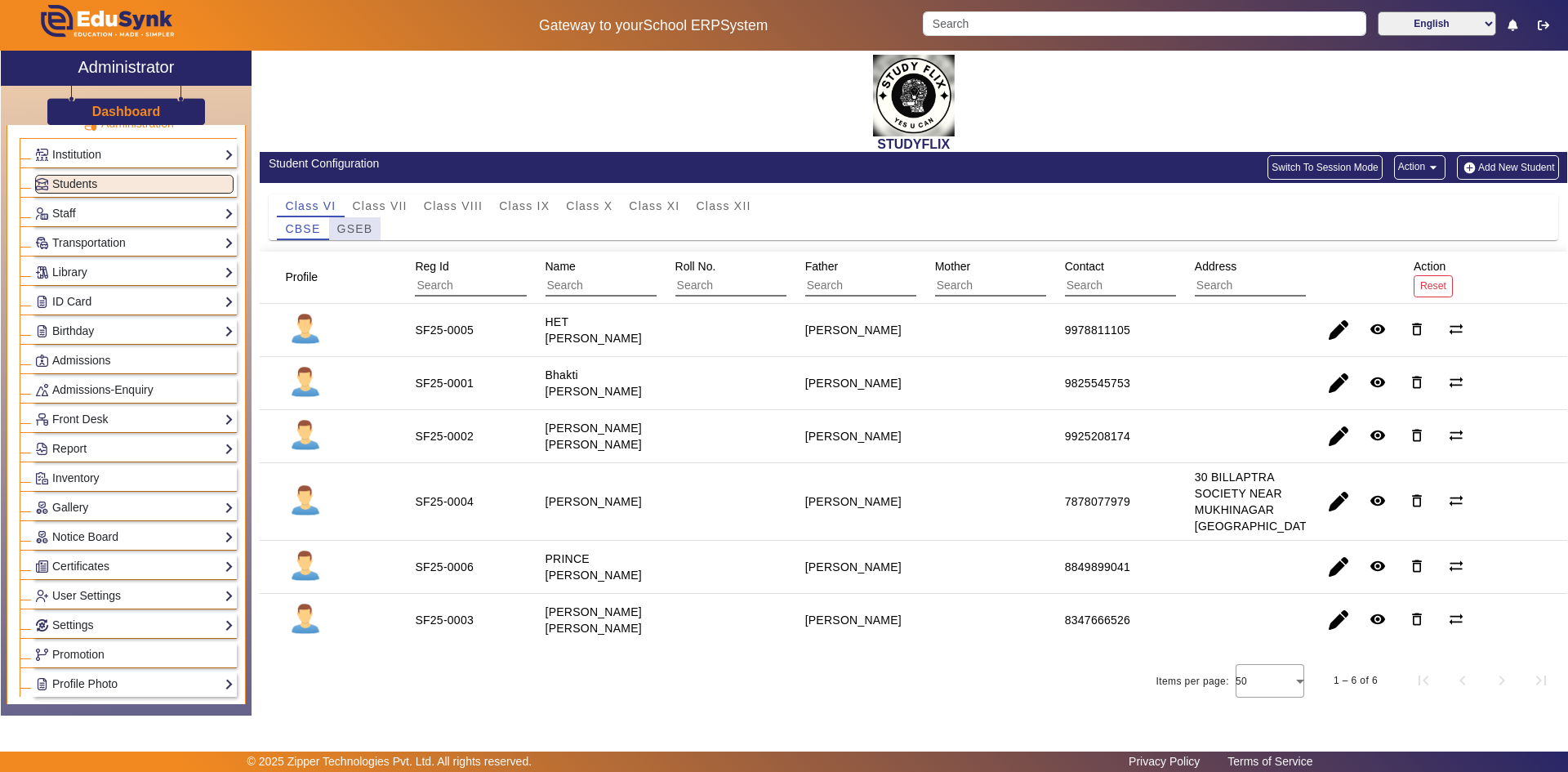
click at [344, 228] on span "GSEB" at bounding box center [356, 228] width 36 height 11
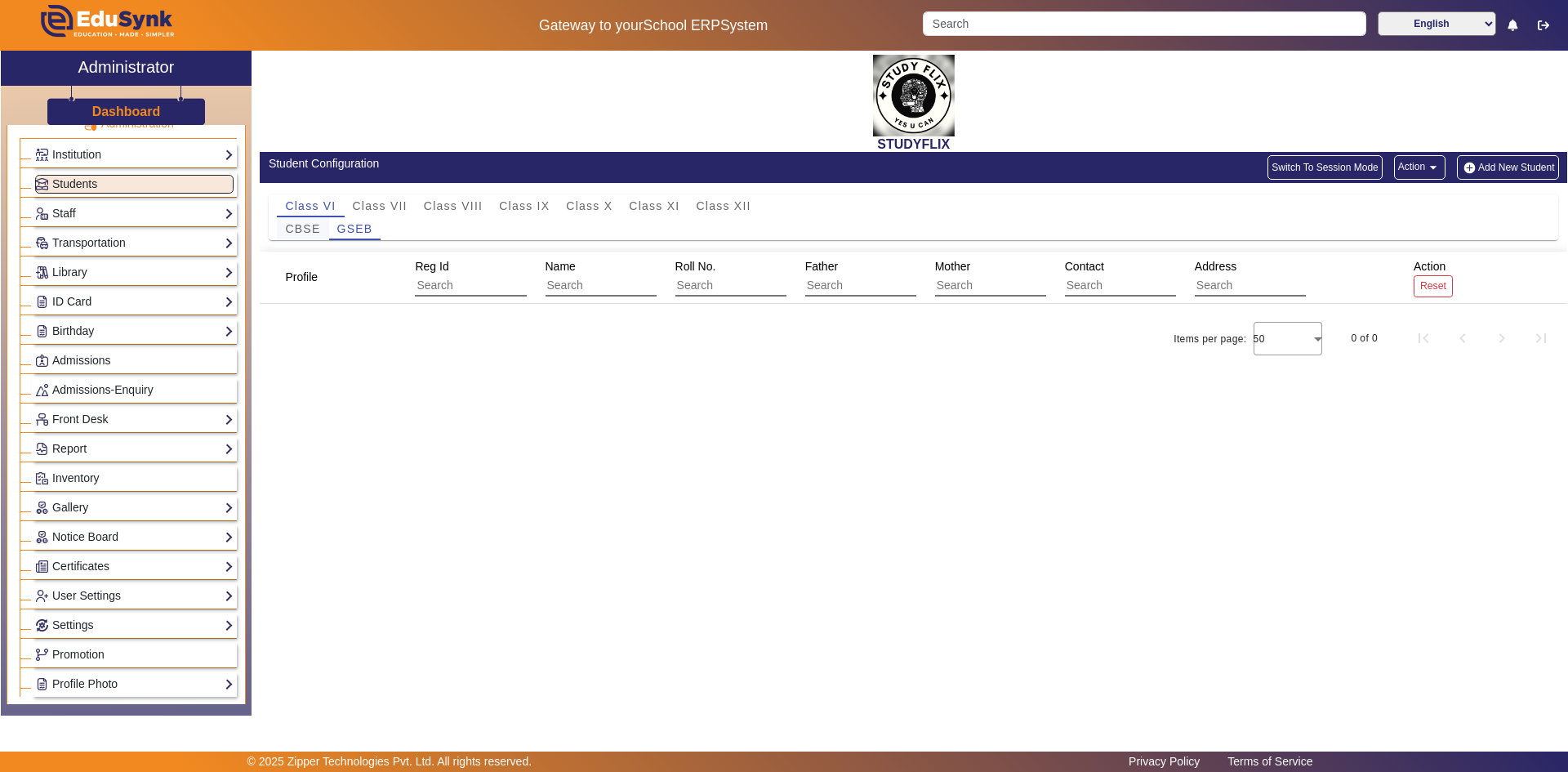
click at [317, 232] on span "CBSE" at bounding box center [302, 228] width 35 height 11
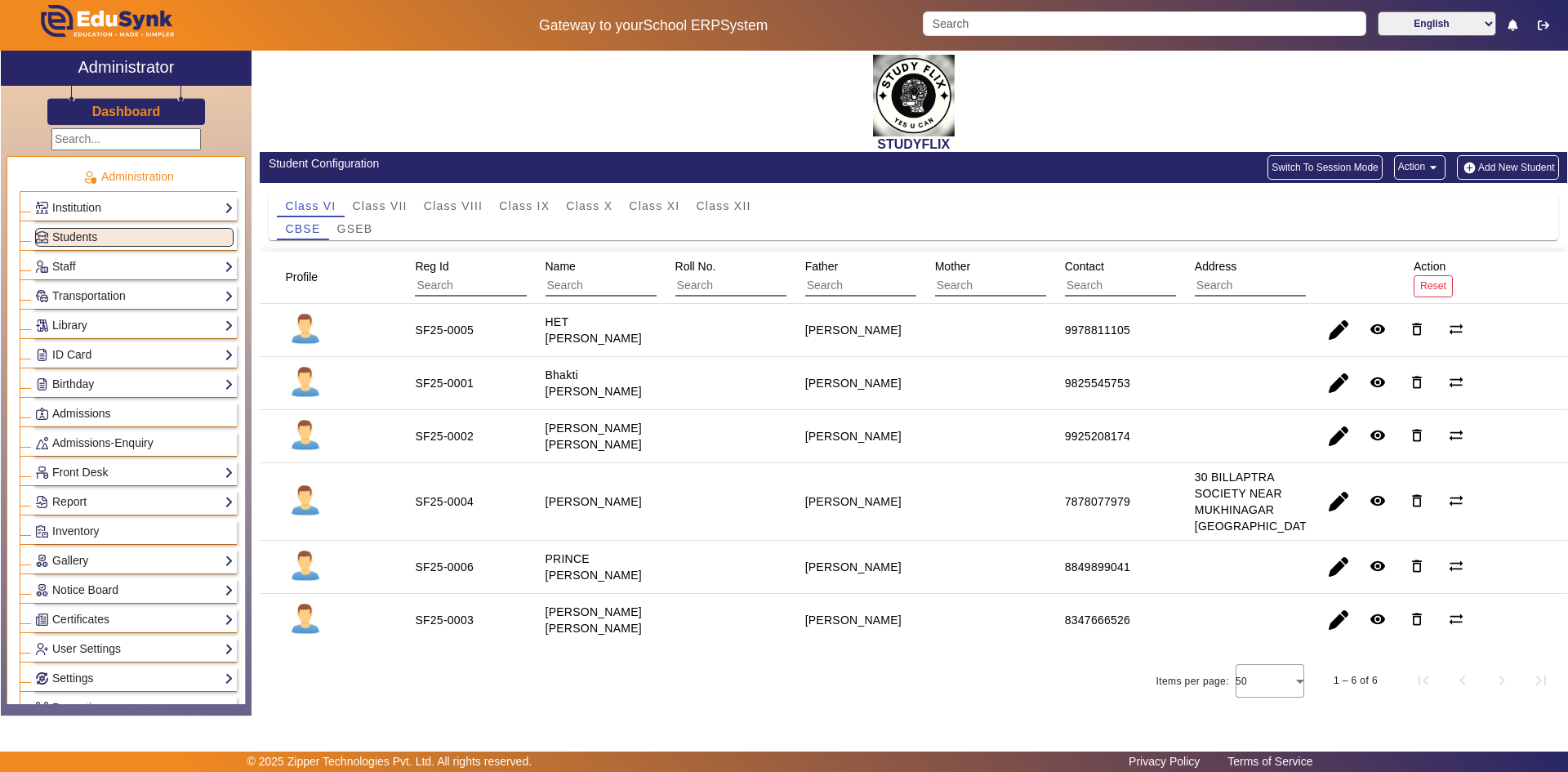
click at [124, 412] on link "Admissions" at bounding box center [134, 414] width 199 height 19
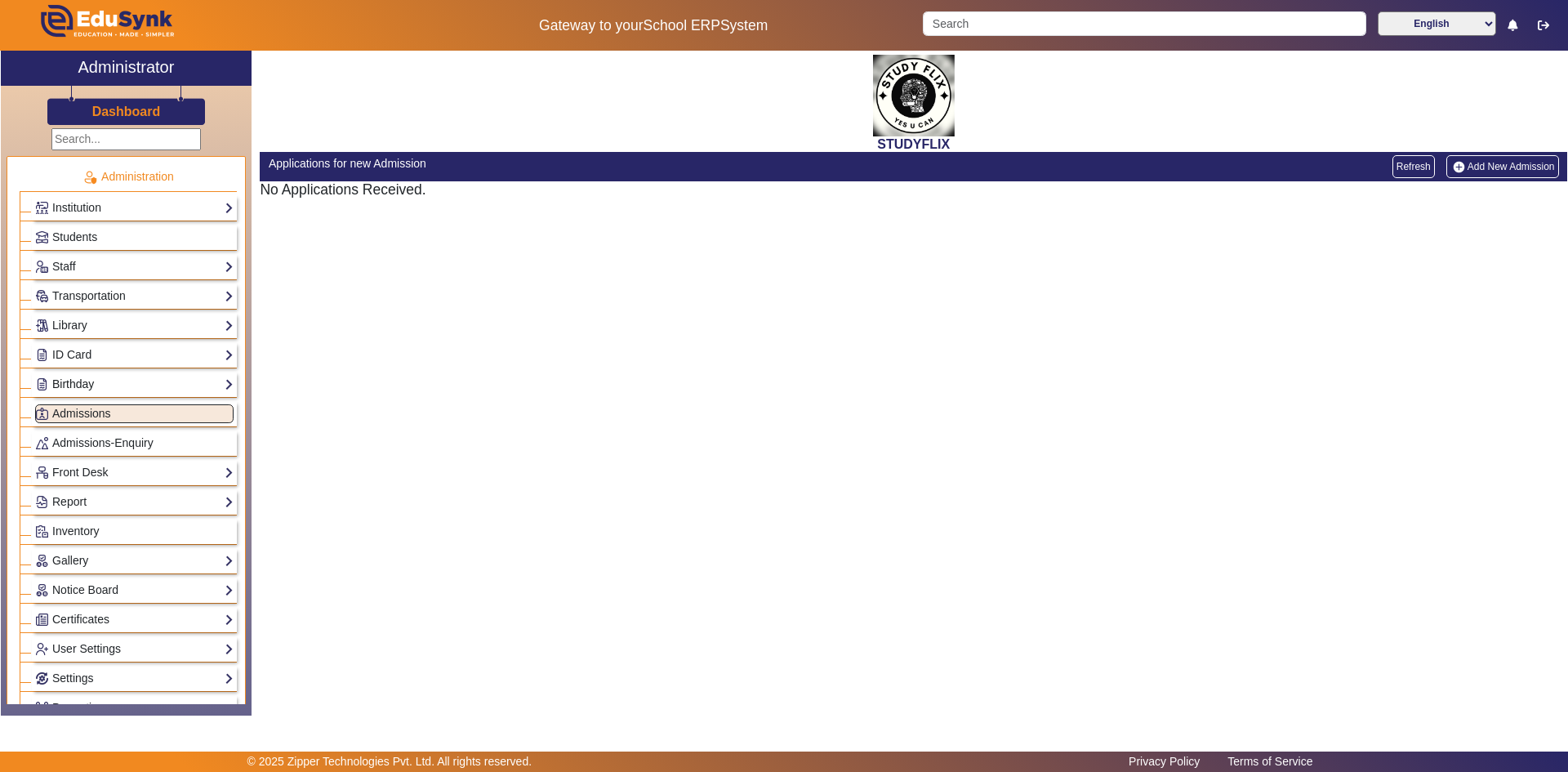
click at [107, 379] on link "Birthday" at bounding box center [134, 384] width 199 height 19
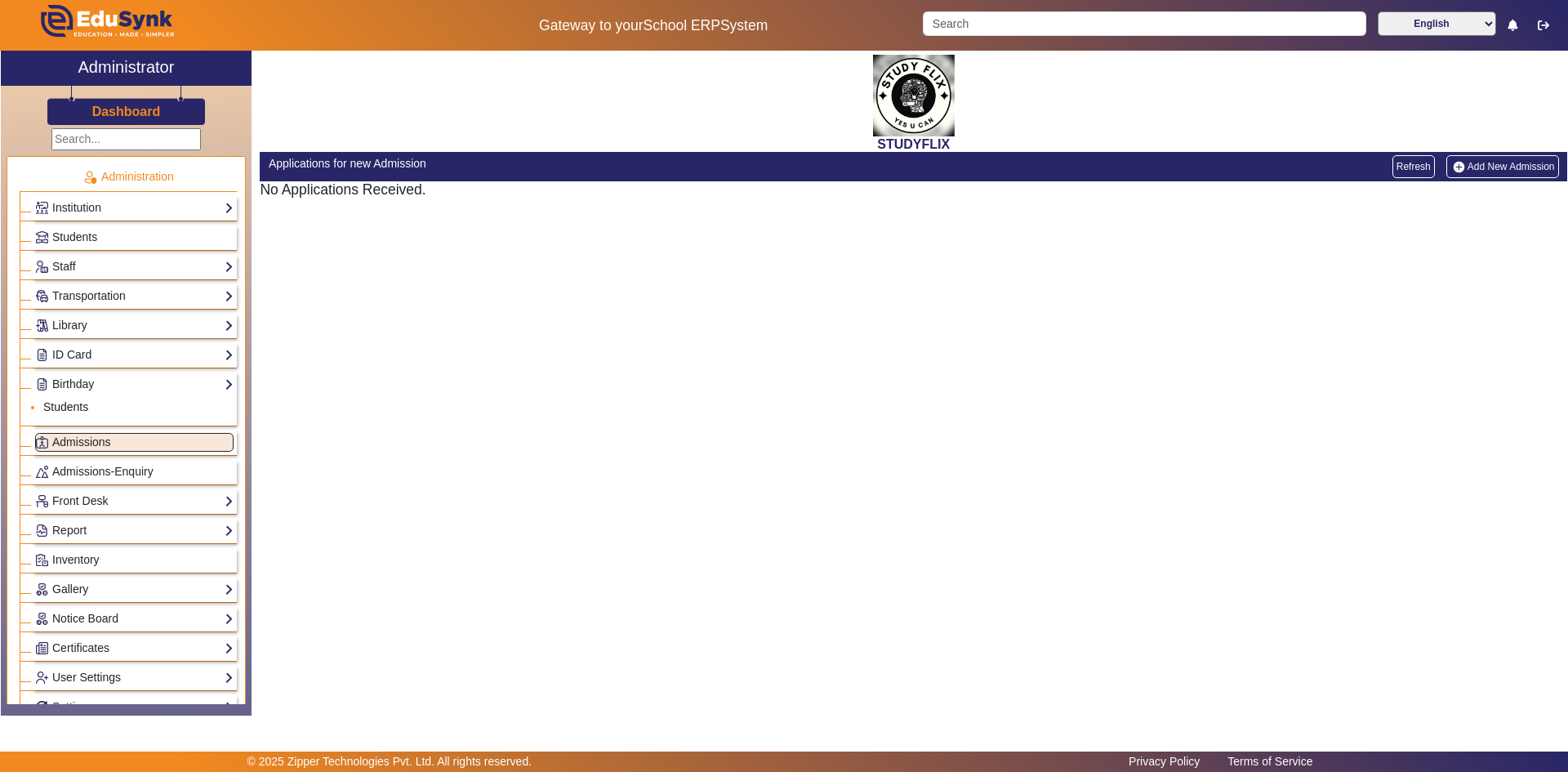
click at [68, 410] on link "Students" at bounding box center [66, 407] width 45 height 13
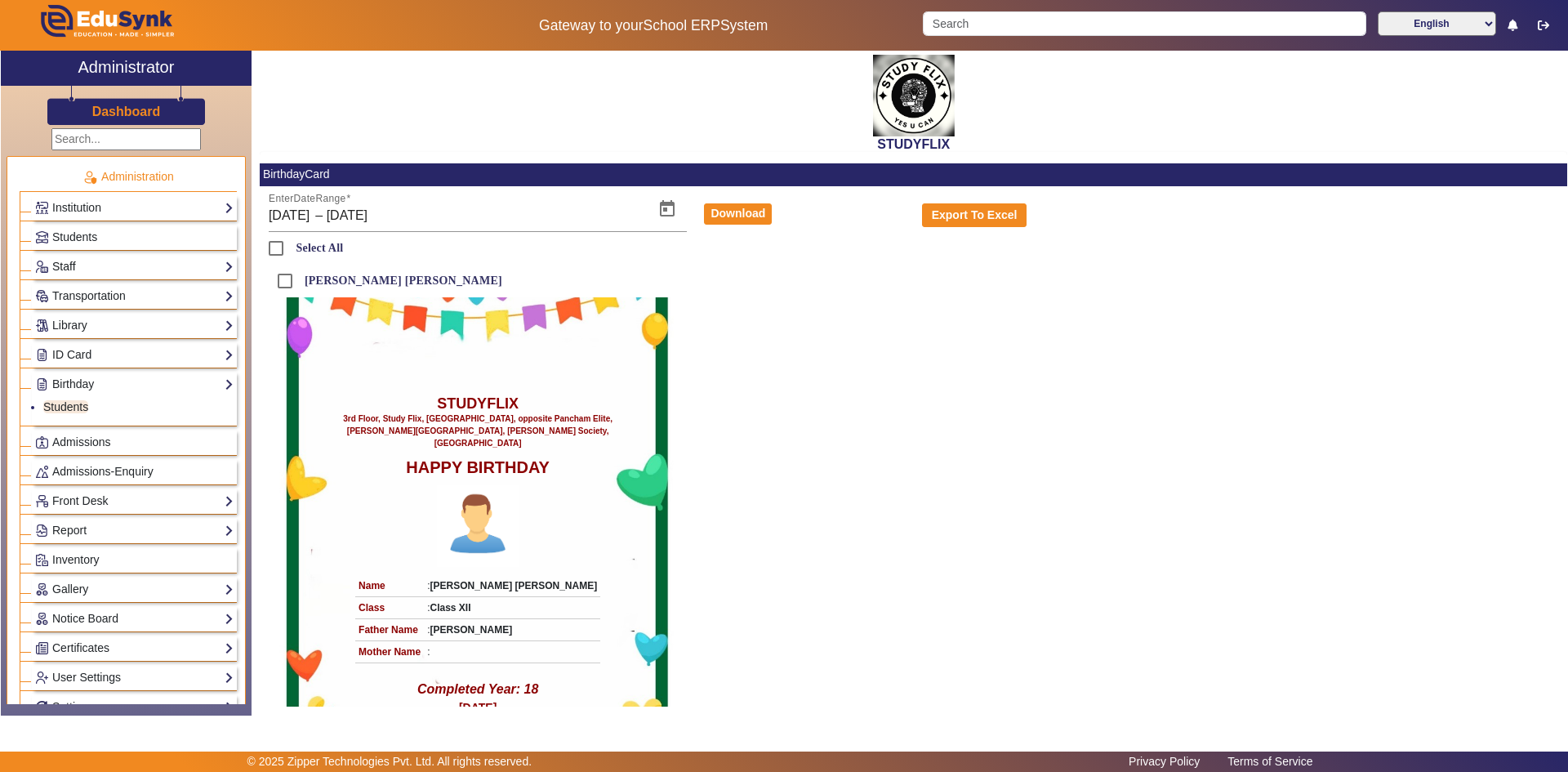
click at [63, 269] on link "Staff" at bounding box center [134, 267] width 199 height 19
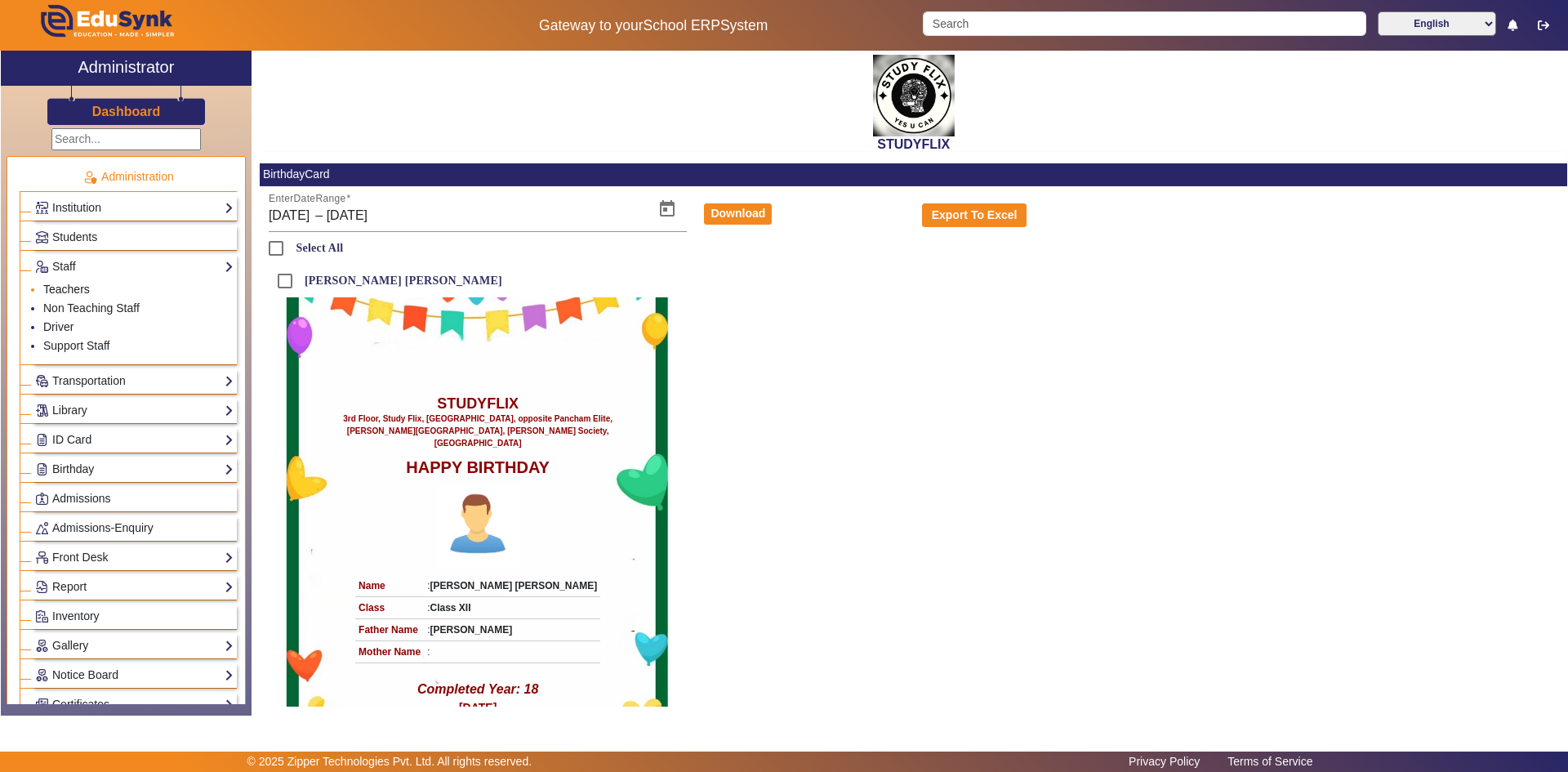
click at [67, 285] on link "Teachers" at bounding box center [67, 289] width 47 height 13
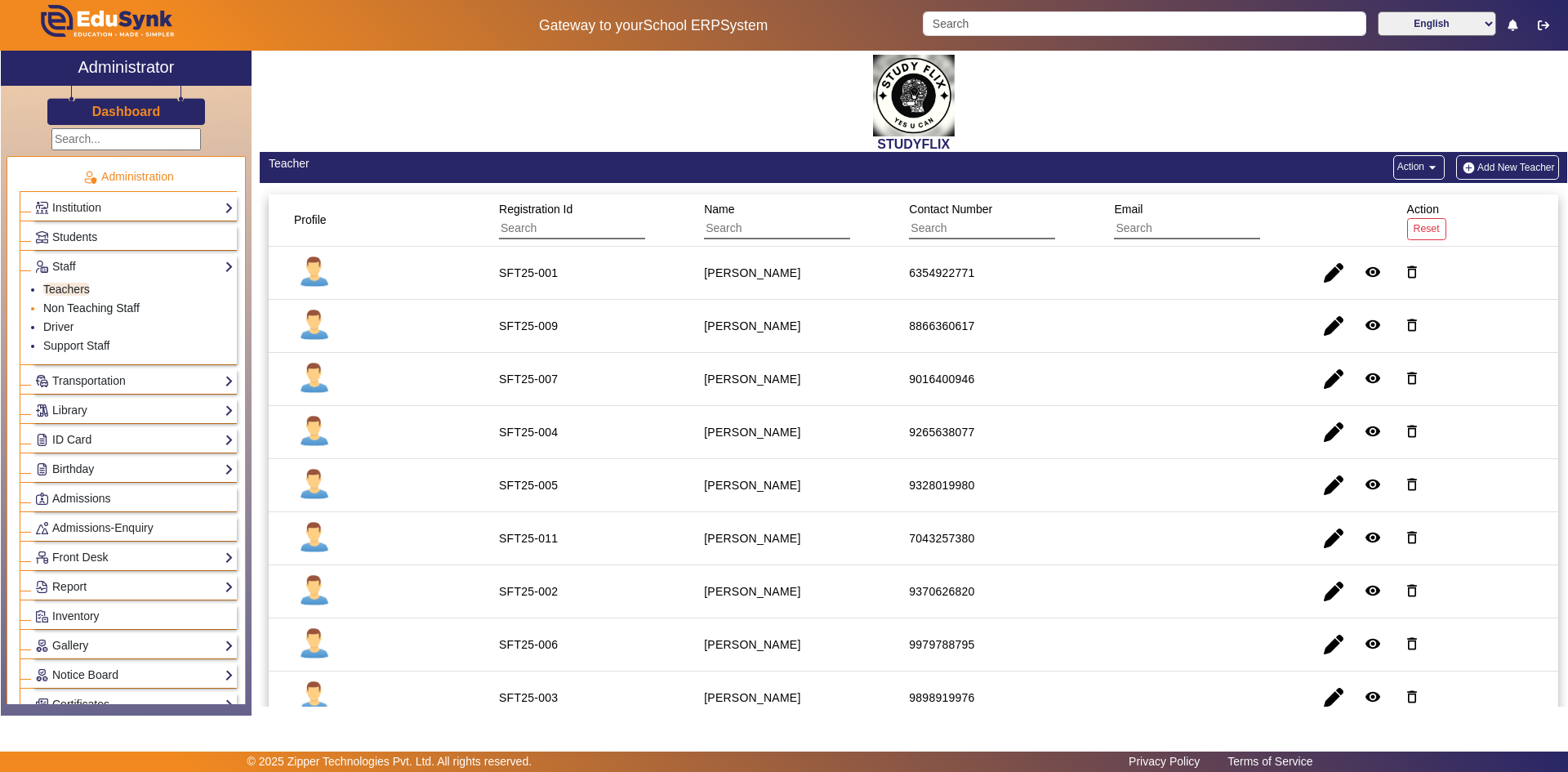
click at [89, 305] on link "Non Teaching Staff" at bounding box center [91, 308] width 96 height 13
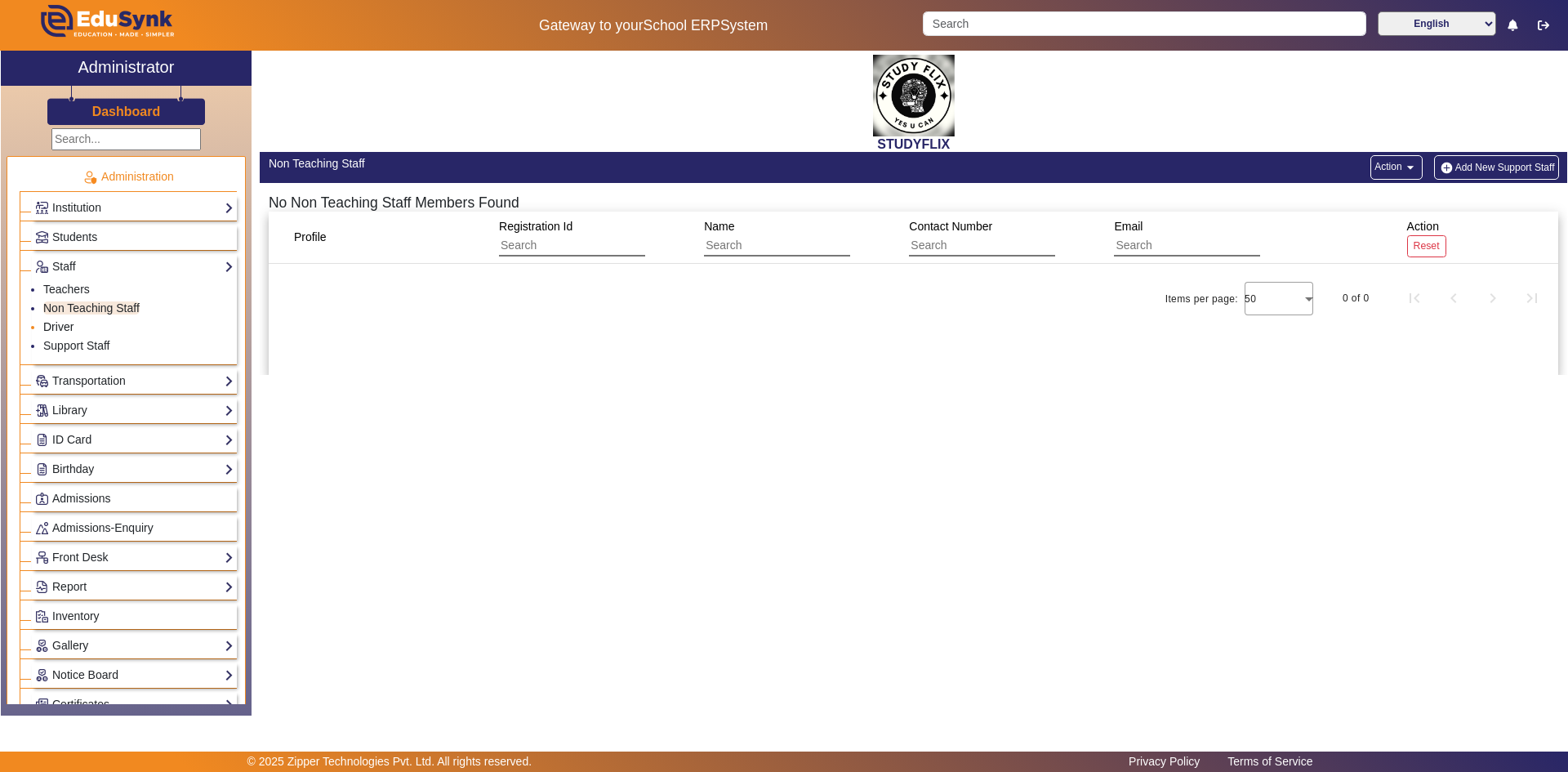
click at [61, 324] on link "Driver" at bounding box center [59, 327] width 30 height 13
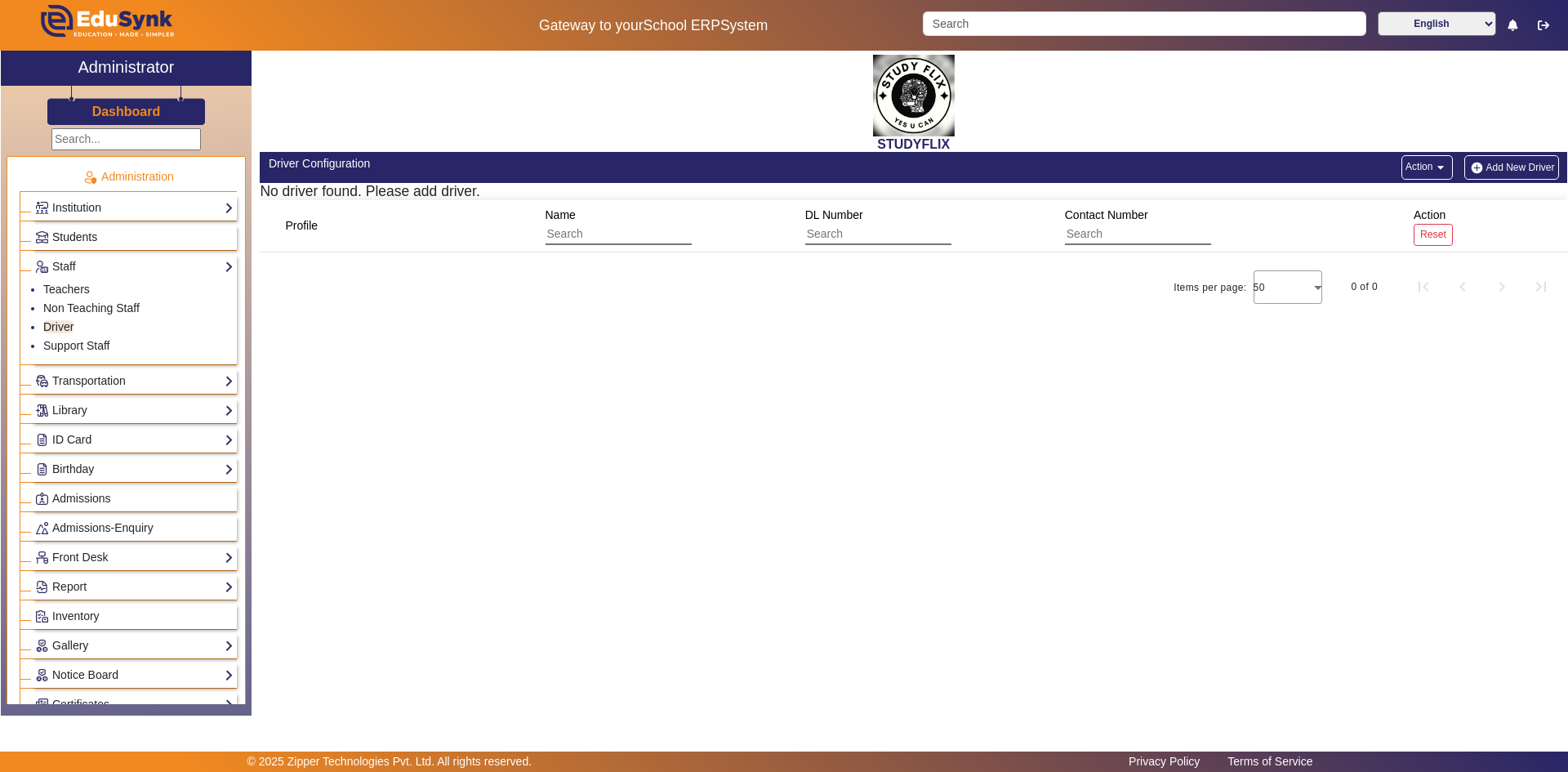
click at [60, 238] on span "Students" at bounding box center [74, 237] width 45 height 13
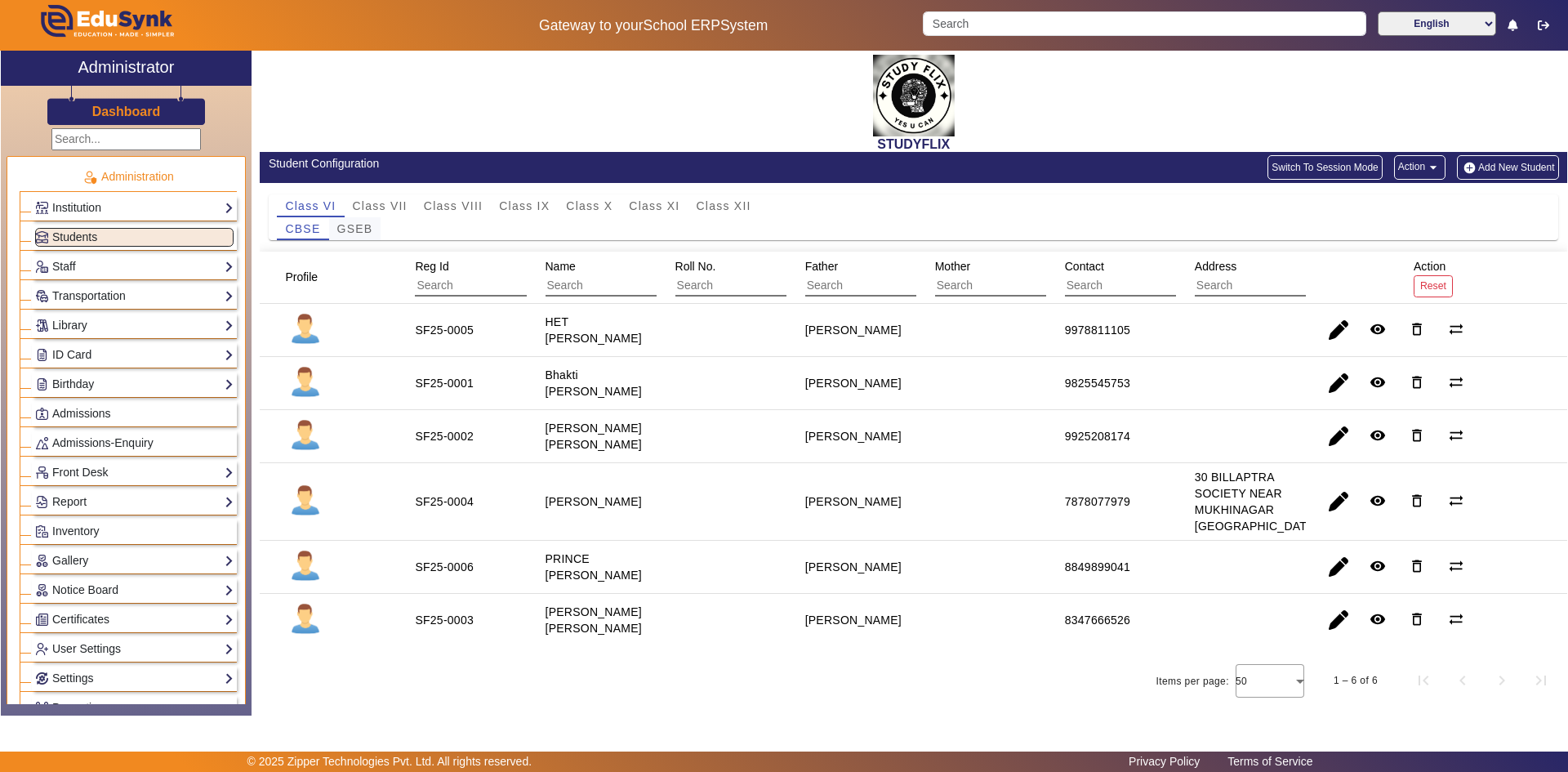
click at [351, 225] on span "GSEB" at bounding box center [356, 228] width 36 height 11
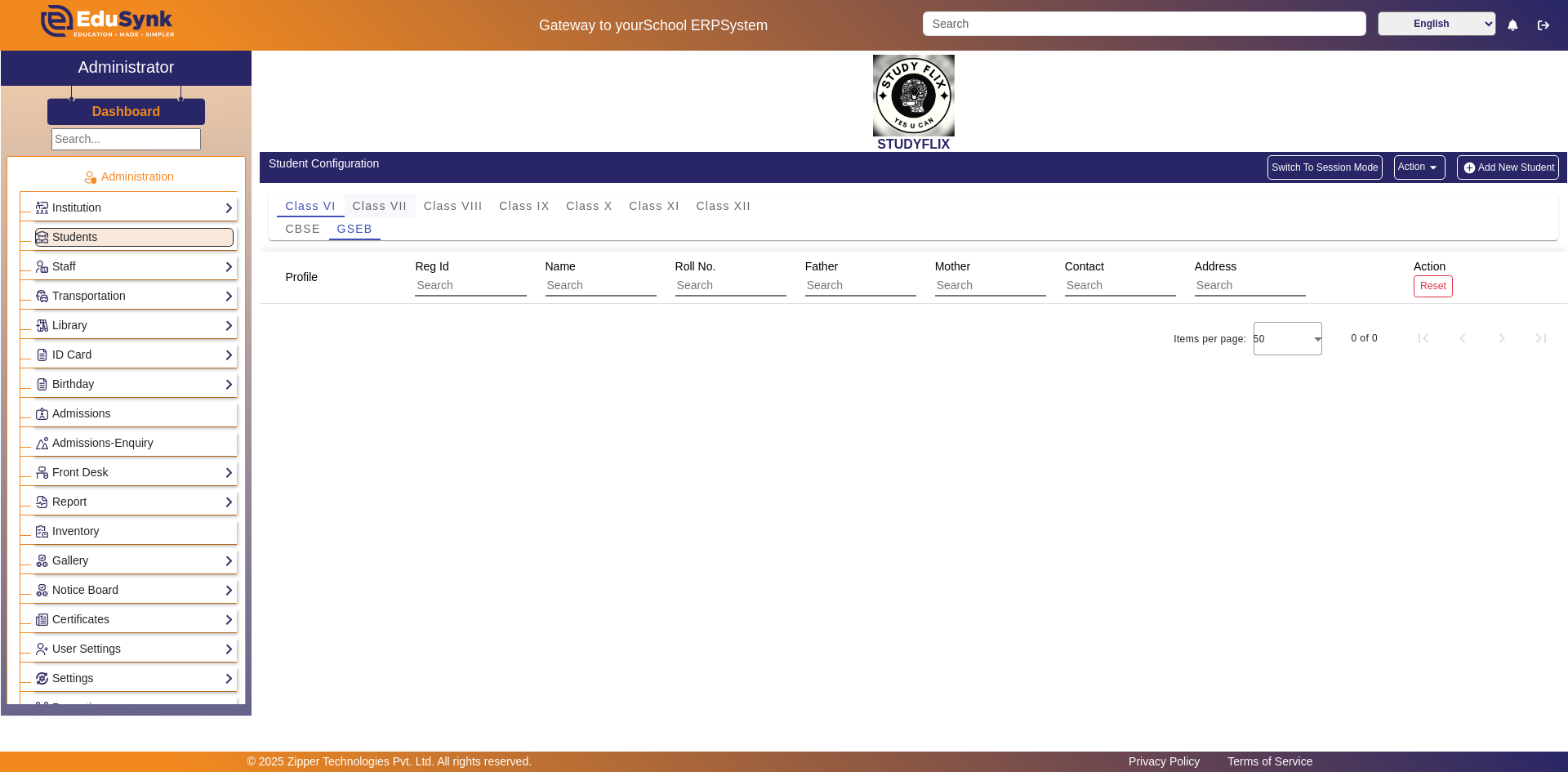
click at [379, 208] on span "Class VII" at bounding box center [380, 205] width 55 height 11
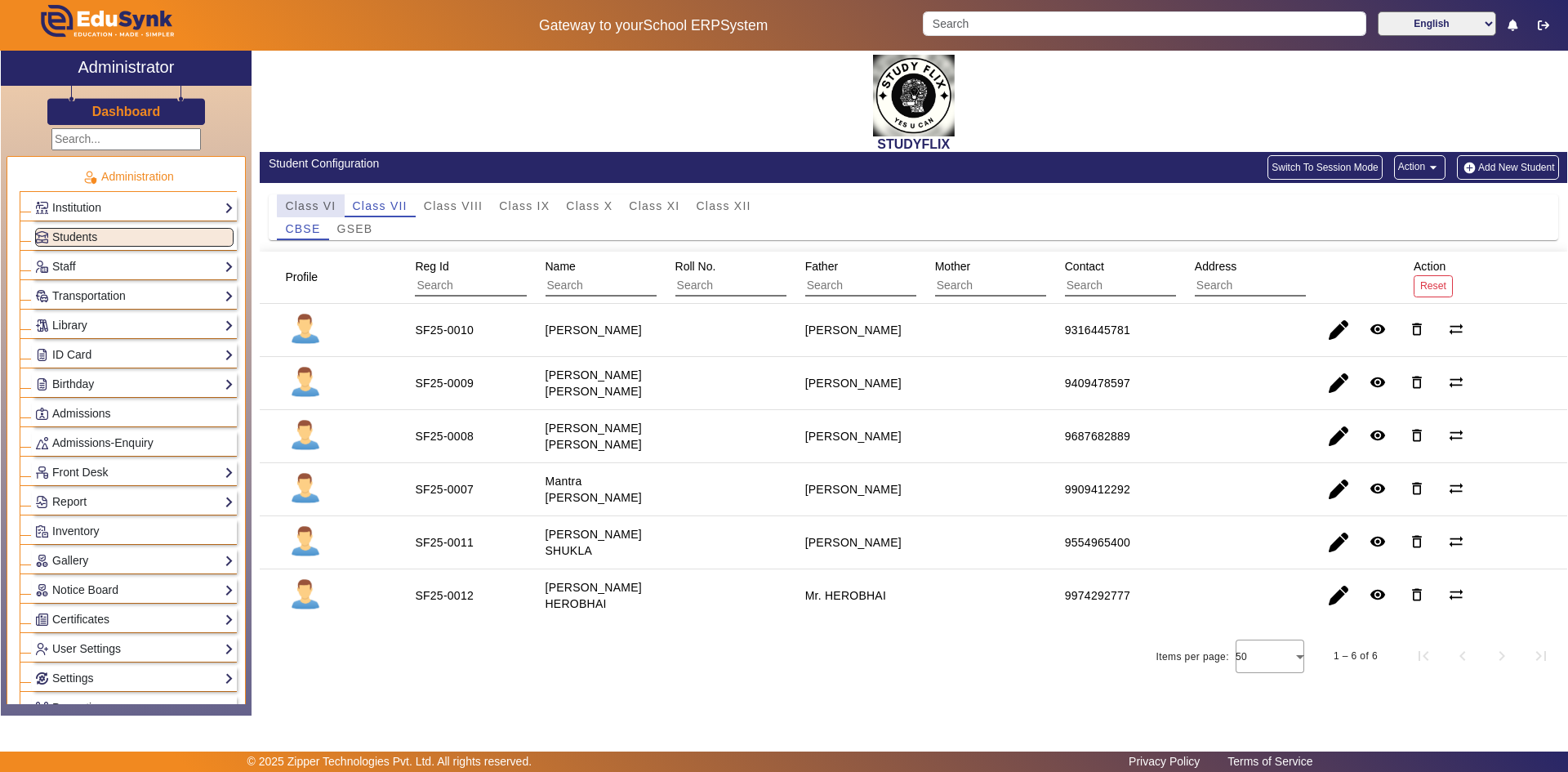
click at [311, 205] on span "Class VI" at bounding box center [310, 205] width 50 height 11
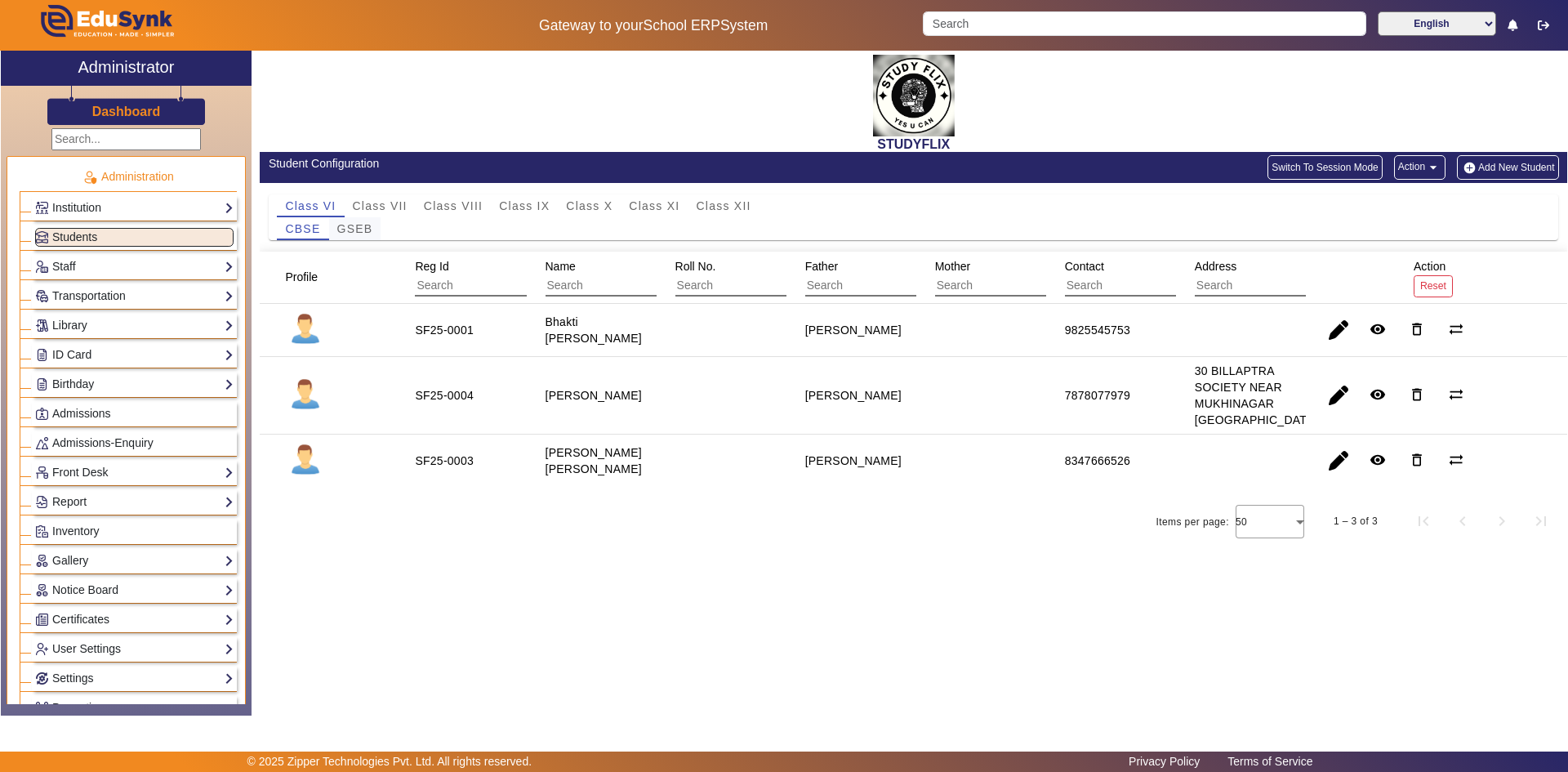
click at [364, 227] on span "GSEB" at bounding box center [356, 228] width 36 height 11
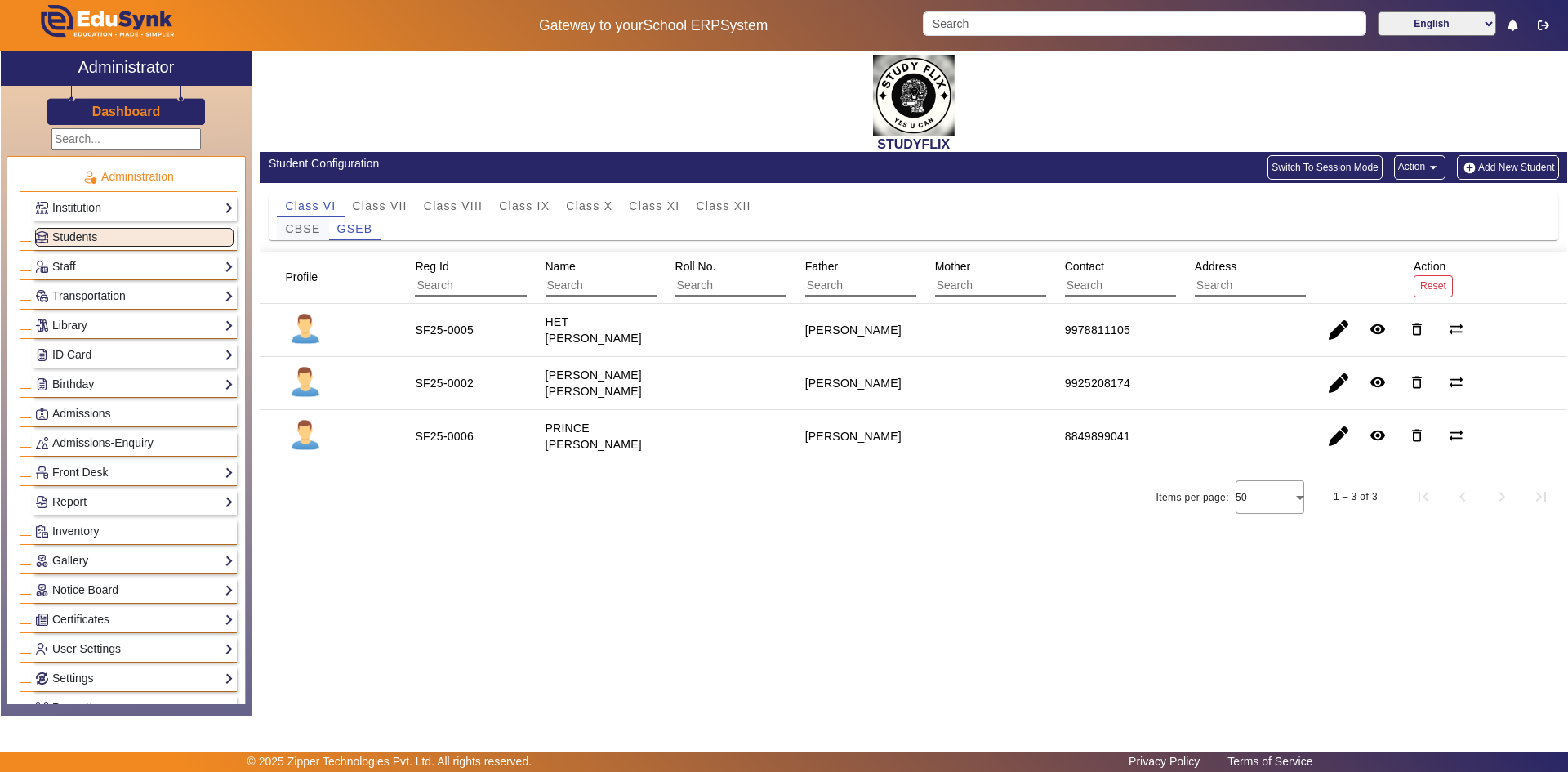
click at [310, 231] on span "CBSE" at bounding box center [302, 228] width 35 height 11
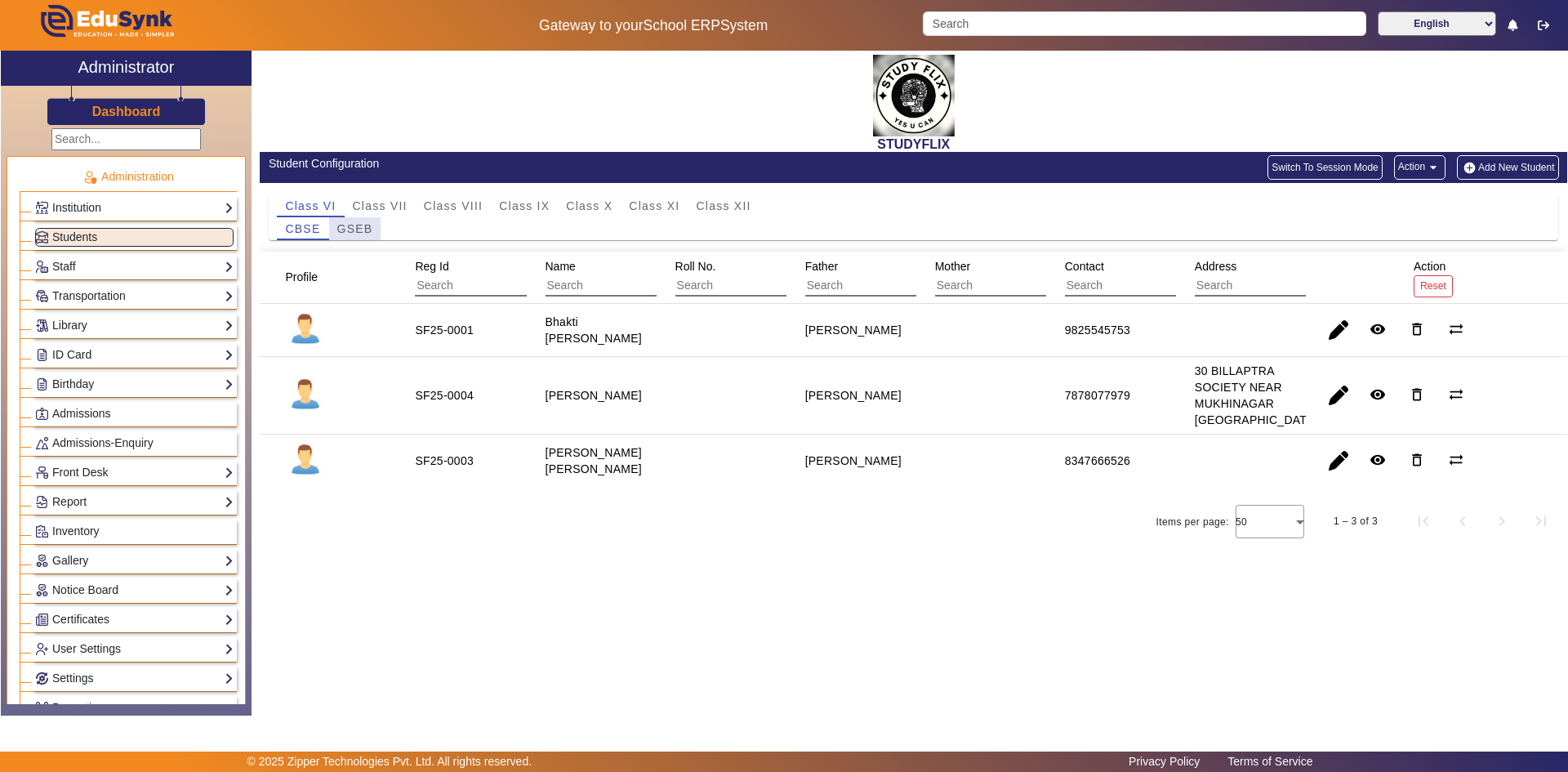
click at [355, 225] on span "GSEB" at bounding box center [356, 228] width 36 height 11
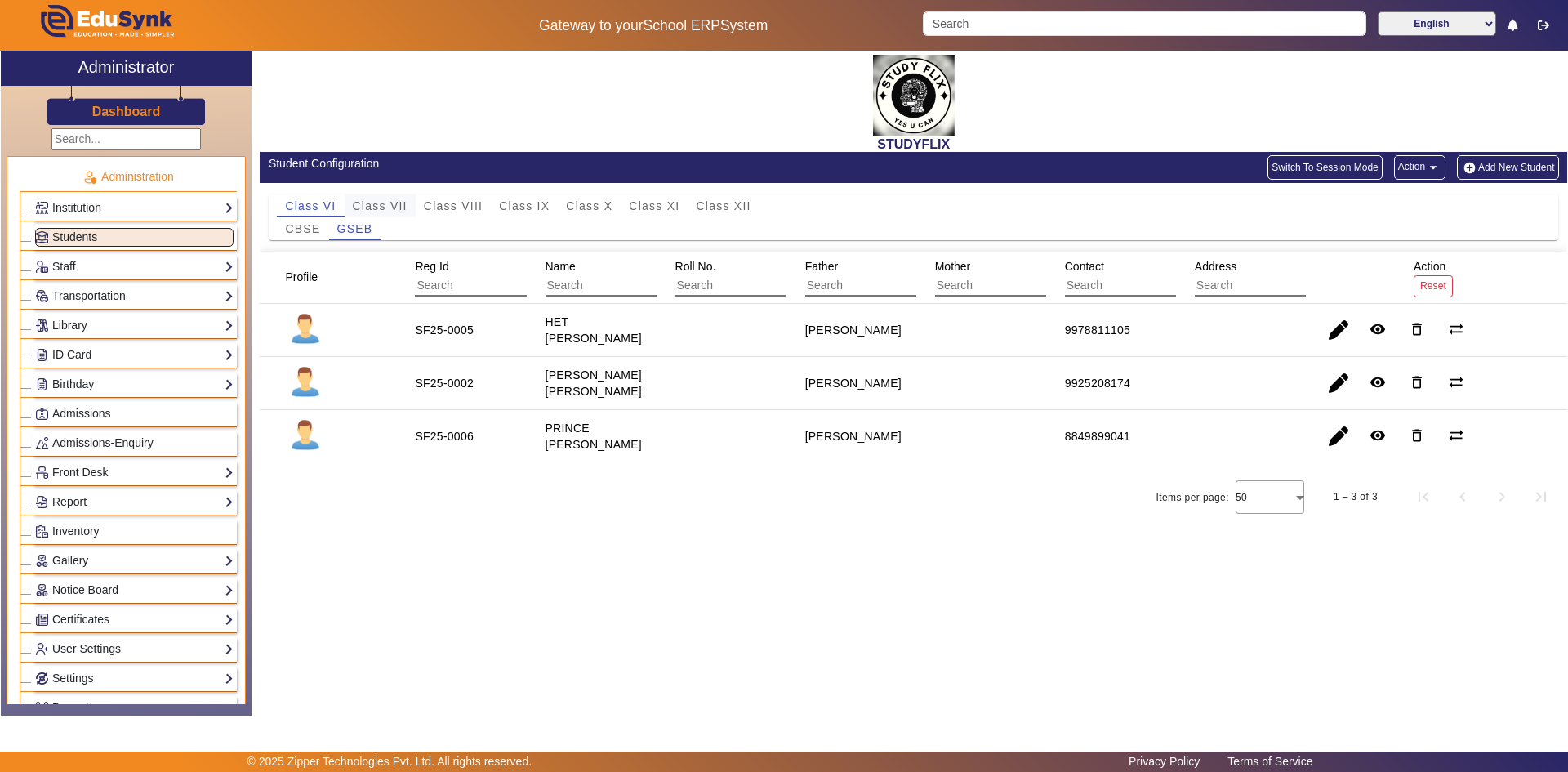
click at [366, 200] on span "Class VII" at bounding box center [380, 205] width 55 height 11
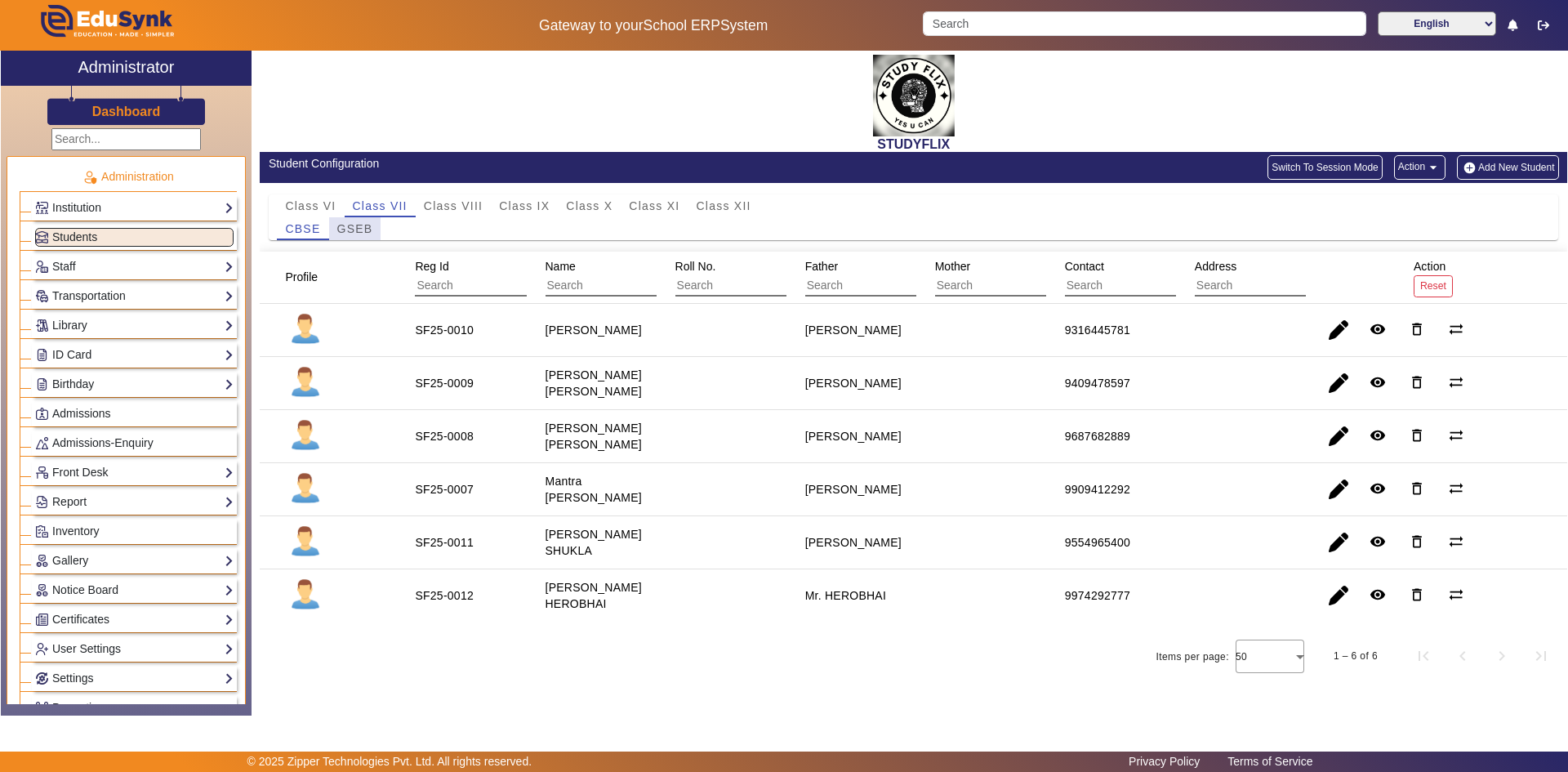
click at [359, 229] on span "GSEB" at bounding box center [356, 228] width 36 height 11
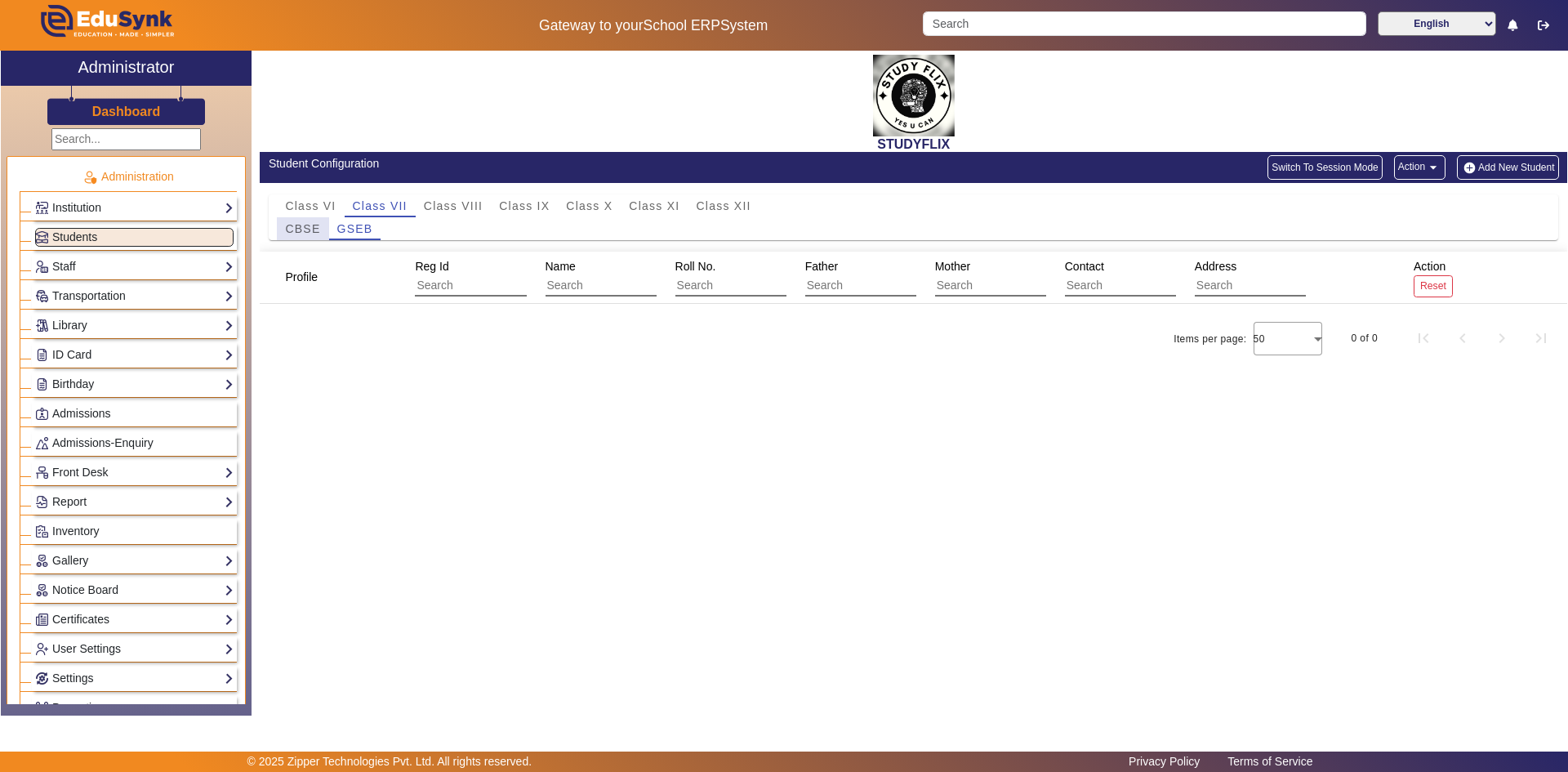
click at [301, 229] on span "CBSE" at bounding box center [302, 228] width 35 height 11
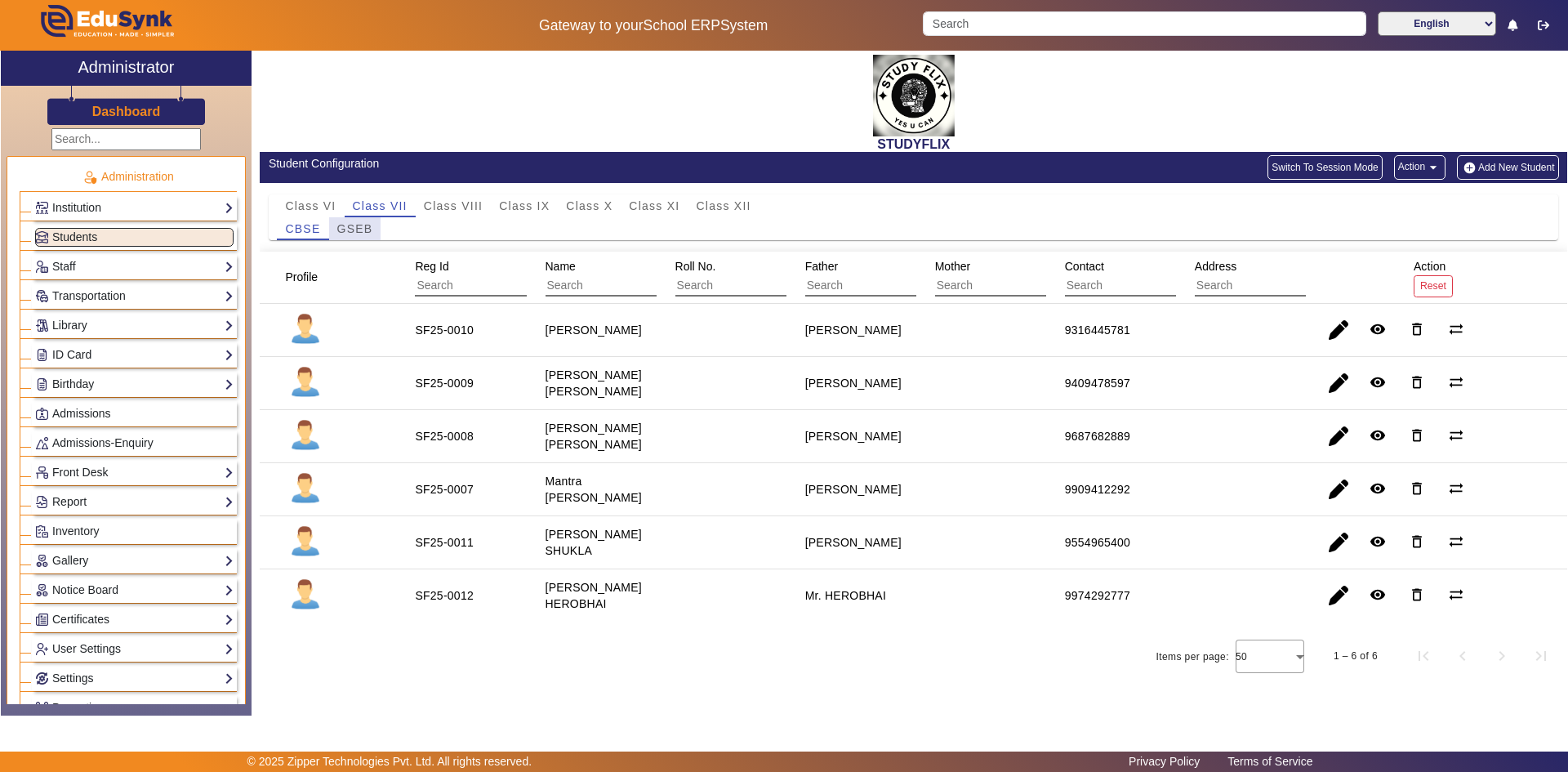
click at [349, 230] on span "GSEB" at bounding box center [356, 228] width 36 height 11
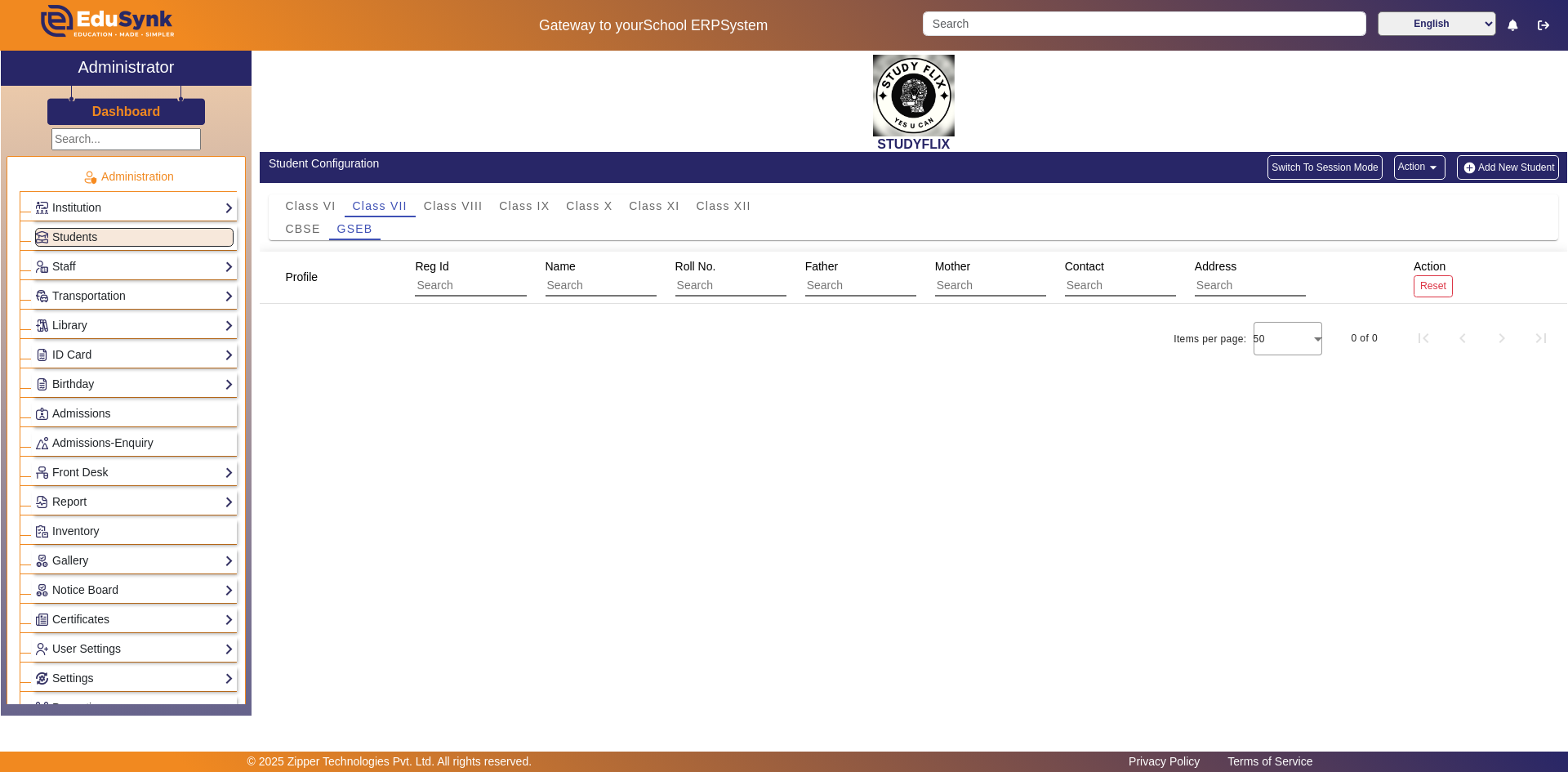
click at [358, 119] on div "STUDYFLIX" at bounding box center [913, 101] width 1307 height 101
click at [322, 114] on div "STUDYFLIX" at bounding box center [913, 101] width 1307 height 101
click at [409, 120] on div "STUDYFLIX" at bounding box center [913, 101] width 1307 height 101
click at [420, 103] on div "STUDYFLIX" at bounding box center [913, 101] width 1307 height 101
click at [303, 221] on span "CBSE" at bounding box center [302, 228] width 35 height 23
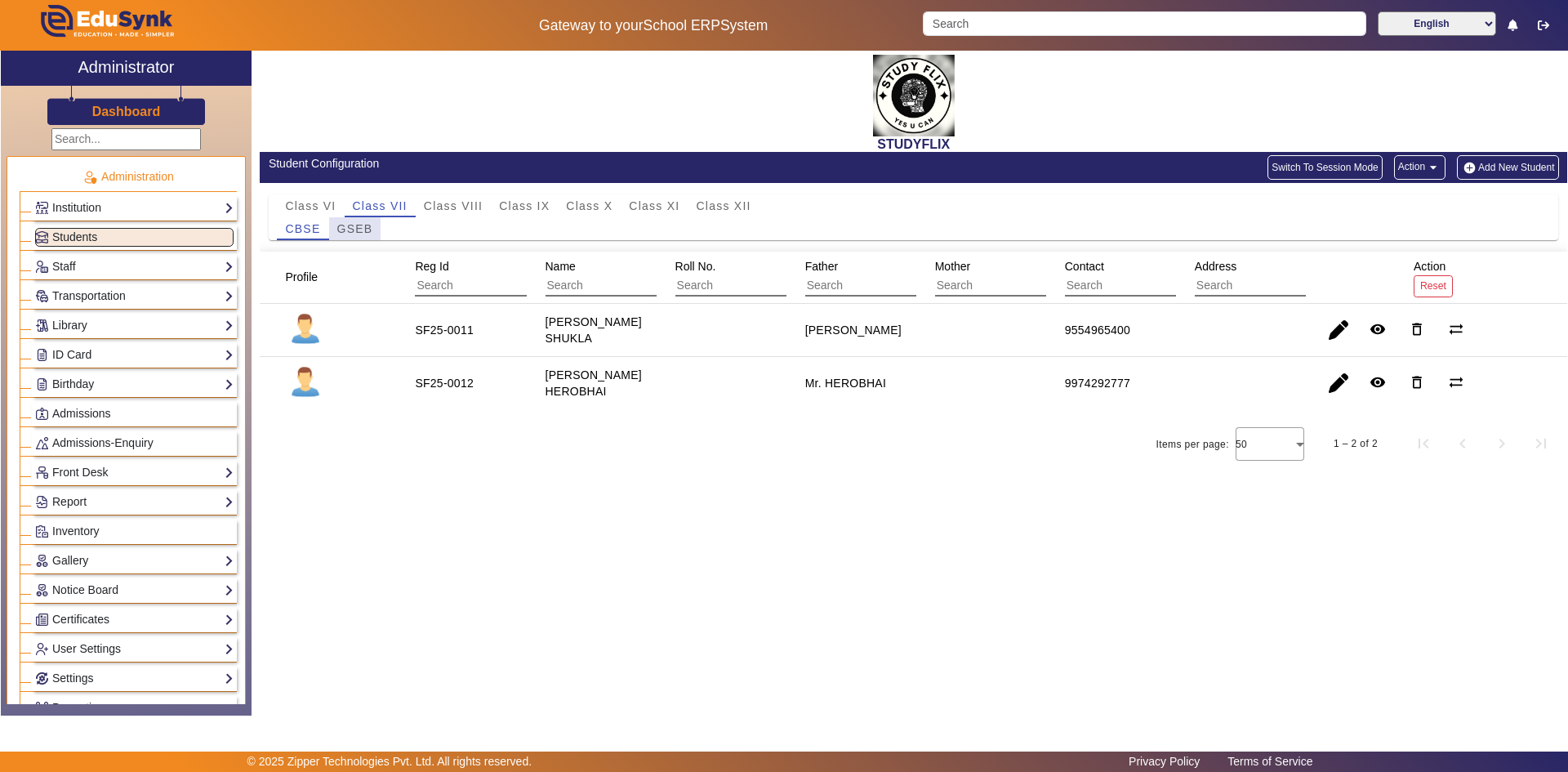
click at [367, 231] on span "GSEB" at bounding box center [356, 228] width 36 height 11
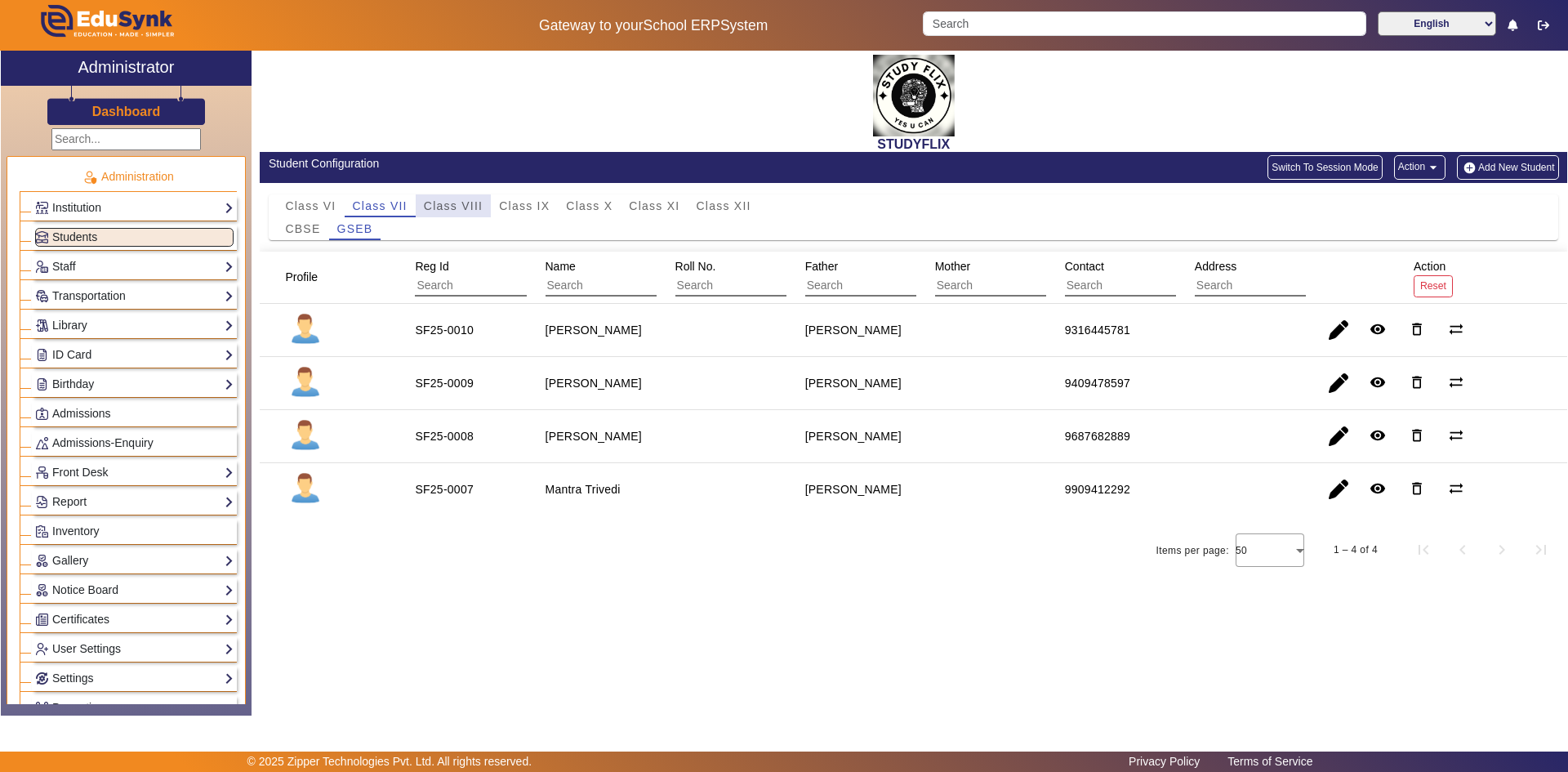
click at [431, 212] on span "Class VIII" at bounding box center [454, 205] width 59 height 23
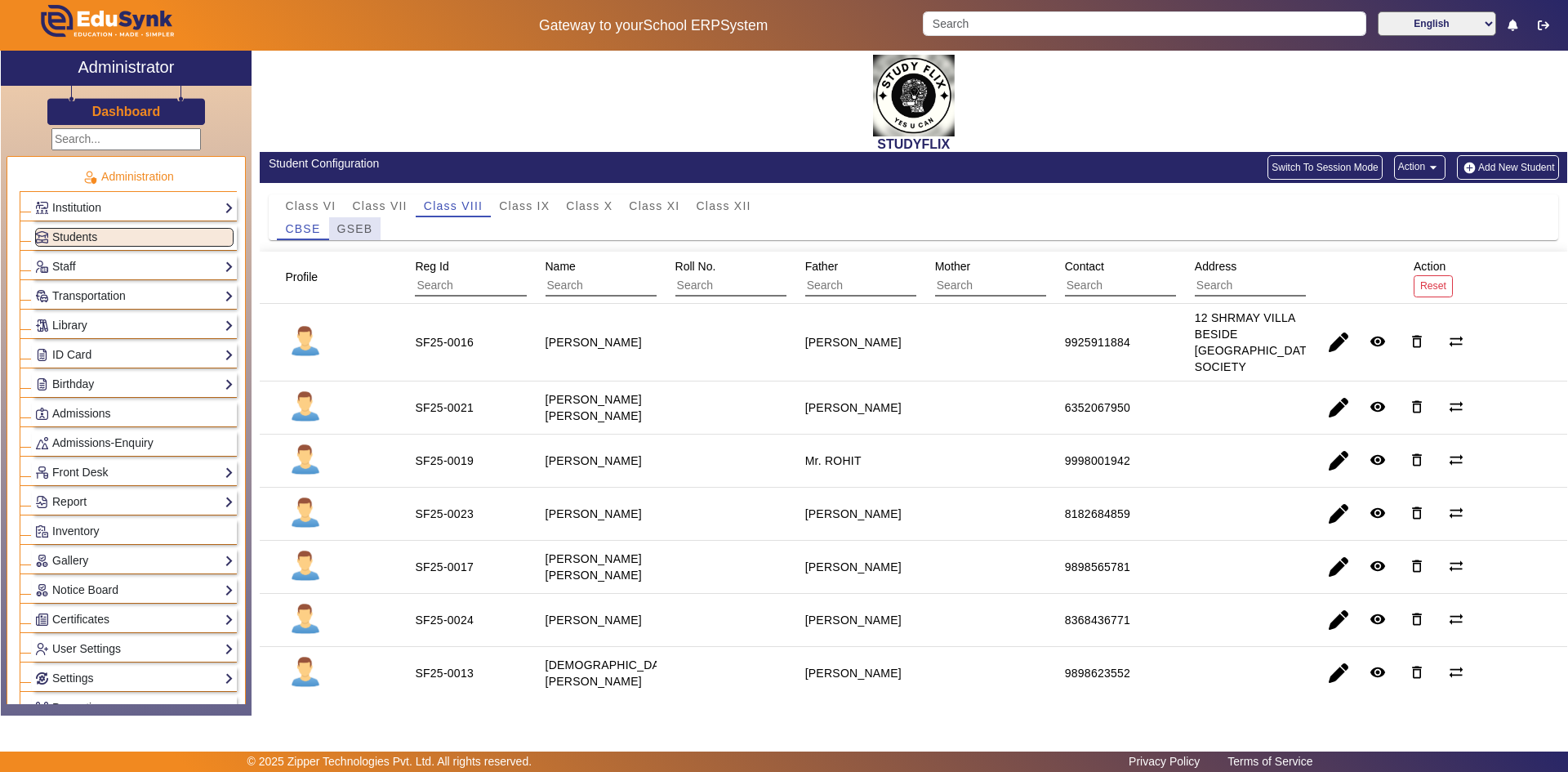
click at [358, 227] on span "GSEB" at bounding box center [356, 228] width 36 height 11
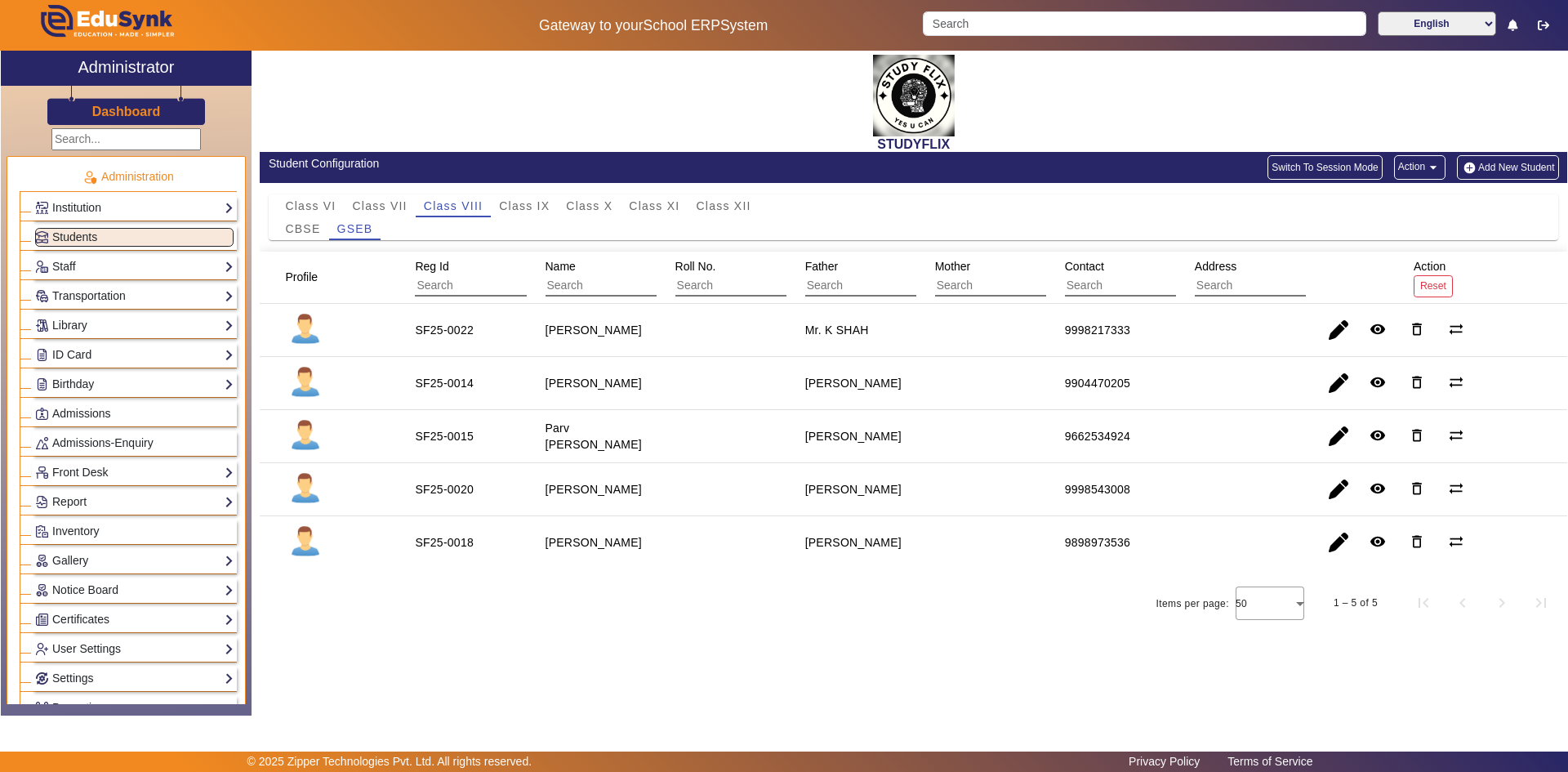
click at [527, 192] on div "Class VI Class VII Class VIII Class IX Class X Class XI Class XII CBSE GSEB" at bounding box center [913, 217] width 1307 height 68
click at [524, 211] on span "Class IX" at bounding box center [524, 205] width 50 height 11
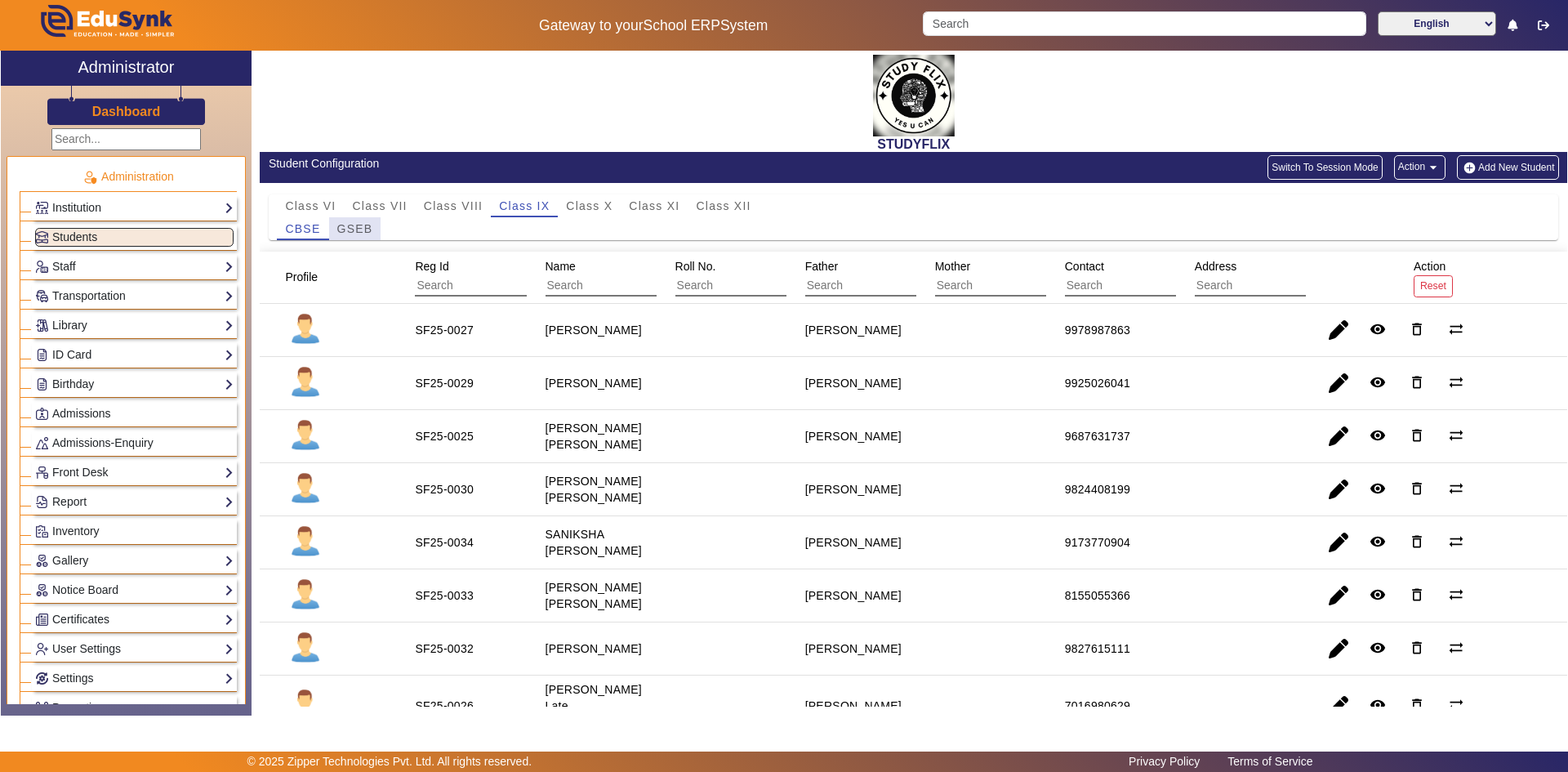
click at [360, 229] on span "GSEB" at bounding box center [356, 228] width 36 height 11
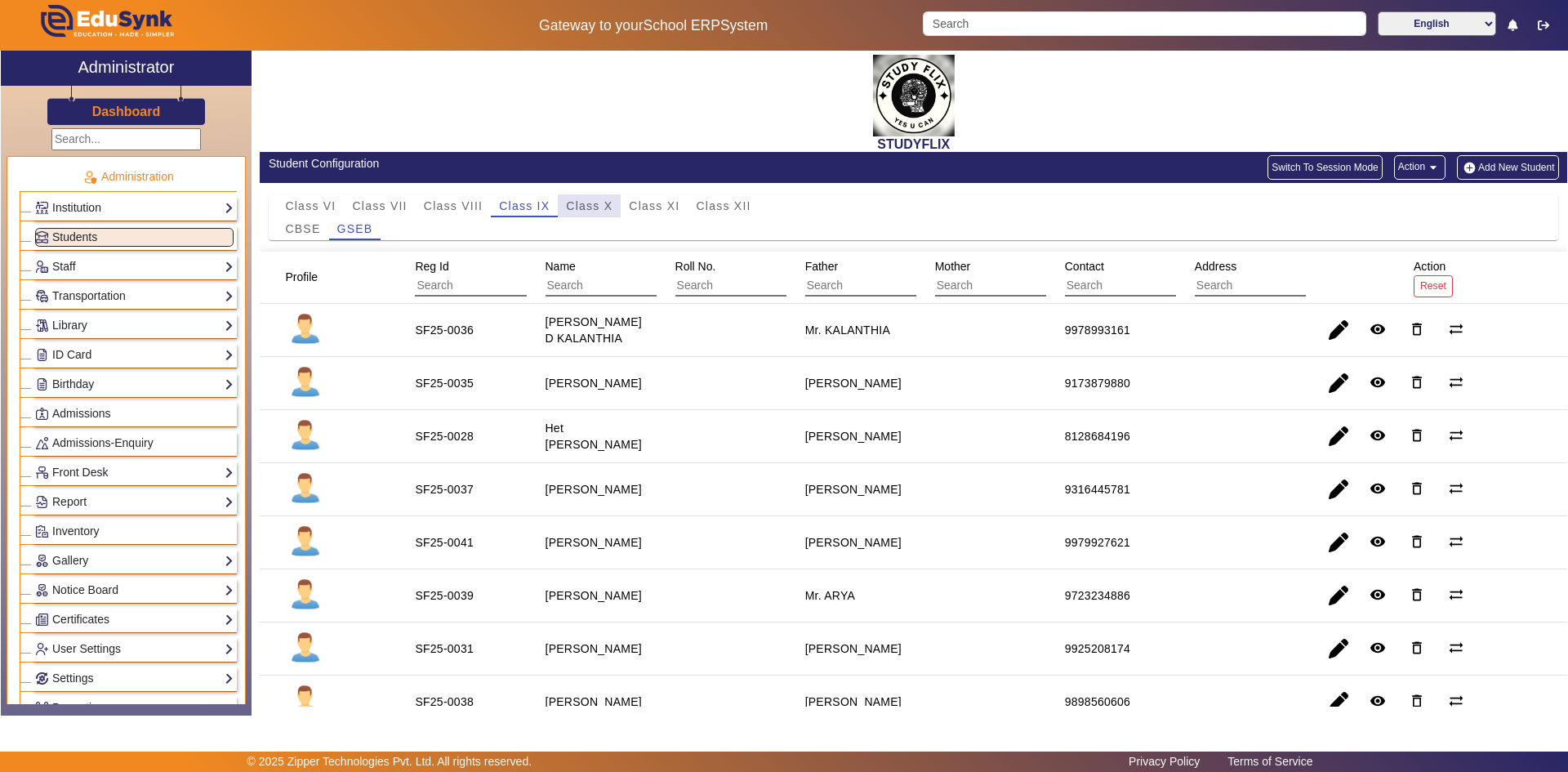
click at [607, 206] on span "Class X" at bounding box center [589, 205] width 47 height 11
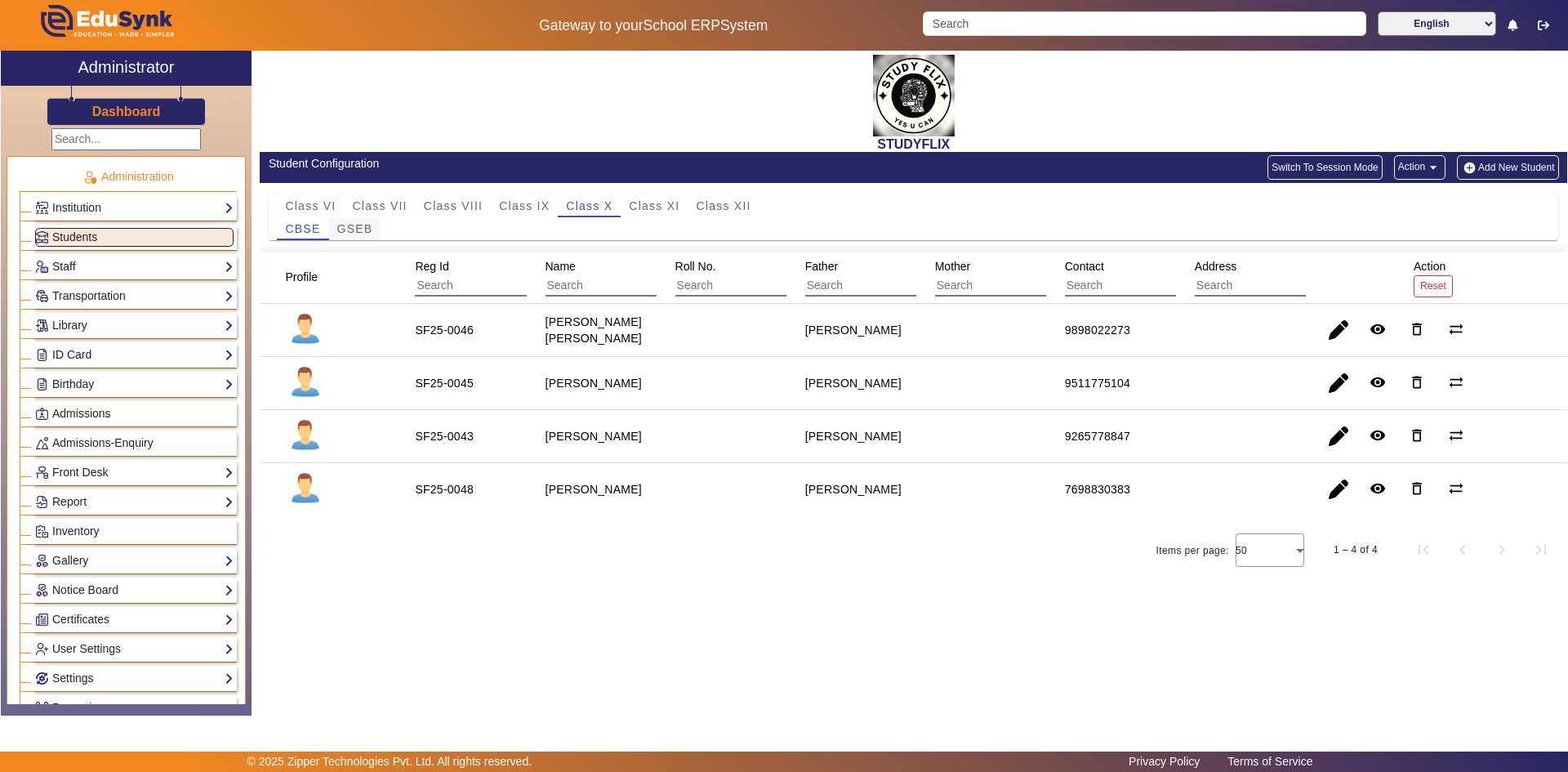
click at [368, 233] on span "GSEB" at bounding box center [356, 228] width 36 height 11
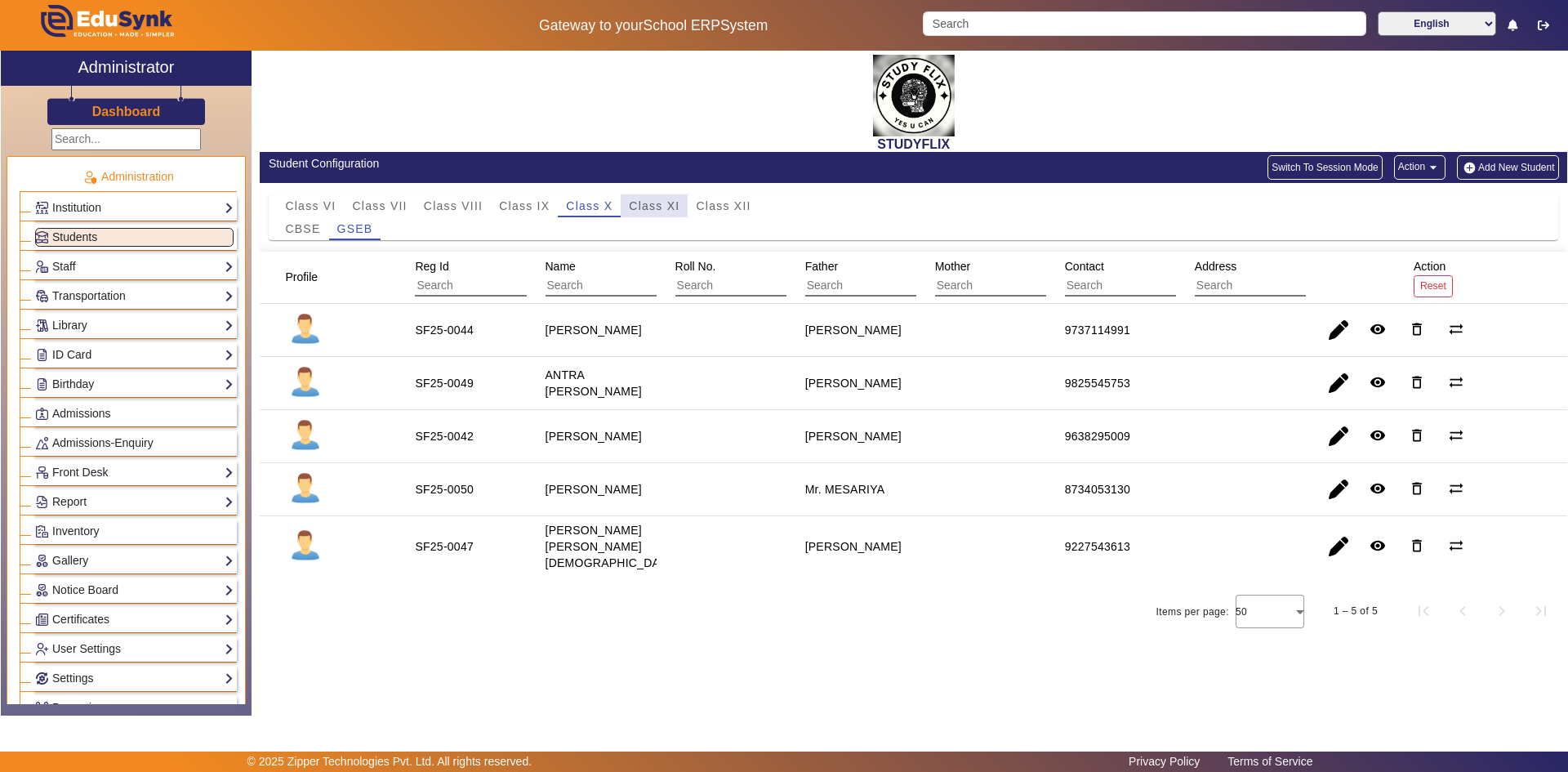
click at [651, 205] on span "Class XI" at bounding box center [653, 205] width 50 height 11
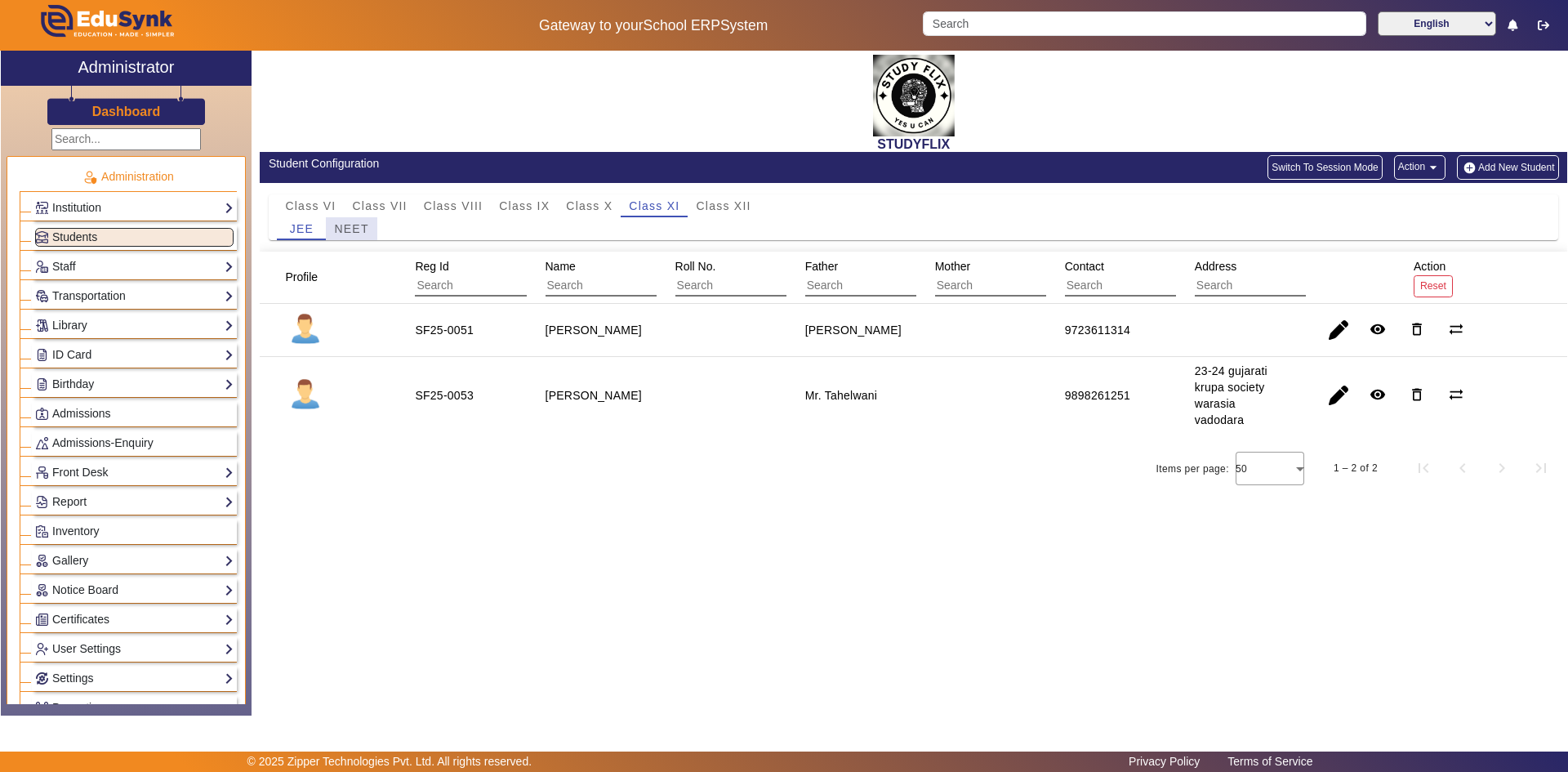
click at [365, 225] on span "NEET" at bounding box center [351, 228] width 34 height 11
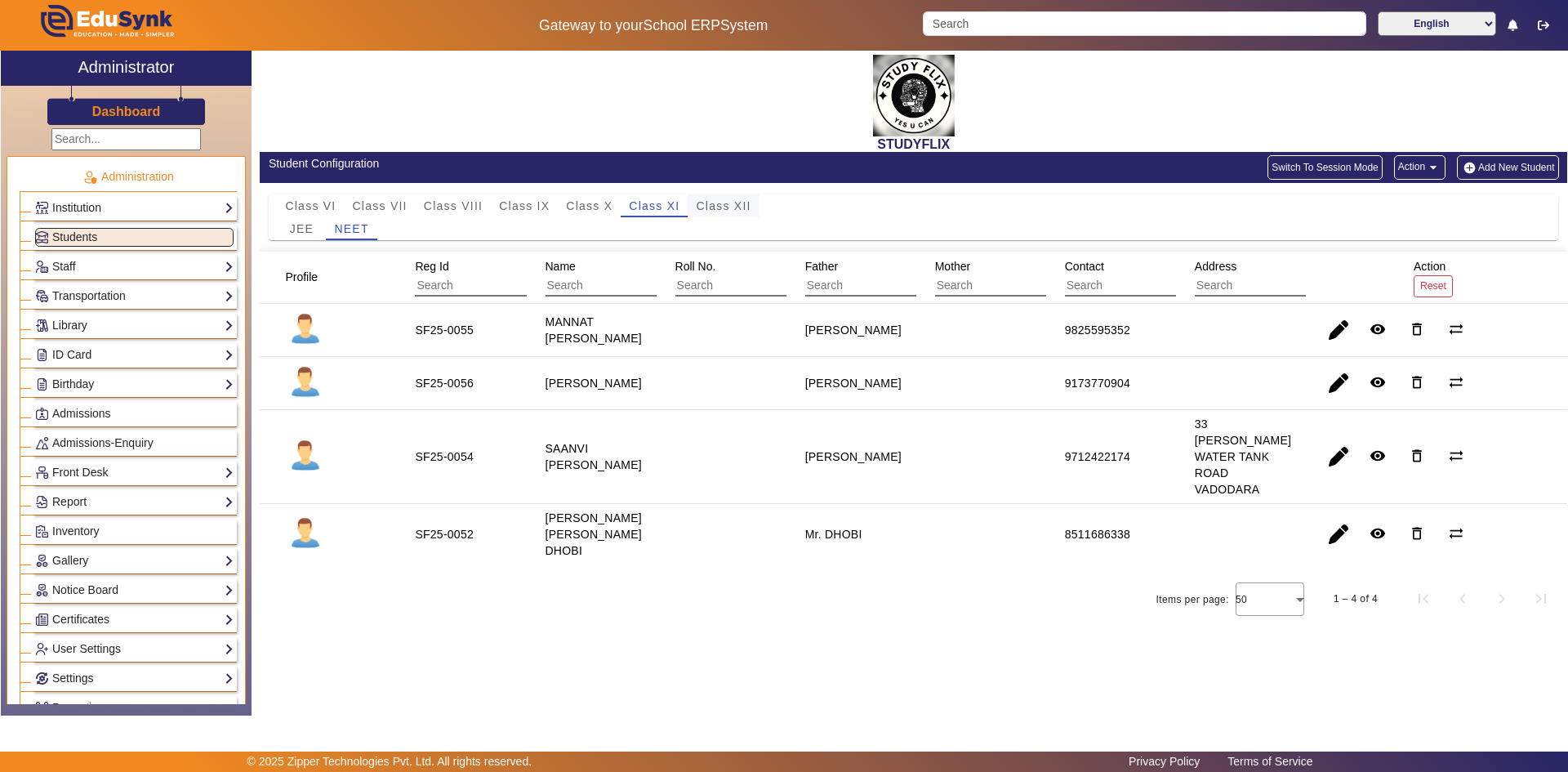
click at [715, 203] on span "Class XII" at bounding box center [724, 205] width 55 height 11
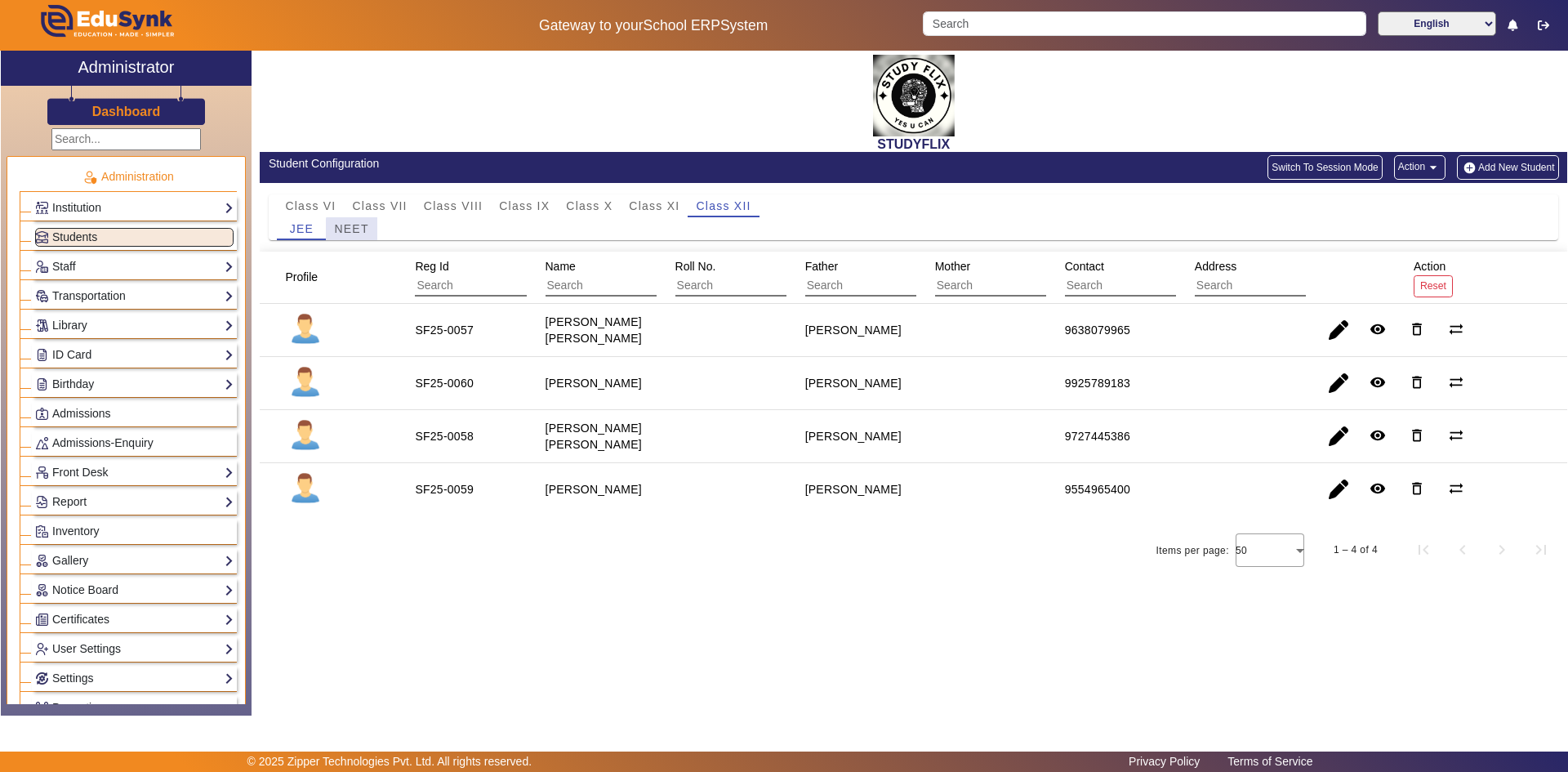
click at [367, 235] on span "NEET" at bounding box center [351, 228] width 34 height 23
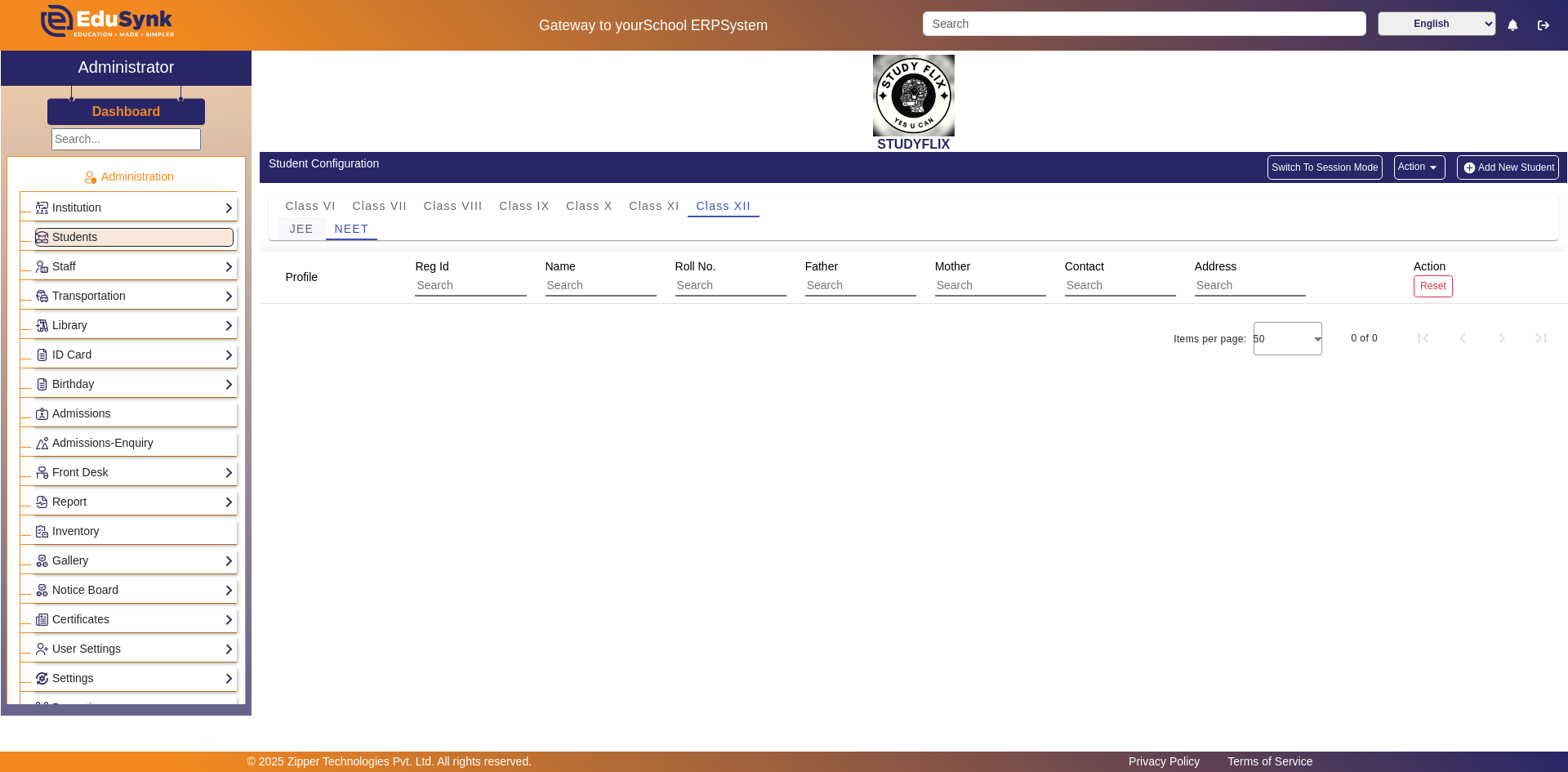
click at [297, 232] on span "JEE" at bounding box center [301, 228] width 24 height 11
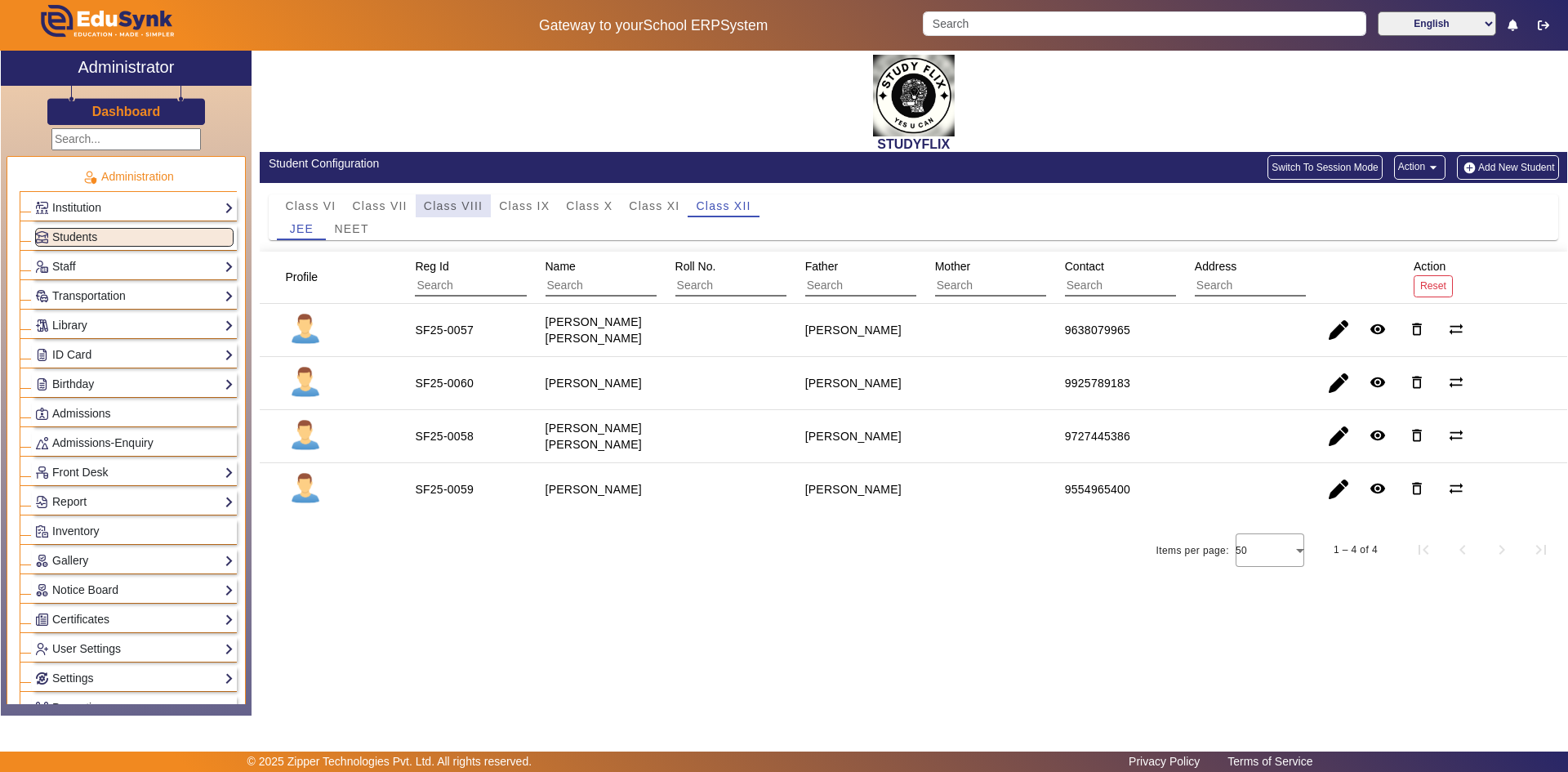
click at [453, 205] on span "Class VIII" at bounding box center [454, 205] width 59 height 11
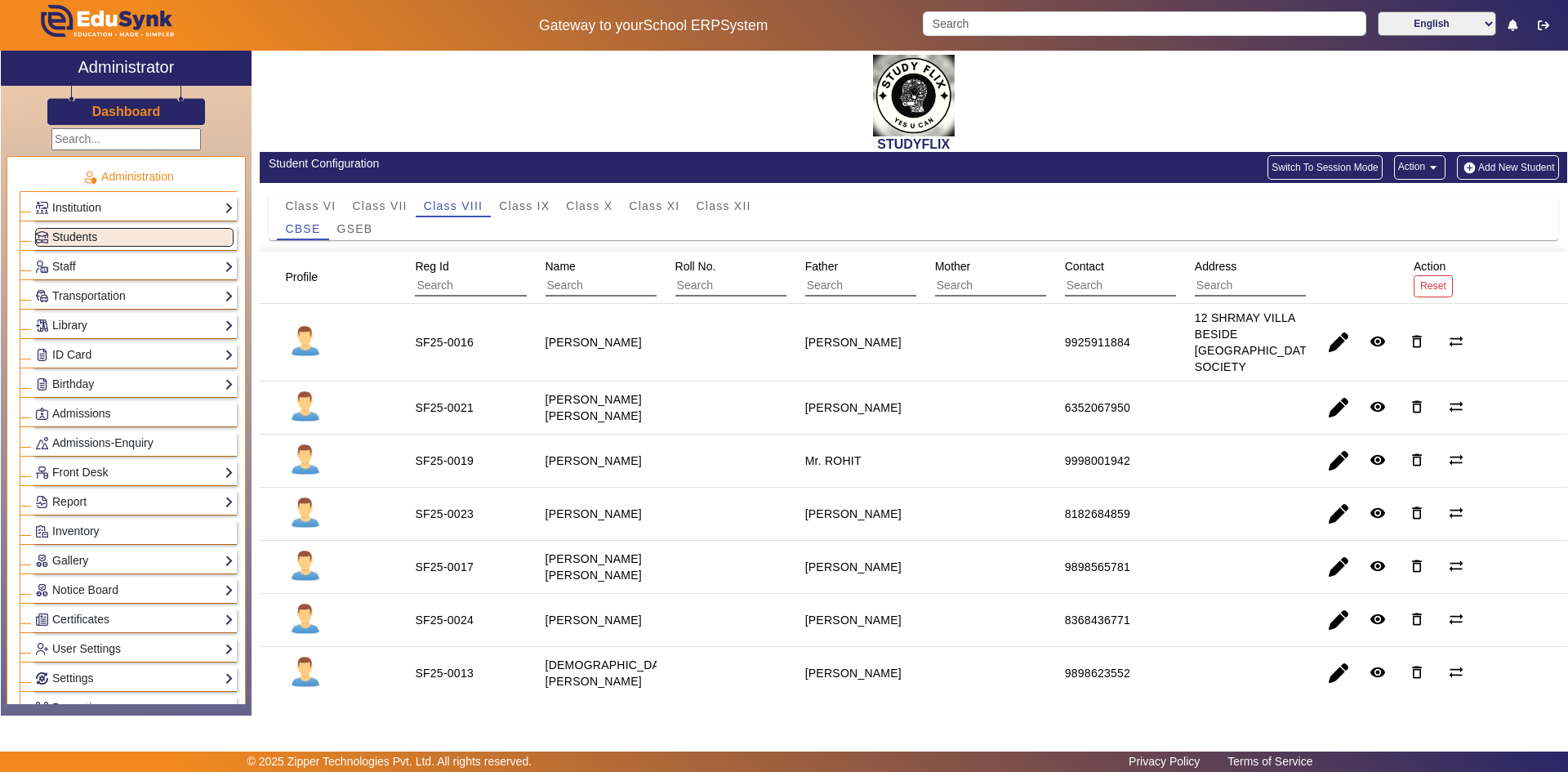
click at [89, 241] on span "Students" at bounding box center [74, 237] width 45 height 13
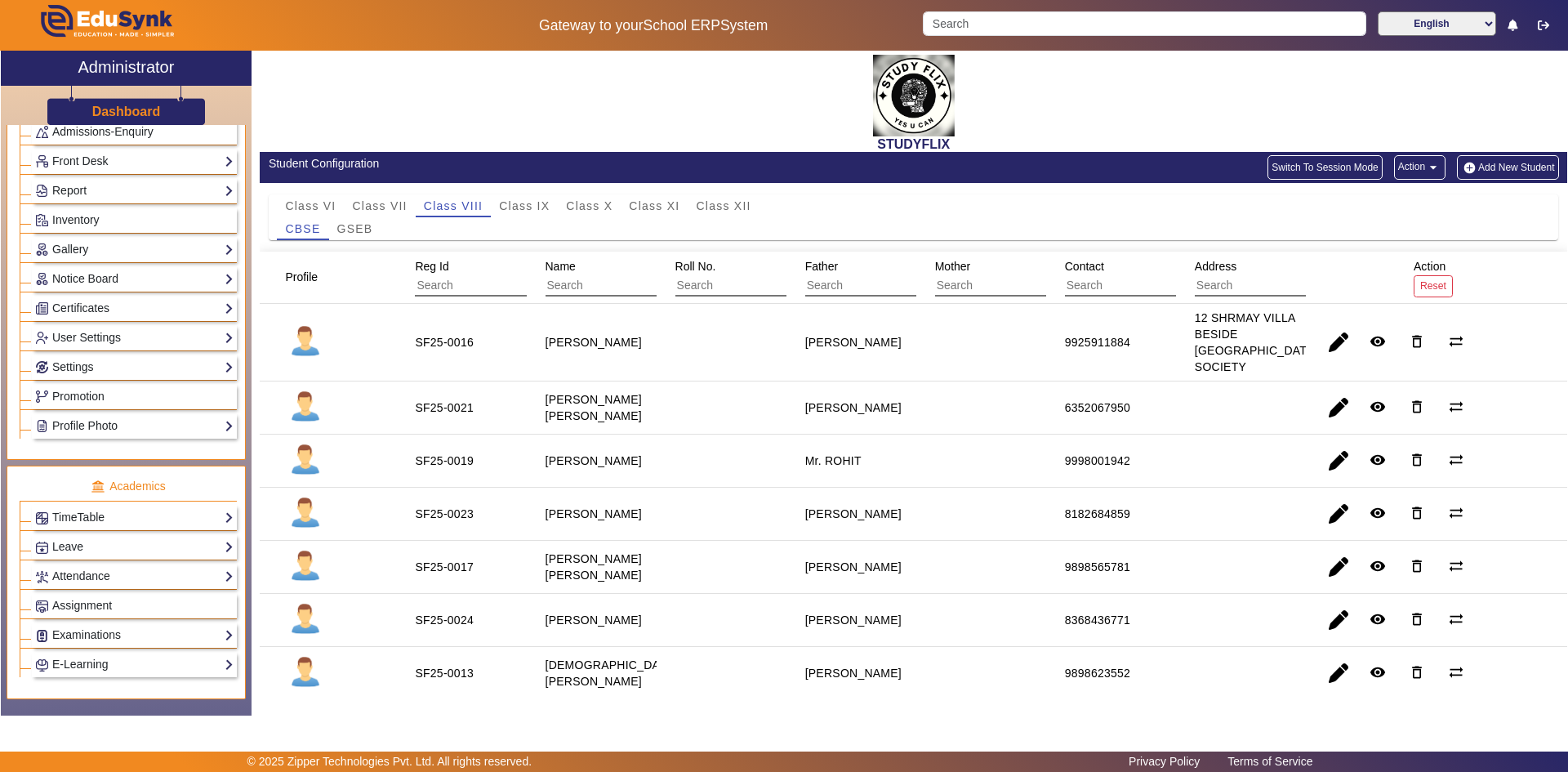
scroll to position [327, 0]
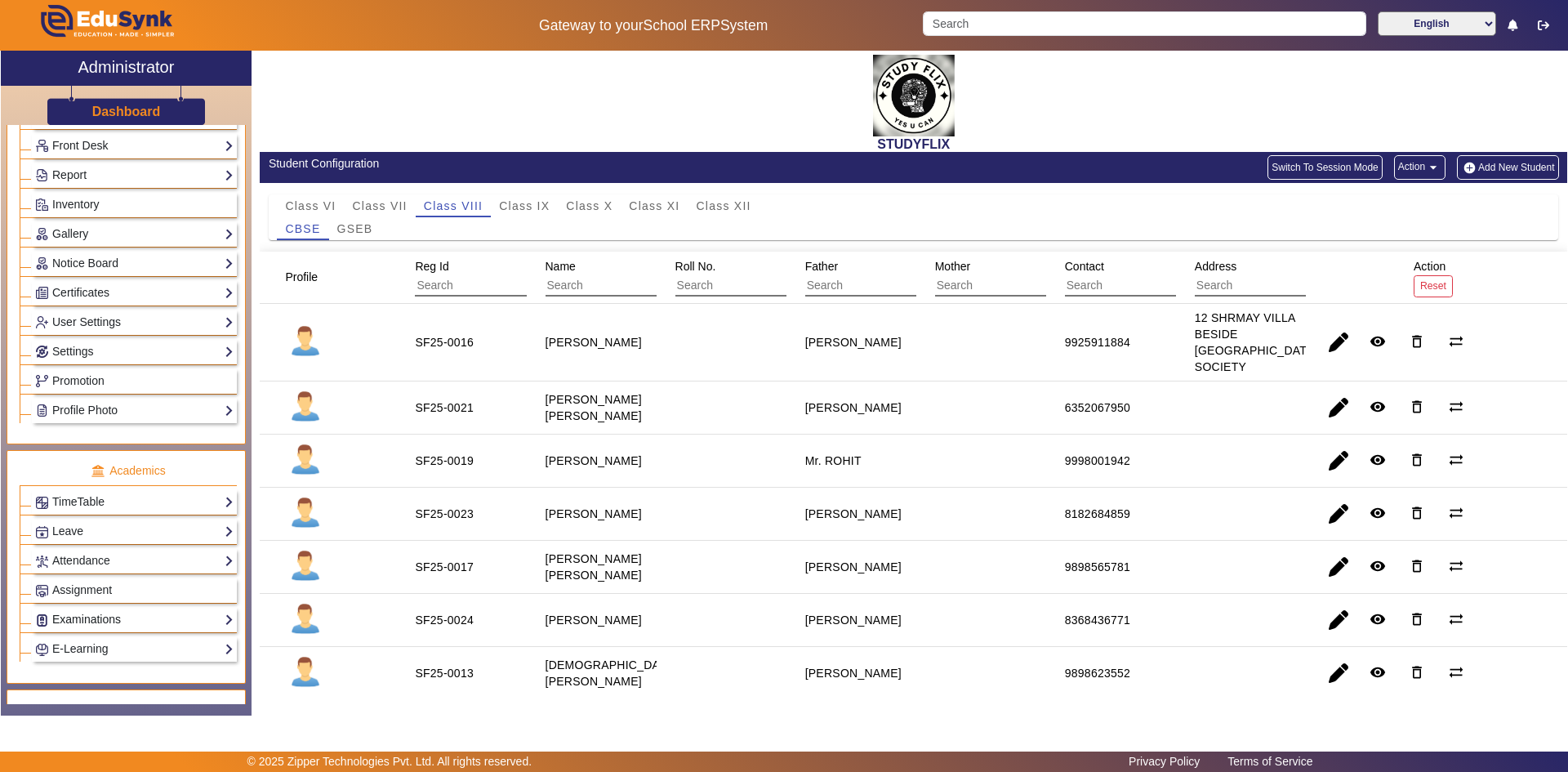
click at [92, 615] on link "Examinations" at bounding box center [134, 620] width 199 height 19
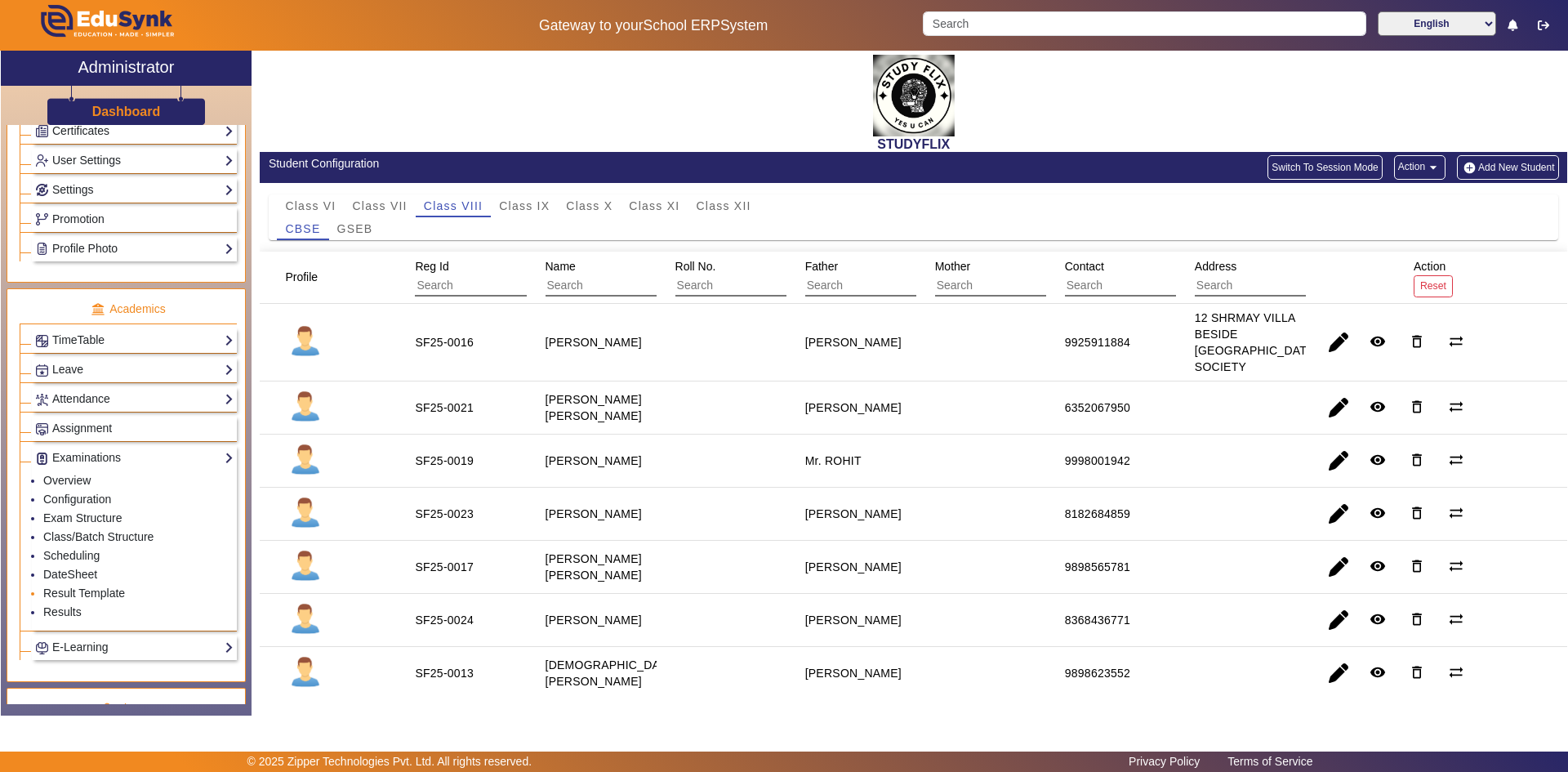
scroll to position [490, 0]
click at [82, 575] on link "DateSheet" at bounding box center [70, 572] width 54 height 13
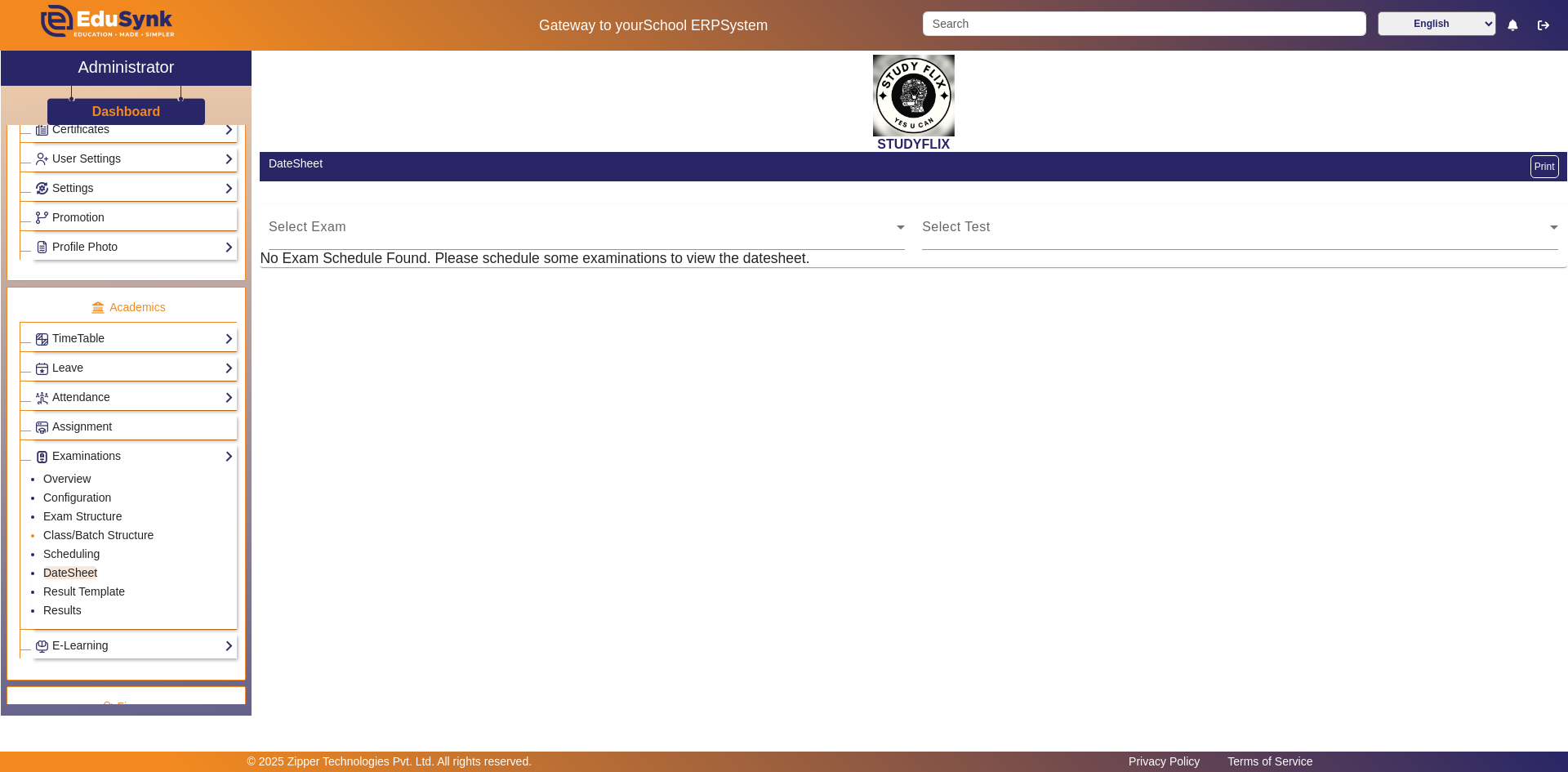
click at [84, 542] on li "Class/Batch Structure" at bounding box center [139, 536] width 190 height 19
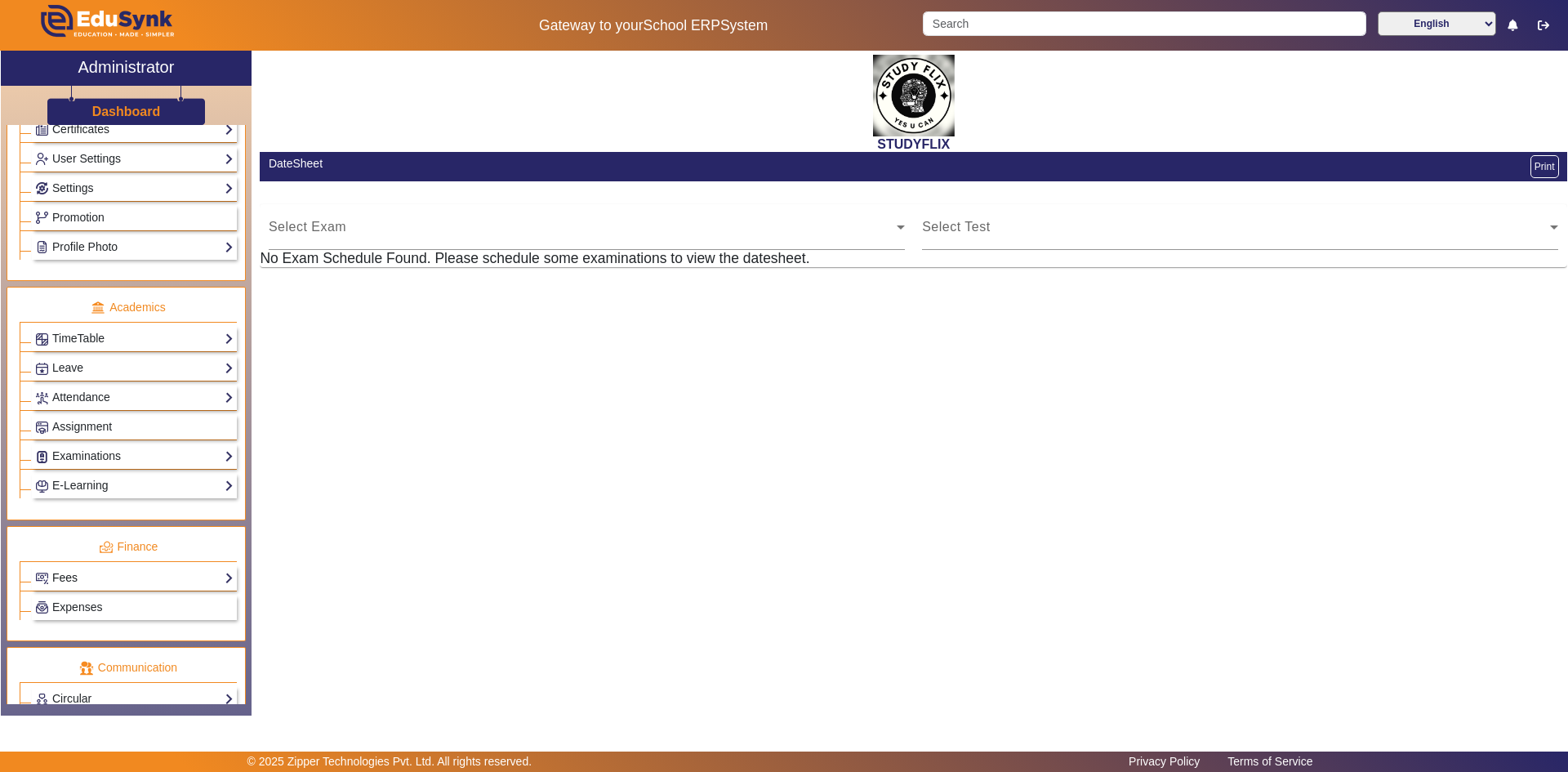
click at [67, 574] on link "Fees" at bounding box center [134, 578] width 199 height 19
click at [85, 451] on link "Examinations" at bounding box center [134, 456] width 199 height 19
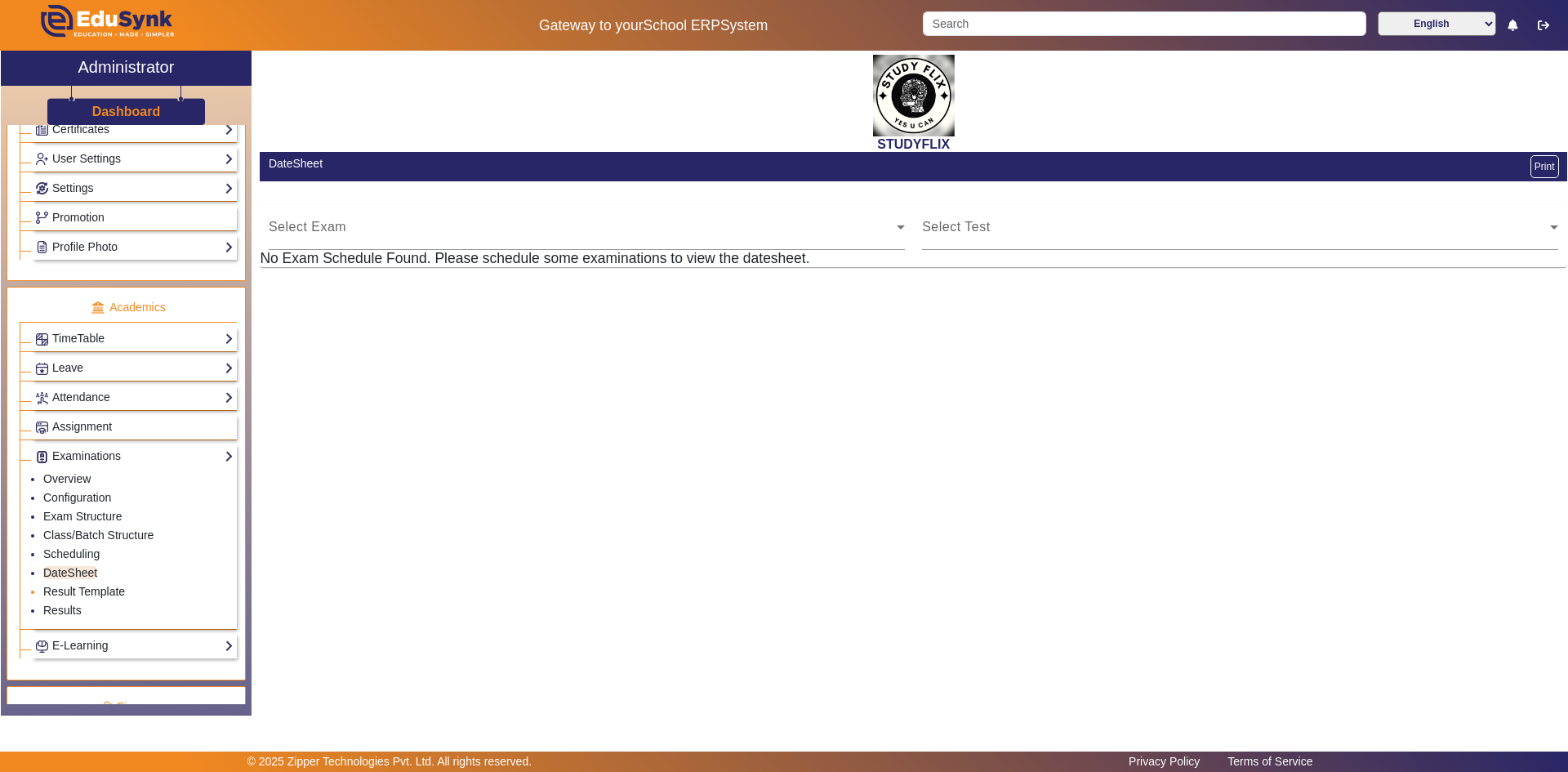
click at [67, 594] on link "Result Template" at bounding box center [85, 591] width 82 height 13
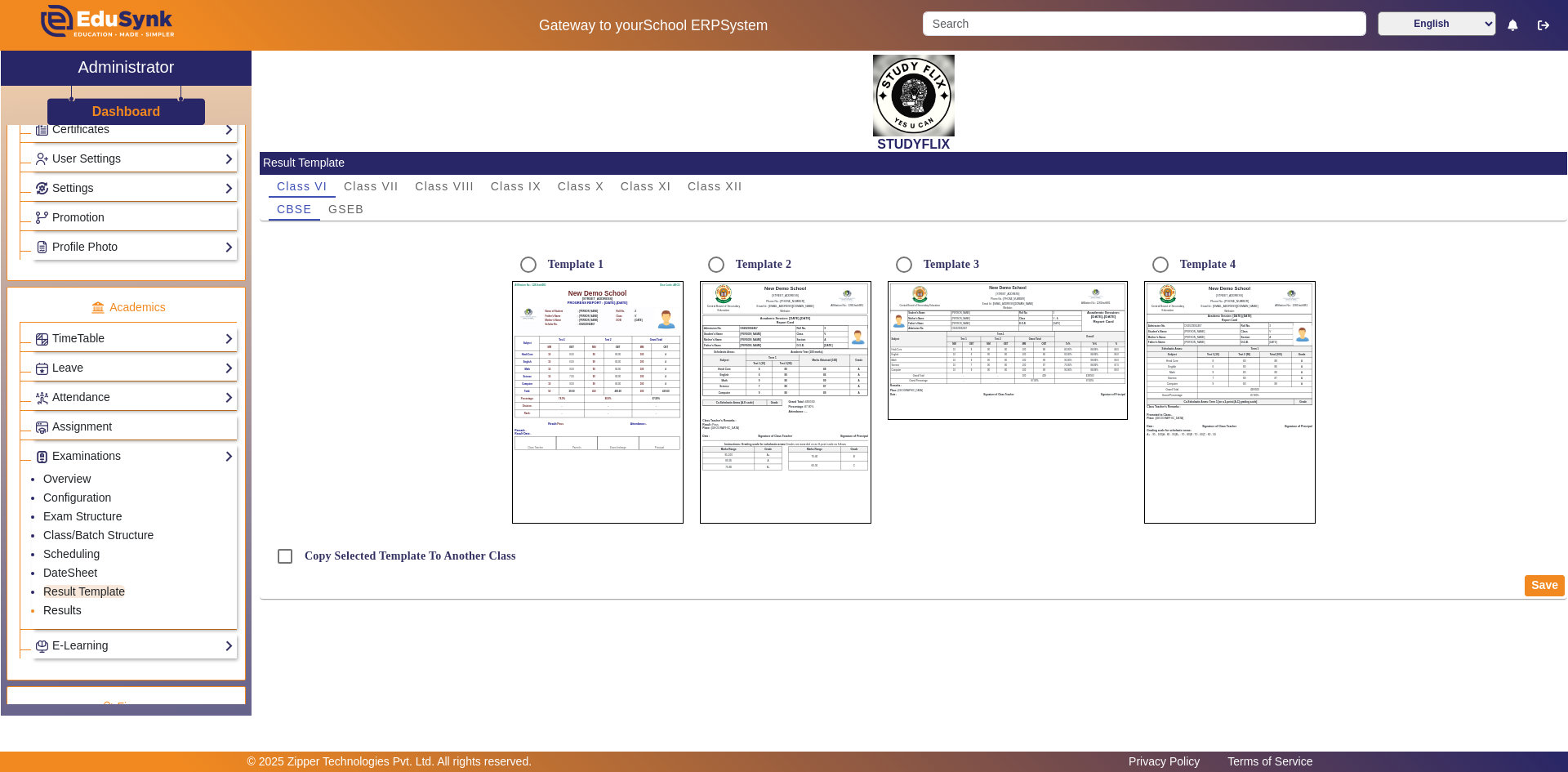
click at [63, 608] on link "Results" at bounding box center [63, 610] width 38 height 13
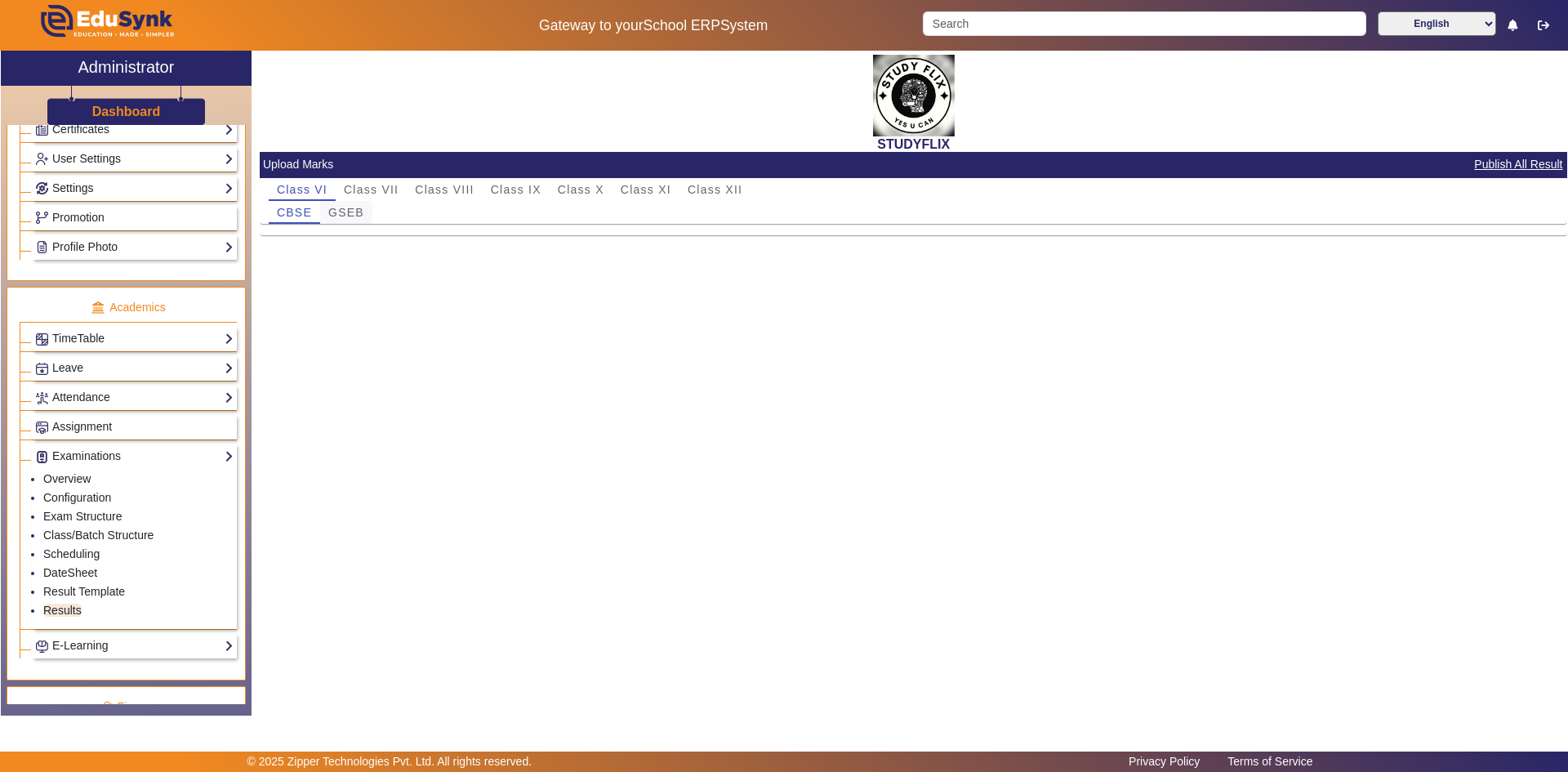
click at [341, 209] on span "GSEB" at bounding box center [346, 212] width 36 height 11
click at [307, 219] on span "CBSE" at bounding box center [294, 212] width 35 height 23
click at [69, 478] on link "Overview" at bounding box center [68, 478] width 48 height 13
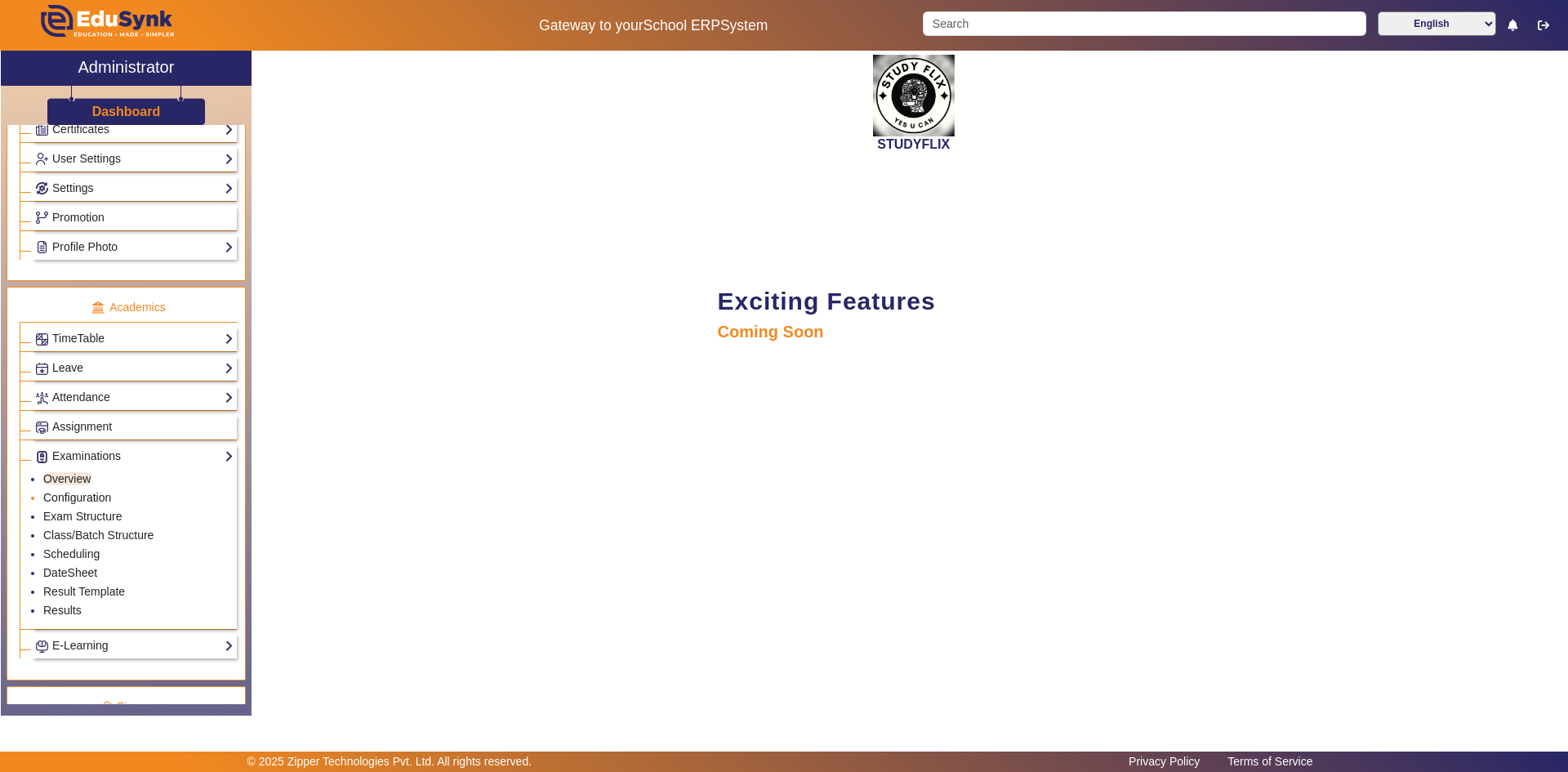
click at [67, 496] on link "Configuration" at bounding box center [77, 497] width 68 height 13
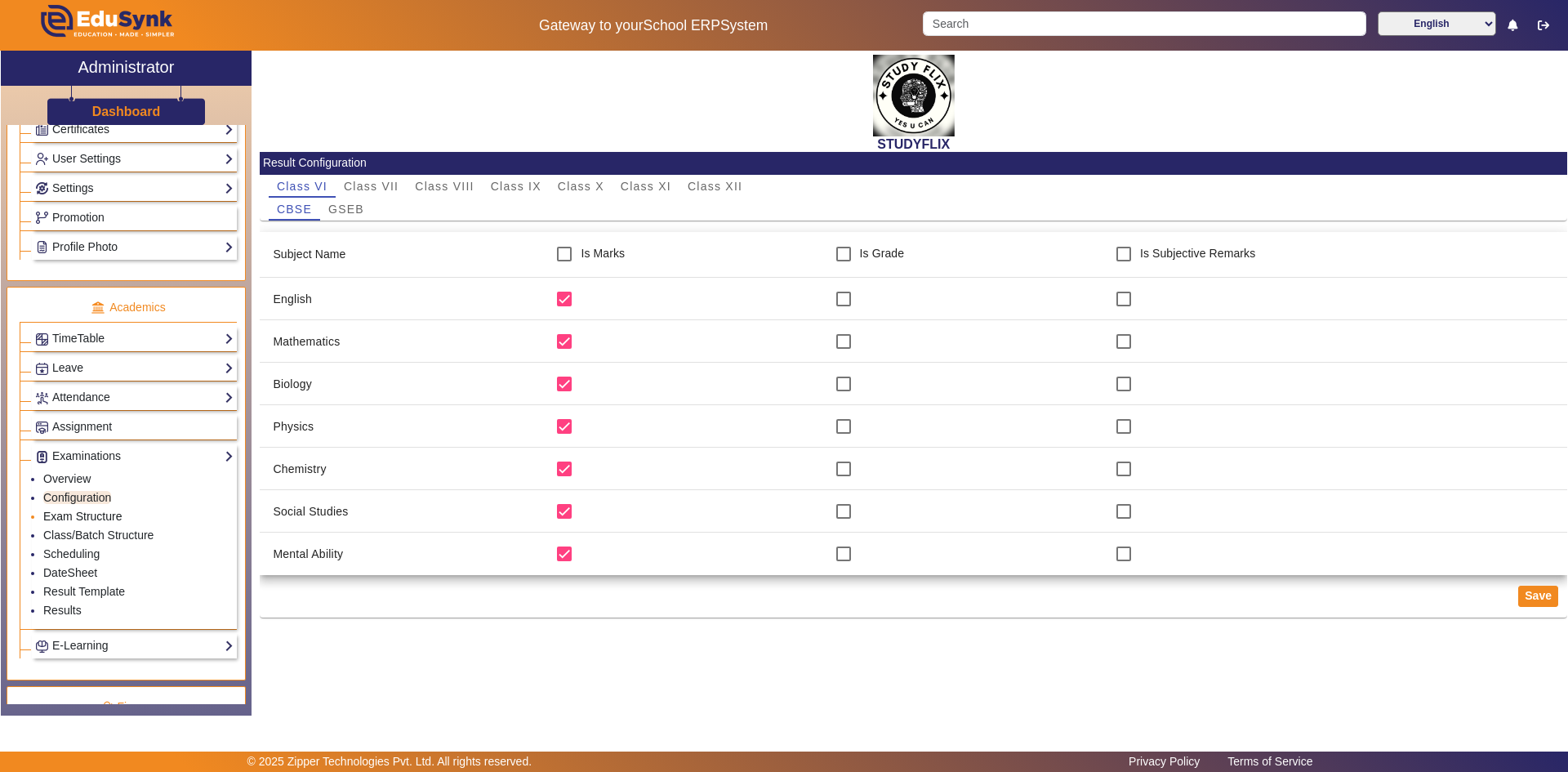
click at [67, 516] on link "Exam Structure" at bounding box center [83, 516] width 78 height 13
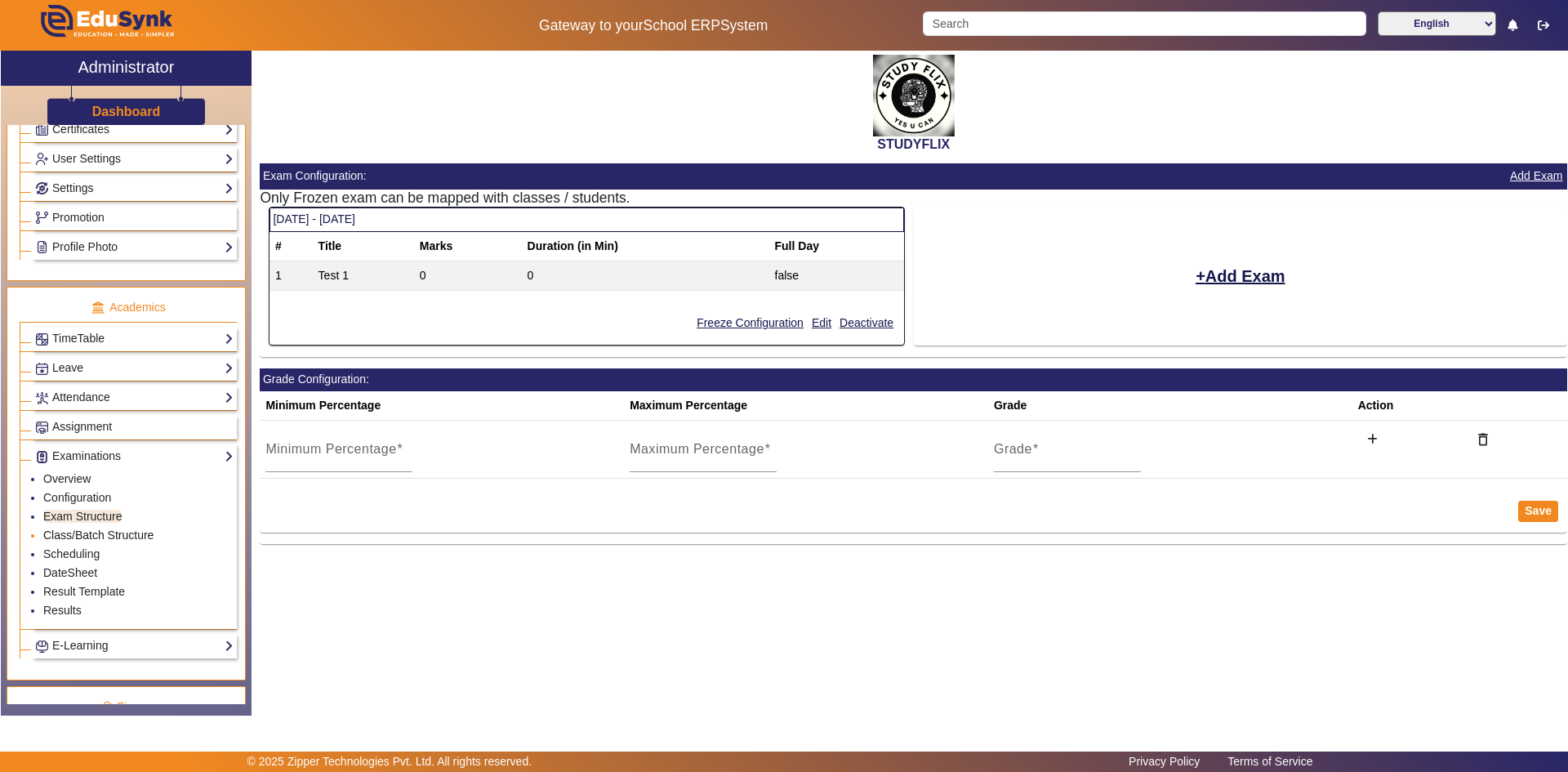
click at [88, 533] on link "Class/Batch Structure" at bounding box center [99, 535] width 110 height 13
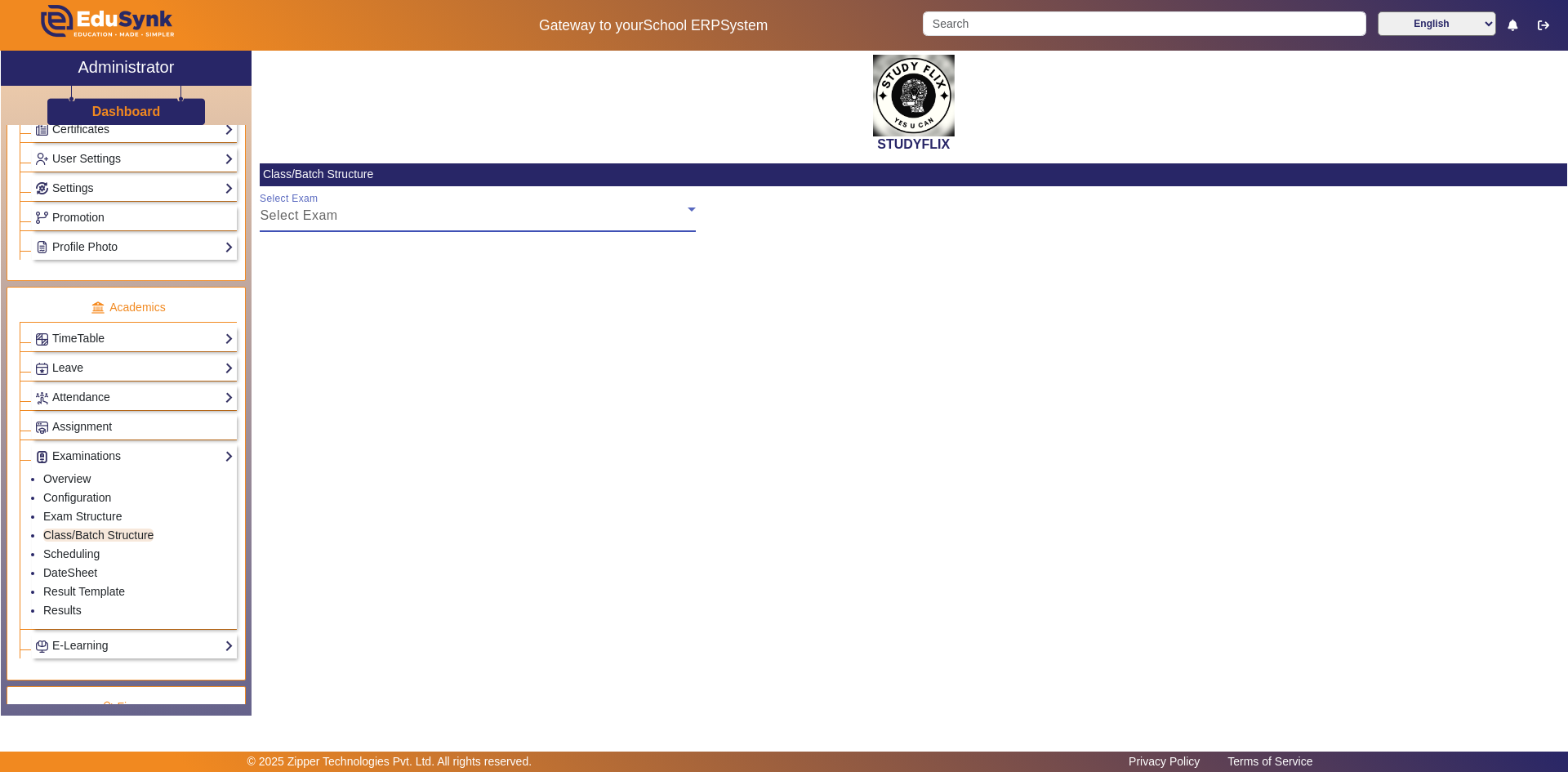
click at [339, 211] on div "Select Exam" at bounding box center [474, 215] width 428 height 20
click at [61, 552] on link "Scheduling" at bounding box center [71, 553] width 56 height 13
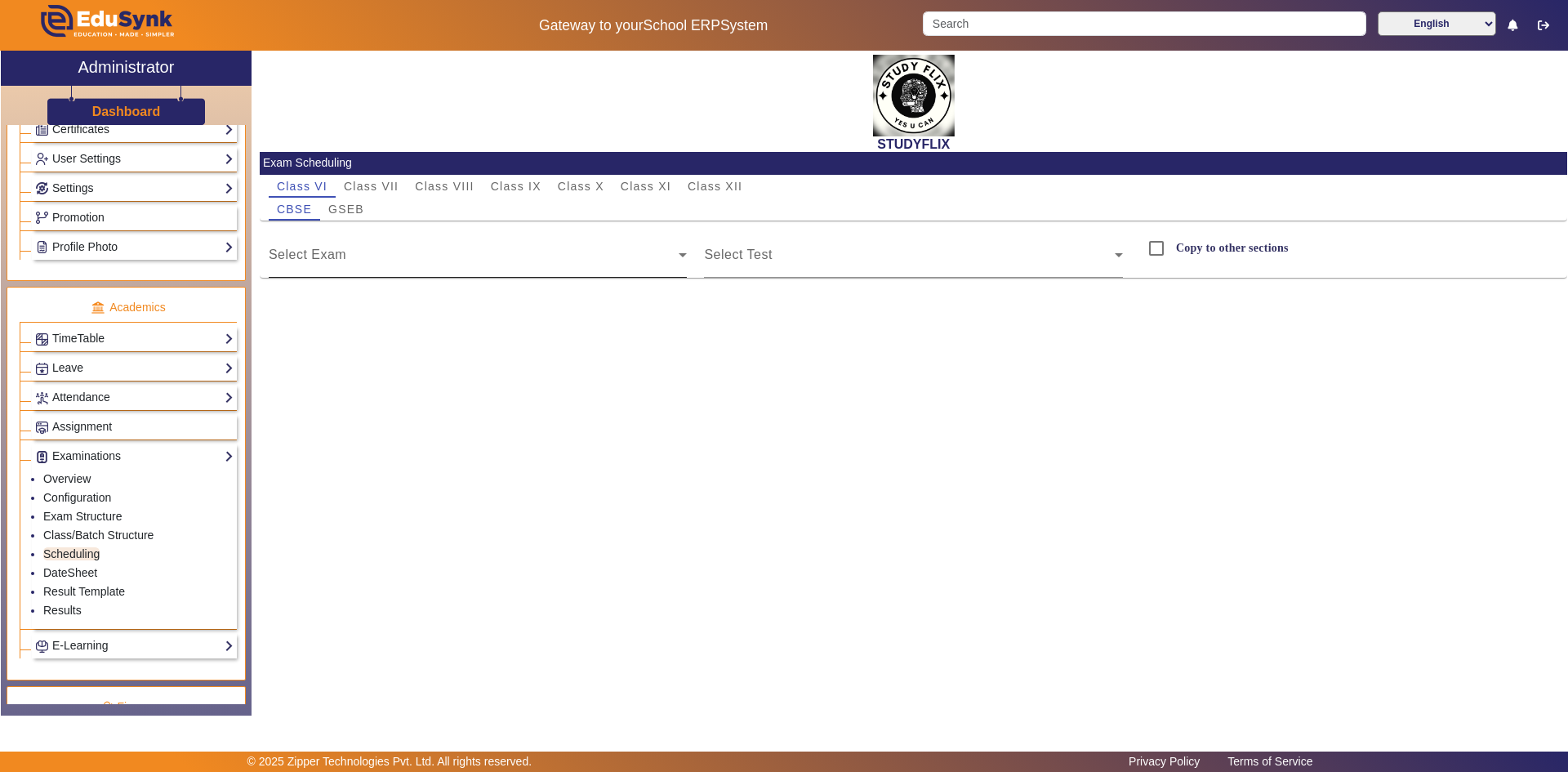
click at [491, 238] on div "Select Exam" at bounding box center [478, 255] width 419 height 46
click at [687, 265] on div at bounding box center [687, 265] width 0 height 0
click at [795, 250] on div "Select Test" at bounding box center [913, 255] width 419 height 46
click at [1167, 253] on input "Copy to other sections" at bounding box center [1156, 248] width 32 height 32
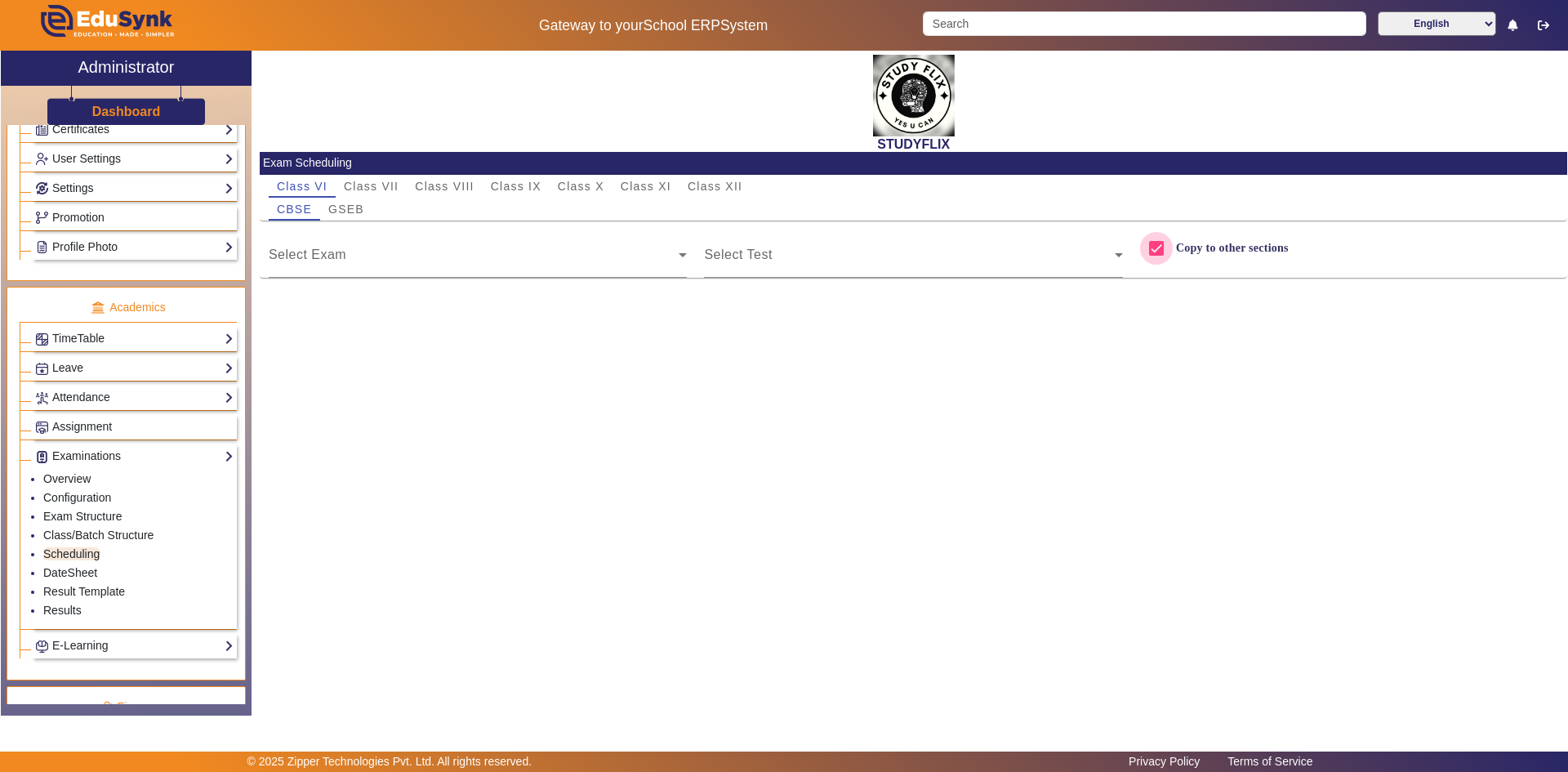
checkbox input "false"
click at [75, 574] on link "DateSheet" at bounding box center [70, 572] width 54 height 13
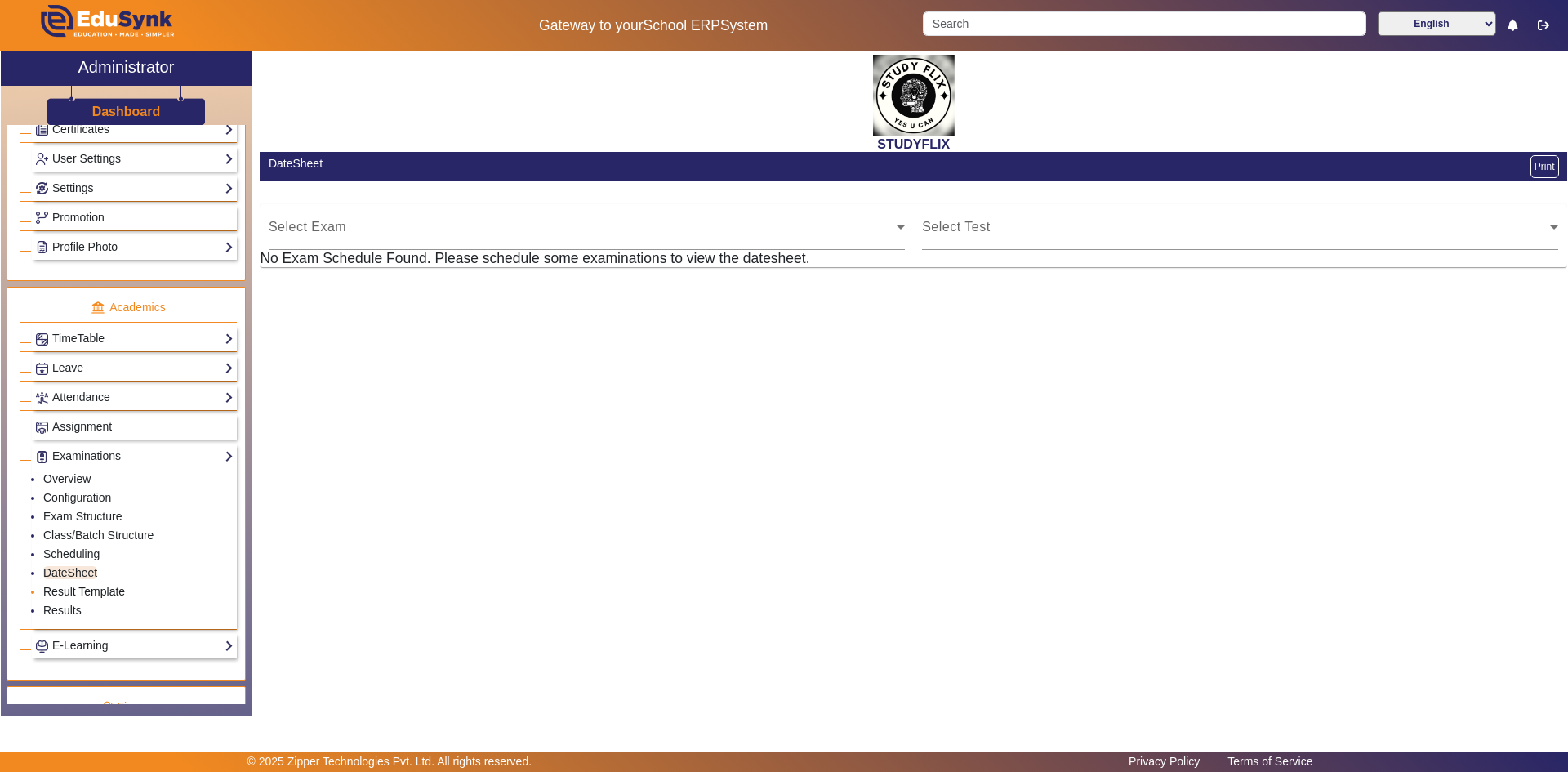
click at [72, 592] on link "Result Template" at bounding box center [85, 591] width 82 height 13
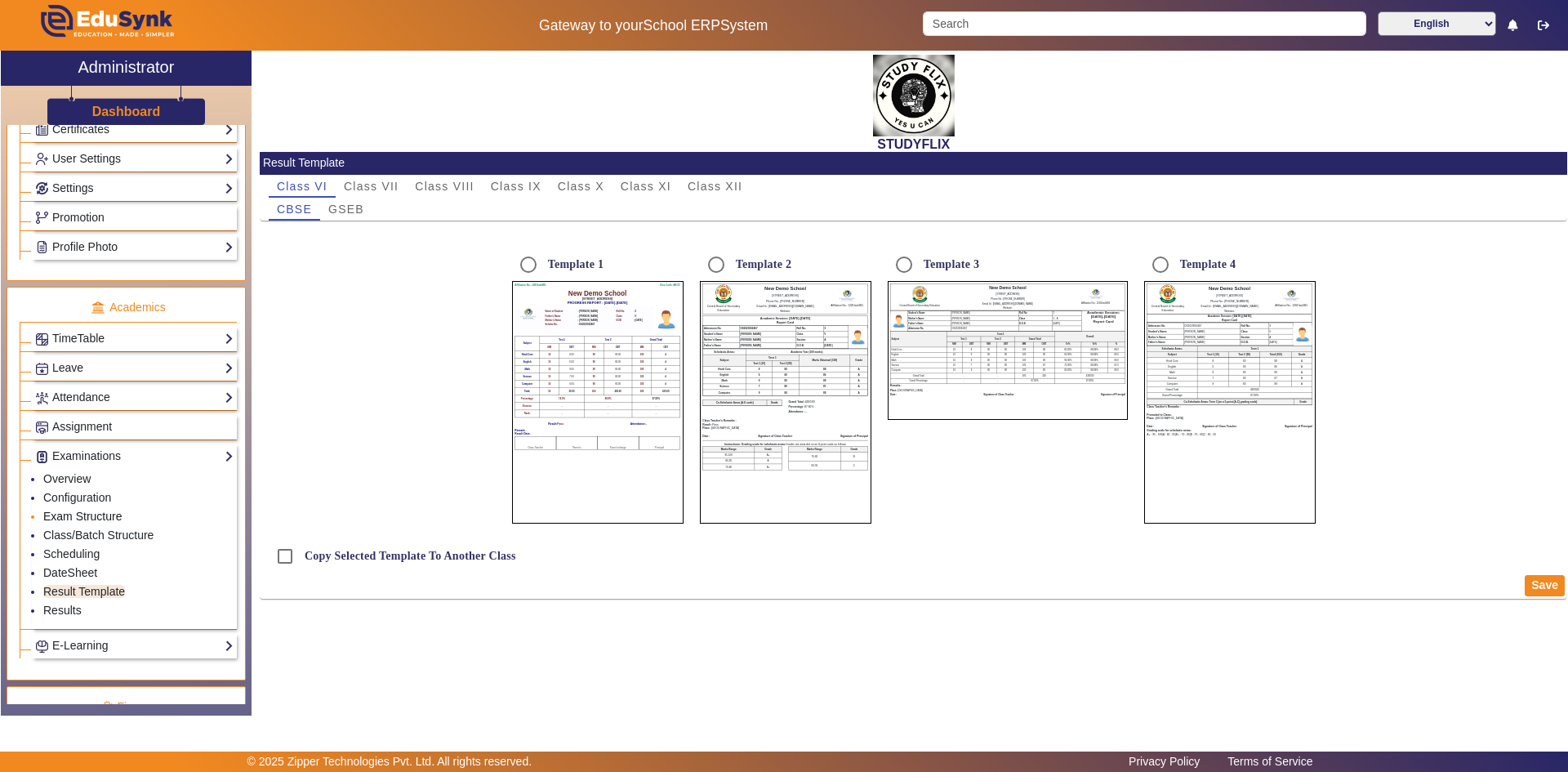
click at [58, 513] on link "Exam Structure" at bounding box center [83, 516] width 78 height 13
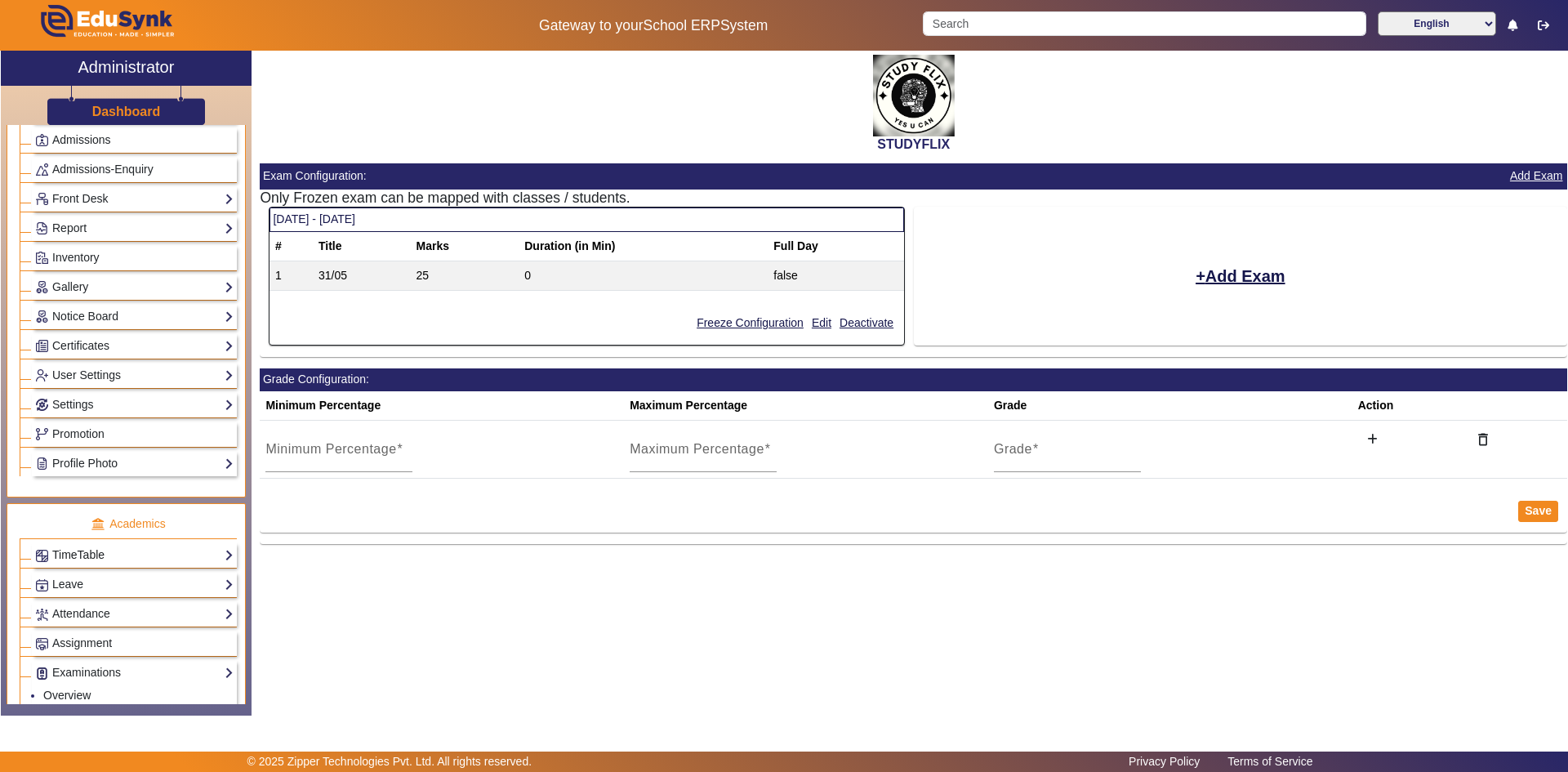
scroll to position [245, 0]
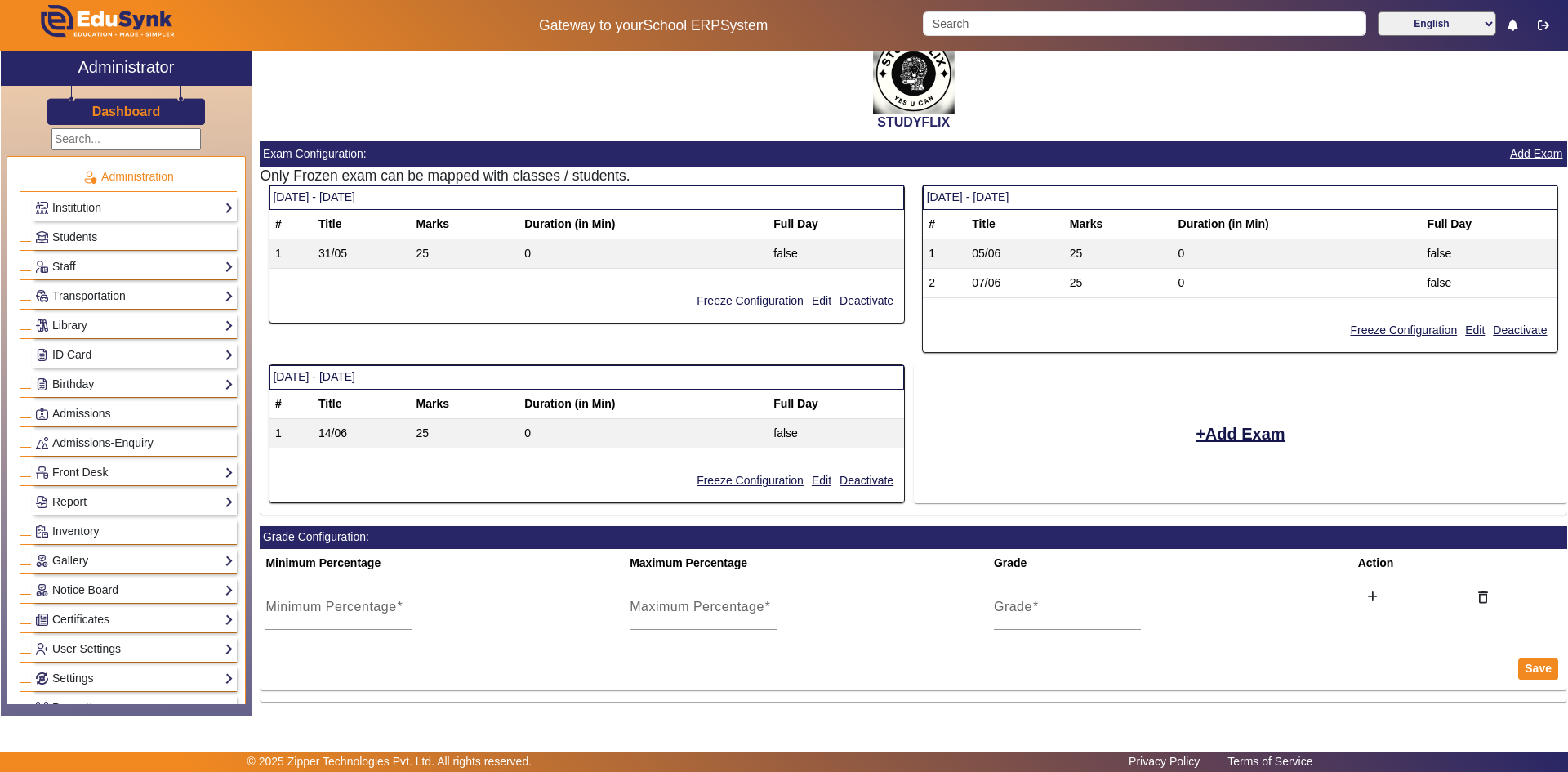
scroll to position [29, 0]
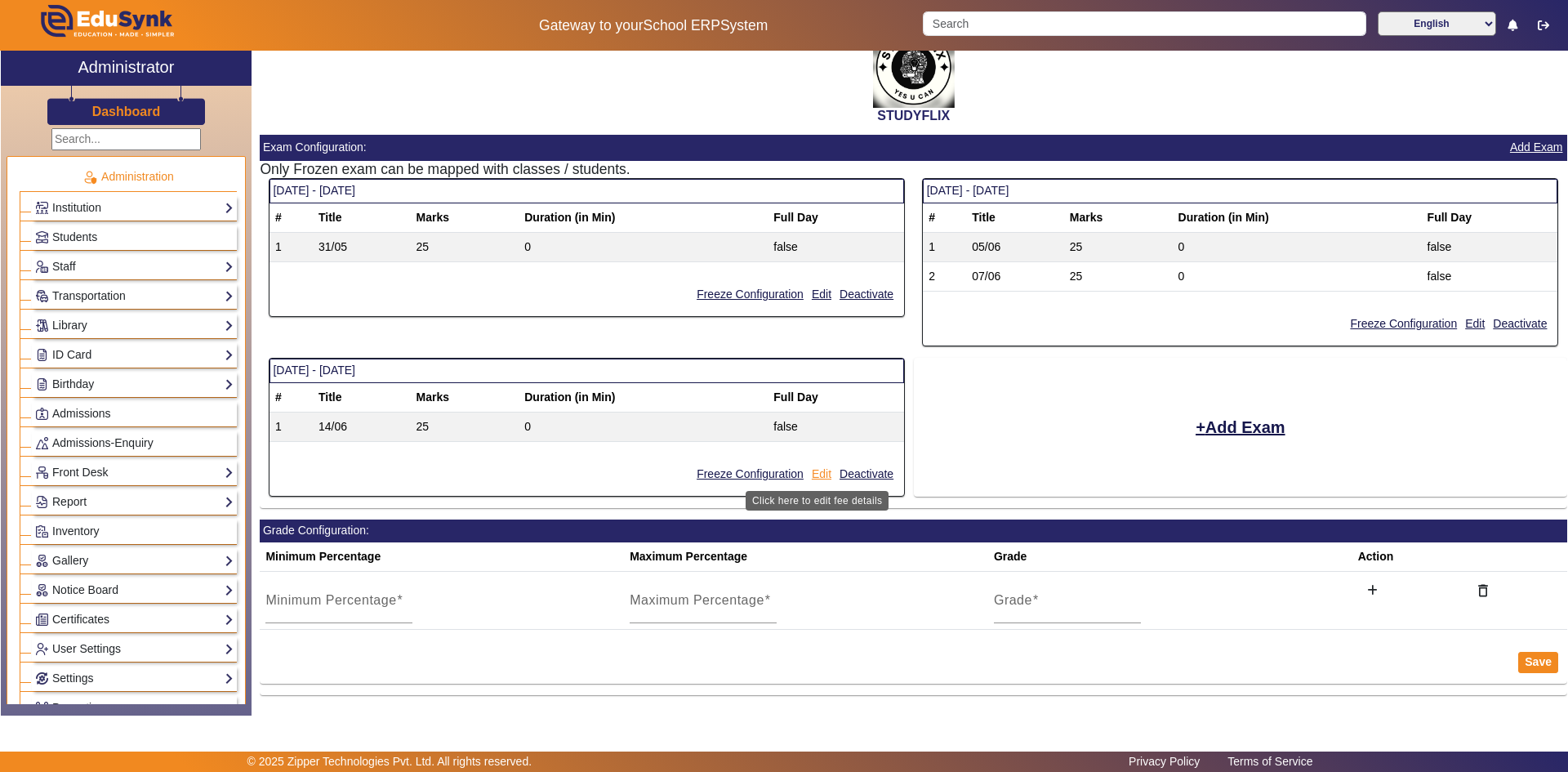
click at [810, 476] on button "Edit" at bounding box center [822, 473] width 23 height 20
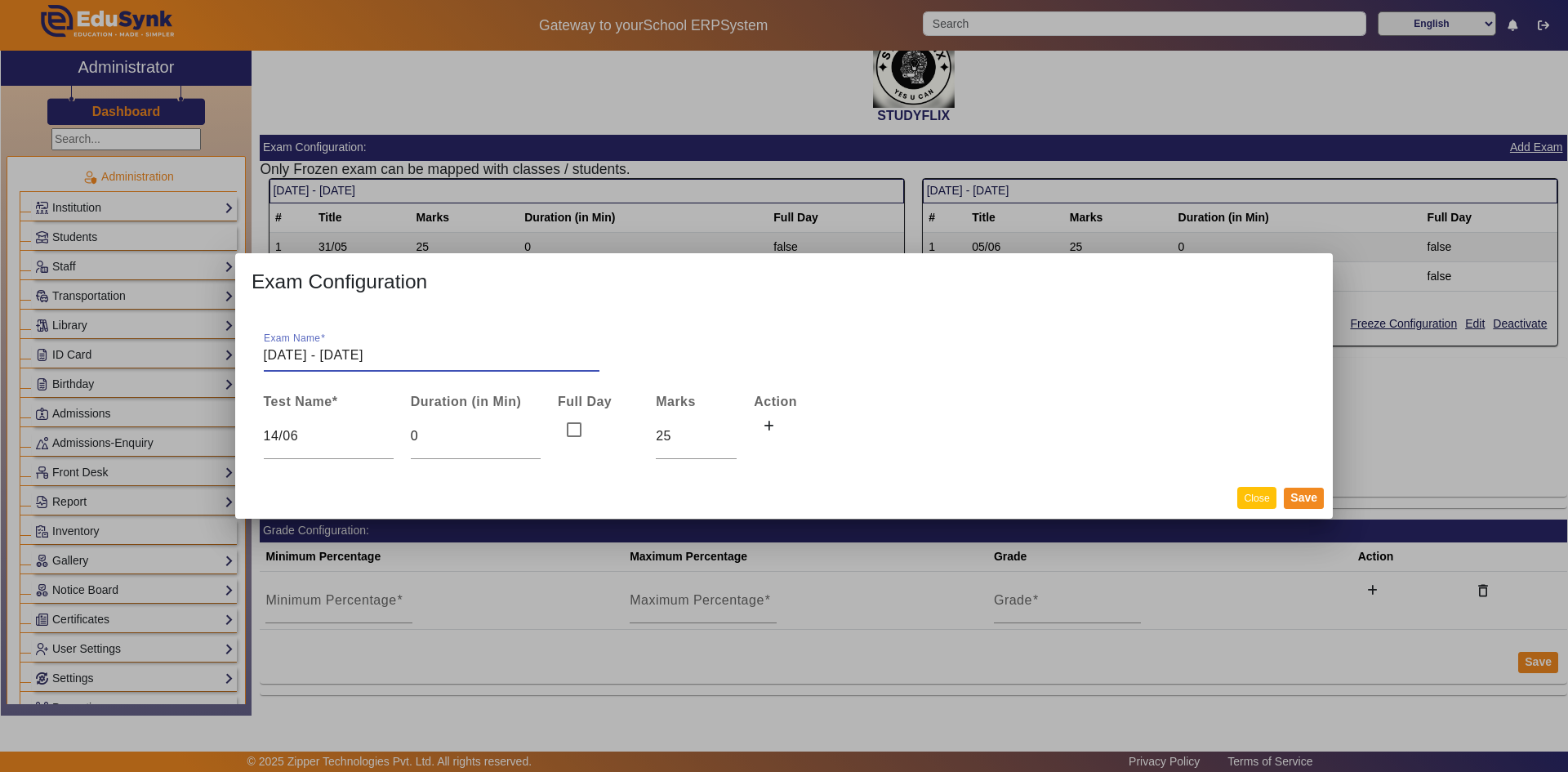
click at [1252, 499] on button "Close" at bounding box center [1256, 497] width 38 height 22
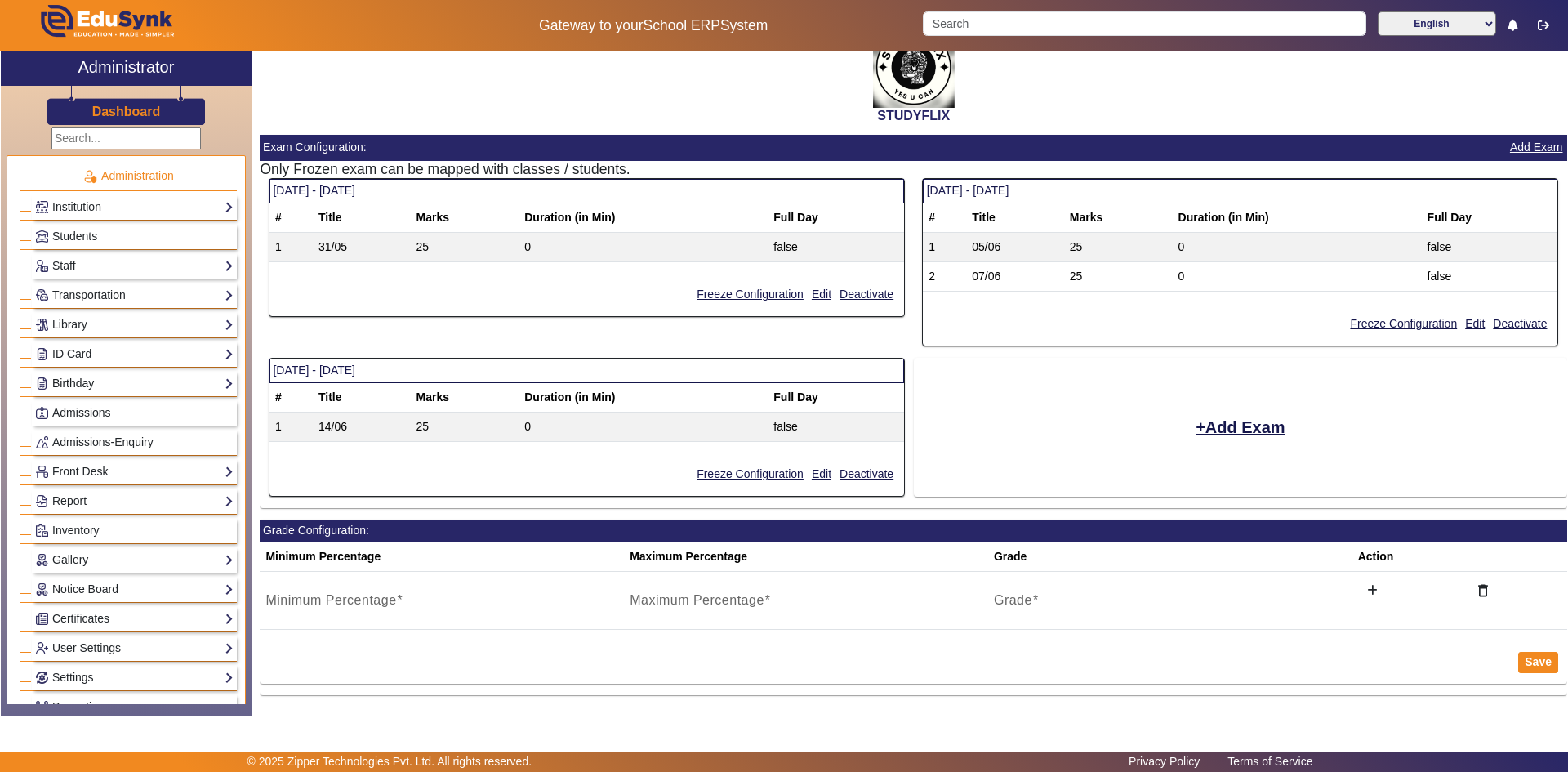
scroll to position [0, 0]
